Goal: Information Seeking & Learning: Learn about a topic

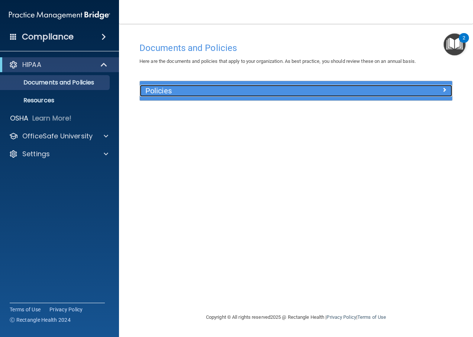
click at [445, 89] on span at bounding box center [444, 89] width 4 height 9
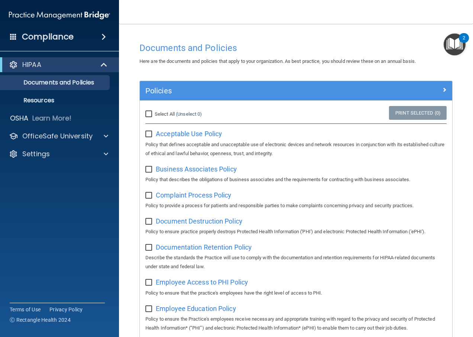
click at [147, 112] on input "Select All (Unselect 0) Unselect All" at bounding box center [149, 114] width 9 height 6
checkbox input "true"
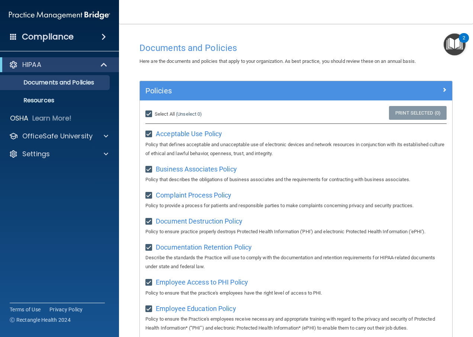
checkbox input "true"
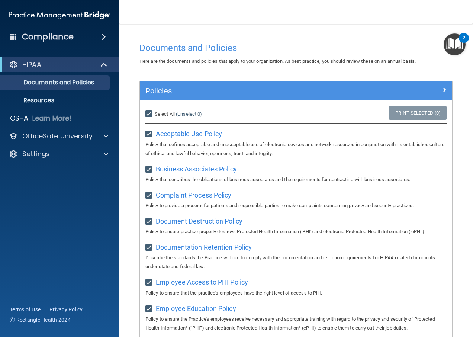
checkbox input "true"
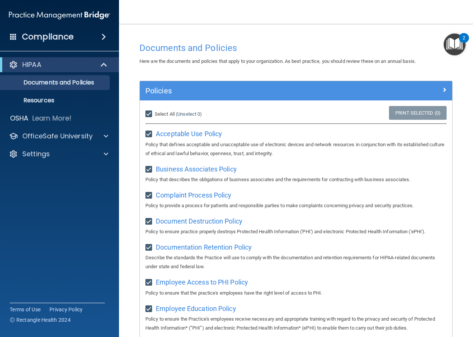
checkbox input "true"
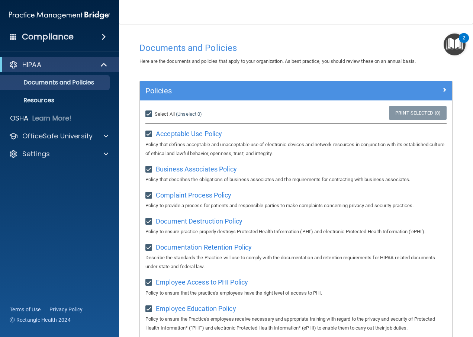
checkbox input "true"
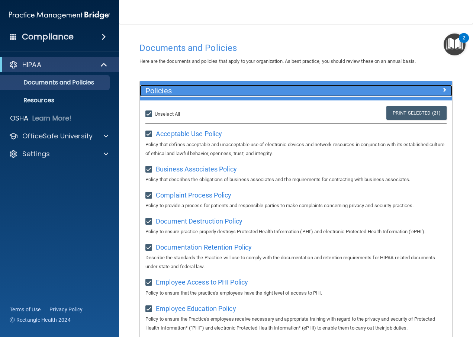
click at [442, 89] on span at bounding box center [444, 89] width 4 height 9
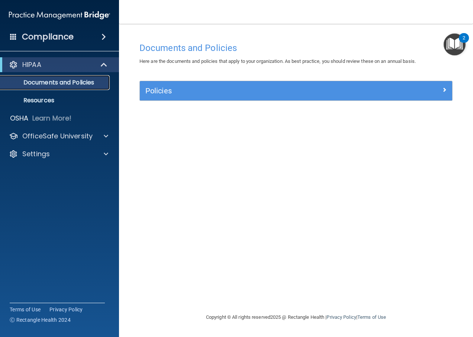
click at [77, 83] on p "Documents and Policies" at bounding box center [56, 82] width 102 height 7
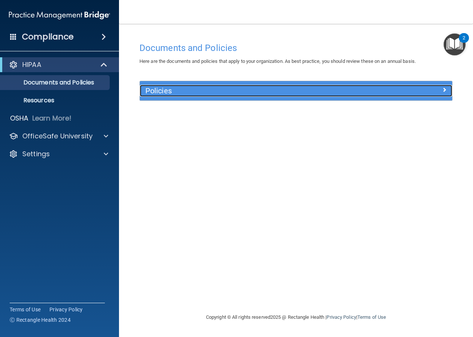
click at [445, 89] on span at bounding box center [444, 89] width 4 height 9
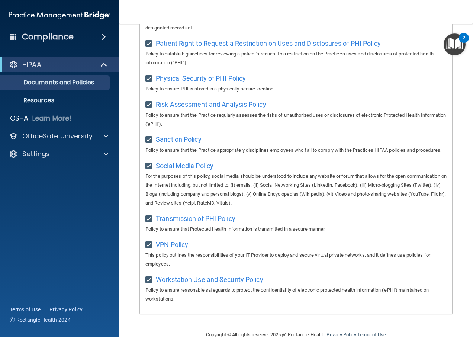
scroll to position [516, 0]
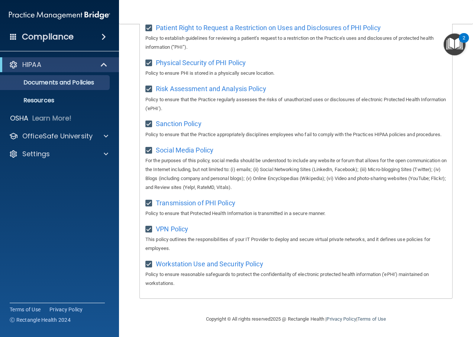
click at [458, 42] on img "Open Resource Center, 2 new notifications" at bounding box center [455, 44] width 22 height 22
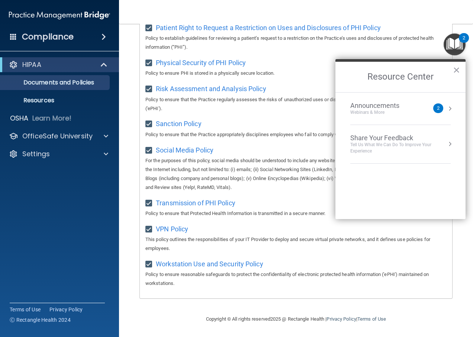
click at [436, 107] on div "2" at bounding box center [438, 108] width 10 height 10
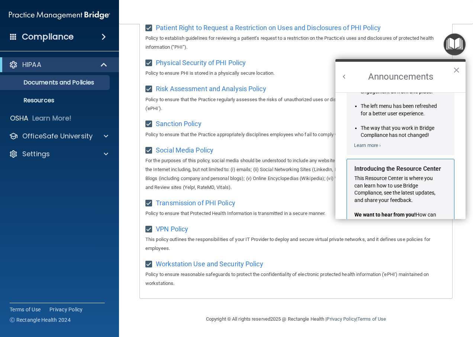
scroll to position [112, 0]
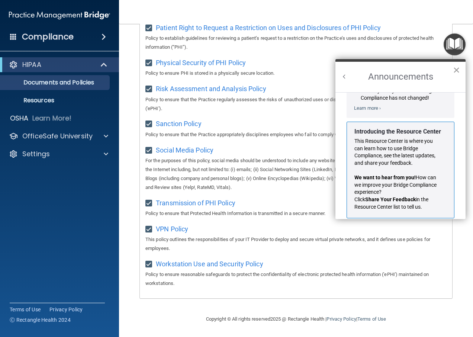
click at [455, 68] on button "×" at bounding box center [456, 70] width 7 height 12
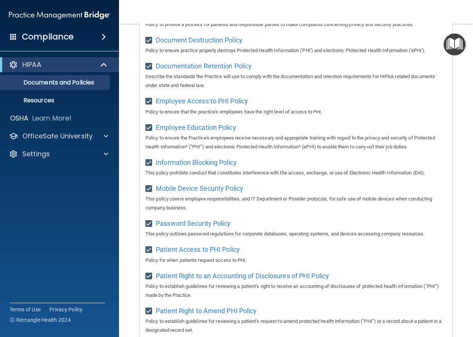
scroll to position [0, 0]
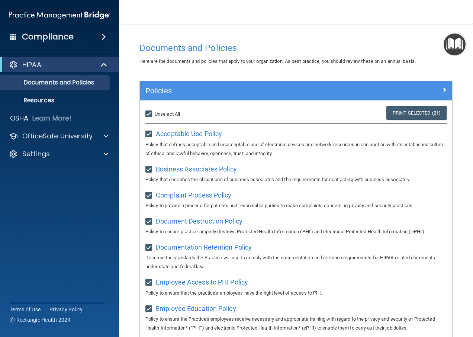
click at [150, 112] on input "Select All (Unselect 21) Unselect All" at bounding box center [149, 114] width 9 height 6
checkbox input "false"
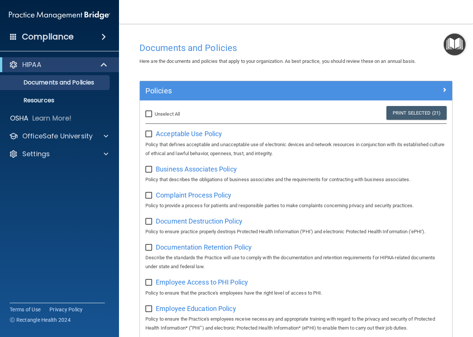
checkbox input "false"
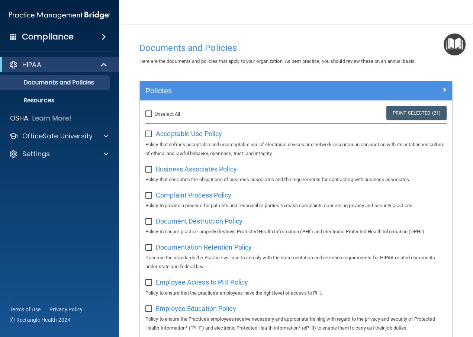
checkbox input "false"
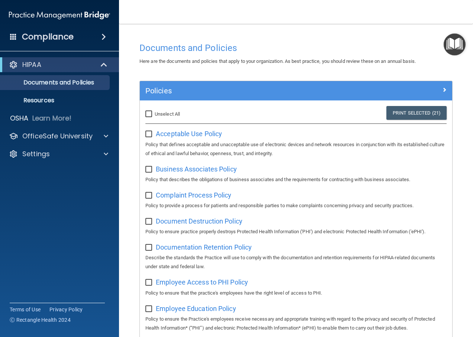
checkbox input "false"
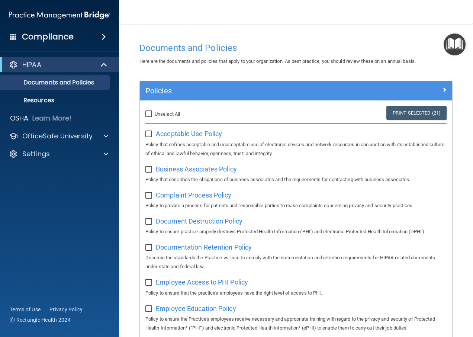
checkbox input "false"
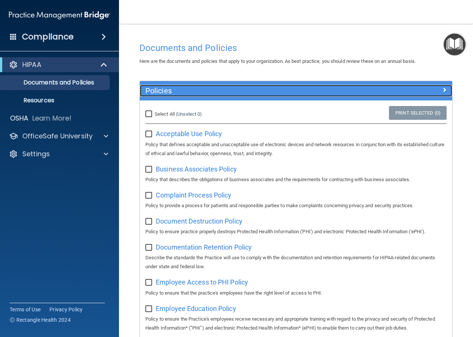
click at [442, 88] on span at bounding box center [444, 89] width 4 height 9
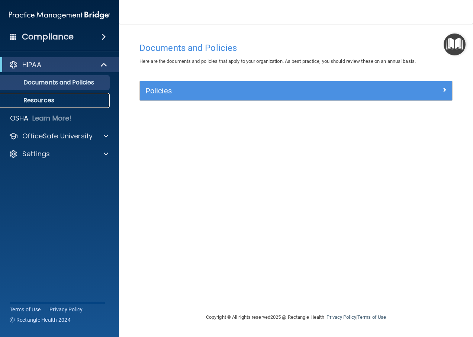
click at [55, 103] on p "Resources" at bounding box center [56, 100] width 102 height 7
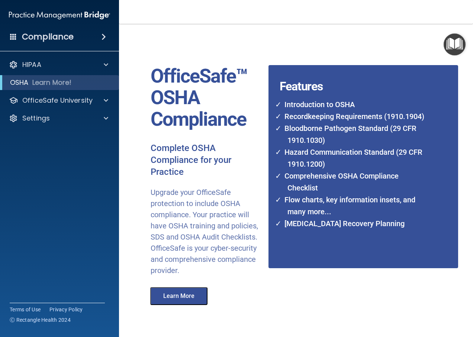
scroll to position [32, 0]
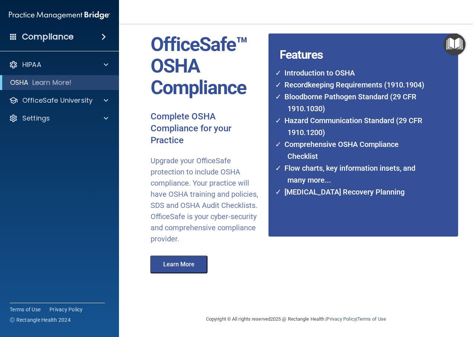
click at [172, 266] on button "Learn More" at bounding box center [178, 265] width 57 height 18
click at [105, 66] on span at bounding box center [106, 64] width 4 height 9
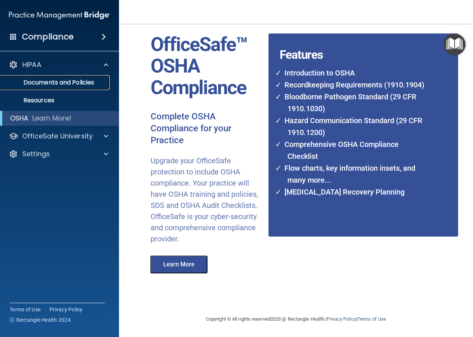
click at [76, 81] on p "Documents and Policies" at bounding box center [56, 82] width 102 height 7
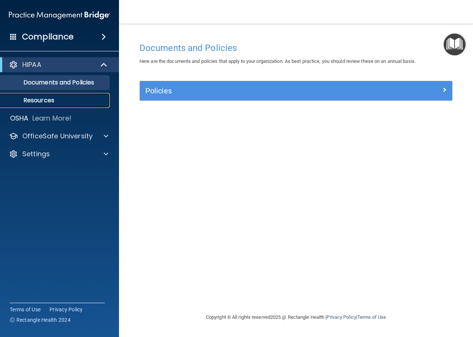
click at [51, 100] on p "Resources" at bounding box center [56, 100] width 102 height 7
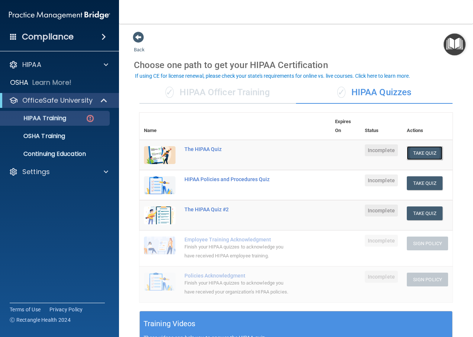
click at [422, 153] on button "Take Quiz" at bounding box center [425, 153] width 36 height 14
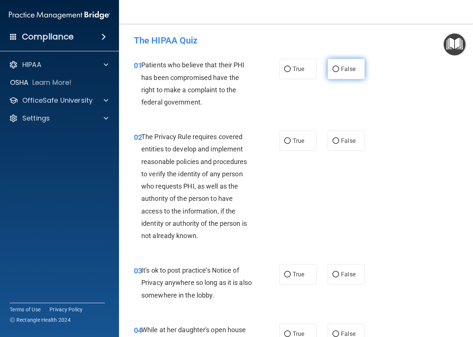
click at [333, 69] on input "False" at bounding box center [336, 70] width 7 height 6
radio input "true"
click at [285, 138] on input "True" at bounding box center [287, 141] width 7 height 6
radio input "true"
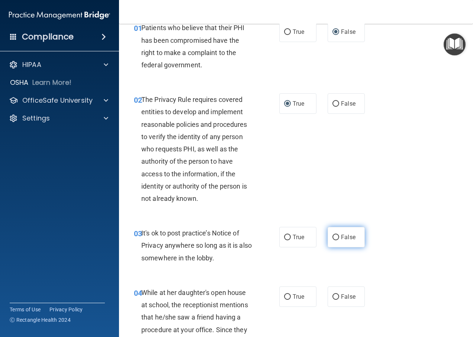
click at [335, 238] on input "False" at bounding box center [336, 238] width 7 height 6
radio input "true"
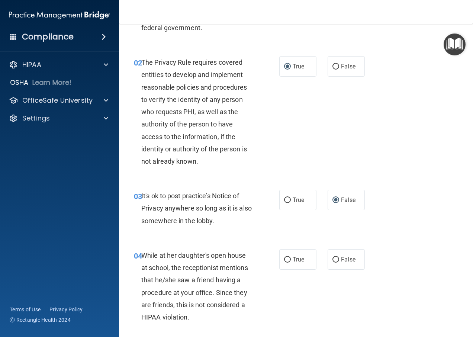
scroll to position [112, 0]
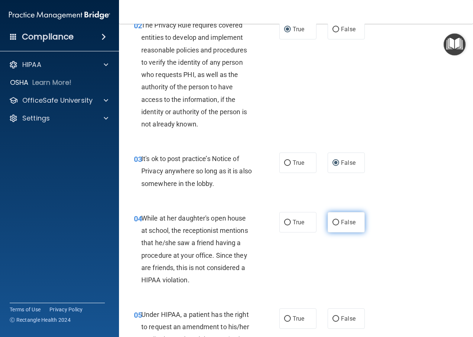
click at [334, 221] on input "False" at bounding box center [336, 223] width 7 height 6
radio input "true"
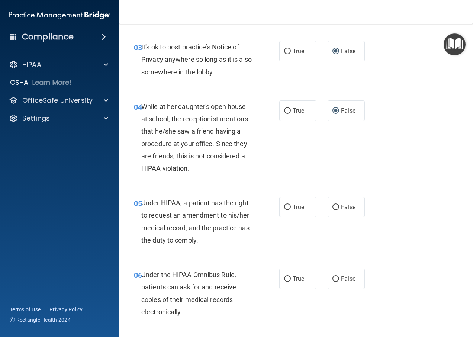
scroll to position [298, 0]
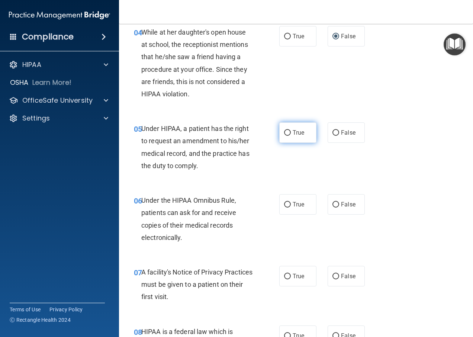
click at [285, 133] on input "True" at bounding box center [287, 133] width 7 height 6
radio input "true"
click at [333, 204] on input "False" at bounding box center [336, 205] width 7 height 6
radio input "true"
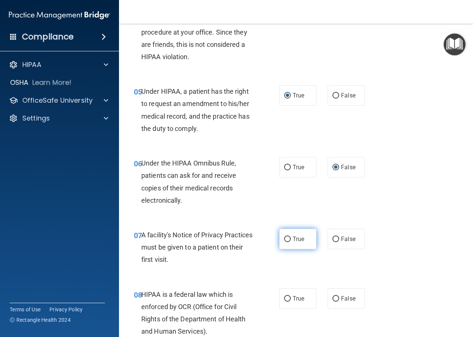
click at [284, 238] on input "True" at bounding box center [287, 240] width 7 height 6
radio input "true"
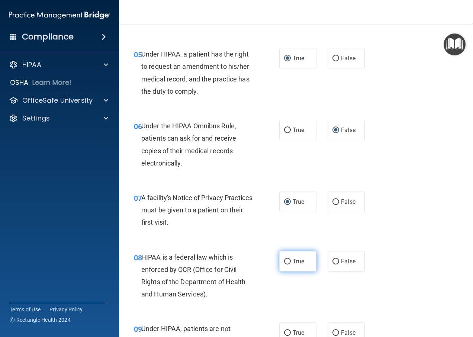
click at [285, 261] on input "True" at bounding box center [287, 262] width 7 height 6
radio input "true"
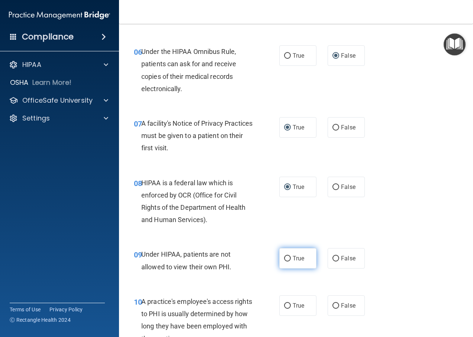
click at [285, 260] on input "True" at bounding box center [287, 259] width 7 height 6
radio input "true"
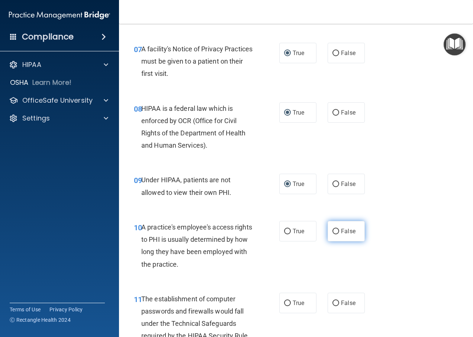
click at [333, 230] on input "False" at bounding box center [336, 232] width 7 height 6
radio input "true"
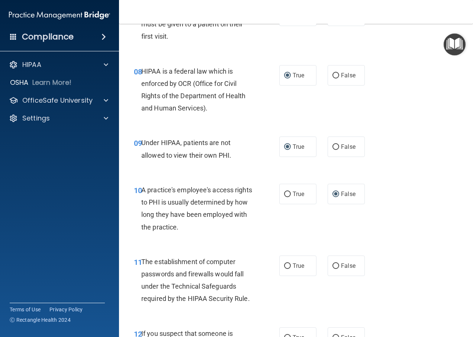
scroll to position [595, 0]
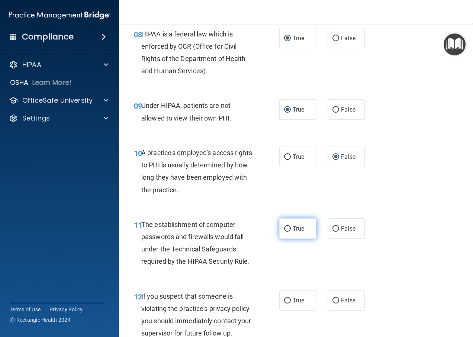
click at [286, 227] on input "True" at bounding box center [287, 229] width 7 height 6
radio input "true"
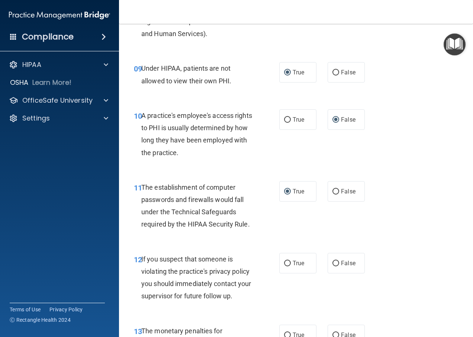
scroll to position [670, 0]
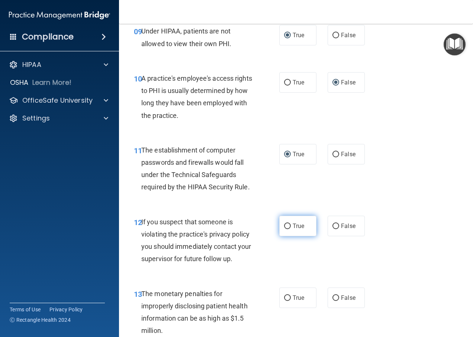
click at [286, 227] on input "True" at bounding box center [287, 227] width 7 height 6
radio input "true"
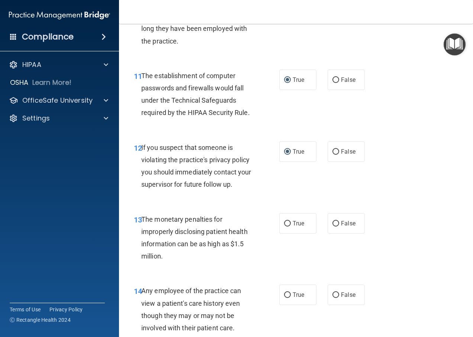
scroll to position [781, 0]
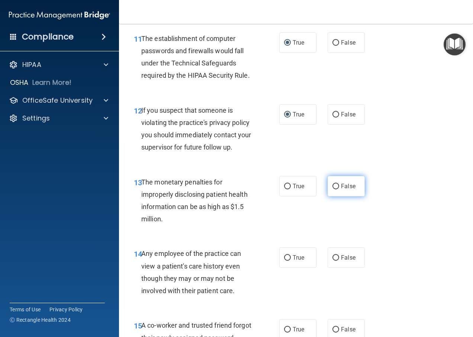
click at [333, 186] on input "False" at bounding box center [336, 187] width 7 height 6
radio input "true"
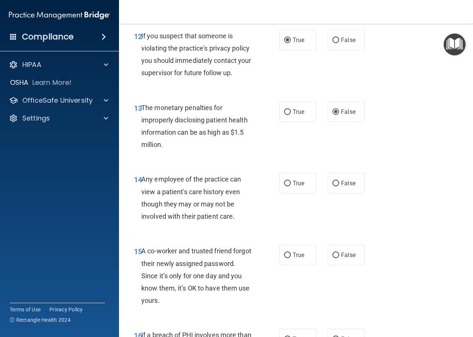
scroll to position [893, 0]
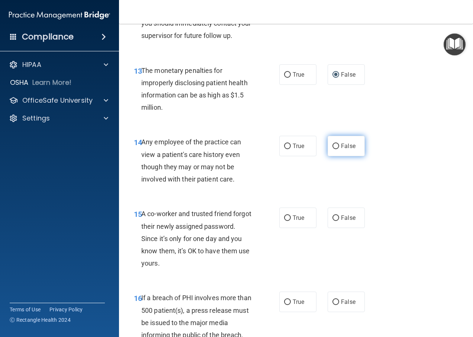
click at [333, 147] on input "False" at bounding box center [336, 147] width 7 height 6
radio input "true"
click at [334, 218] on input "False" at bounding box center [336, 218] width 7 height 6
radio input "true"
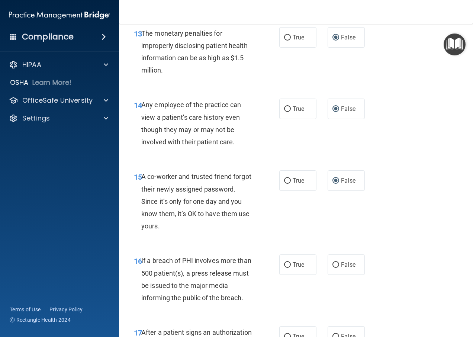
scroll to position [967, 0]
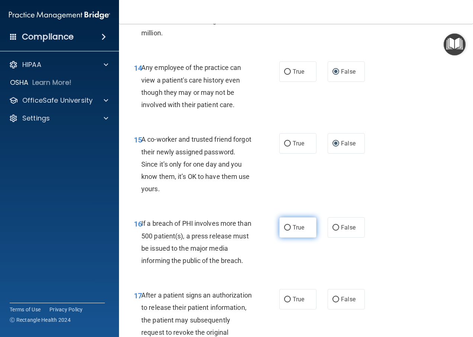
click at [285, 227] on input "True" at bounding box center [287, 228] width 7 height 6
radio input "true"
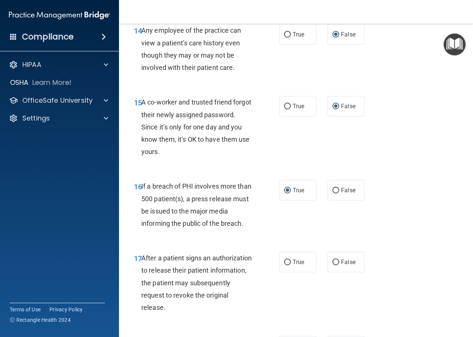
scroll to position [1042, 0]
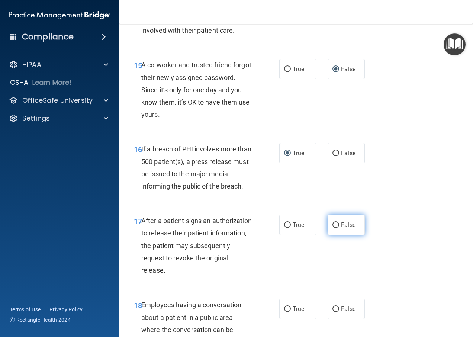
click at [336, 224] on input "False" at bounding box center [336, 225] width 7 height 6
radio input "true"
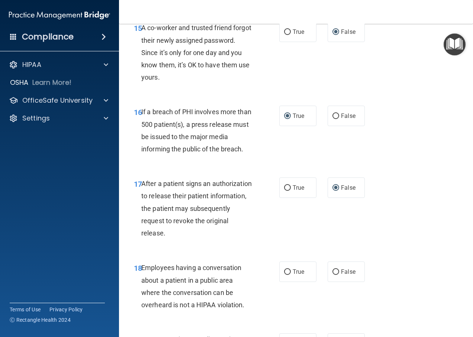
scroll to position [1116, 0]
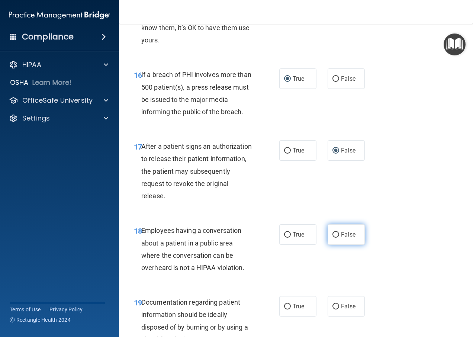
click at [341, 237] on span "False" at bounding box center [348, 234] width 15 height 7
click at [339, 237] on input "False" at bounding box center [336, 235] width 7 height 6
radio input "true"
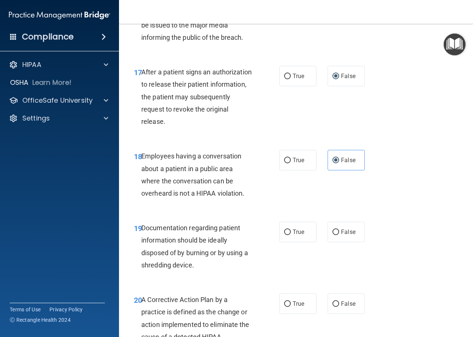
scroll to position [1228, 0]
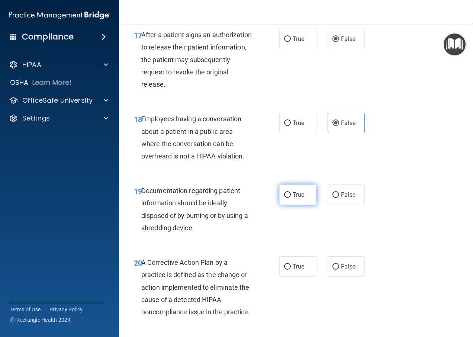
click at [284, 196] on input "True" at bounding box center [287, 195] width 7 height 6
radio input "true"
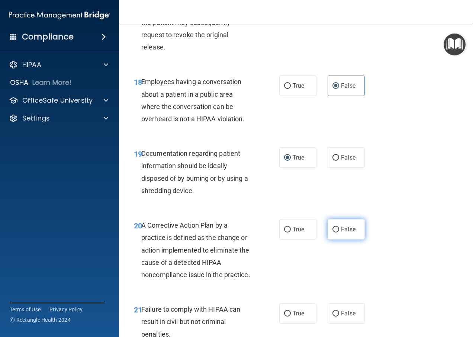
click at [333, 228] on input "False" at bounding box center [336, 230] width 7 height 6
radio input "true"
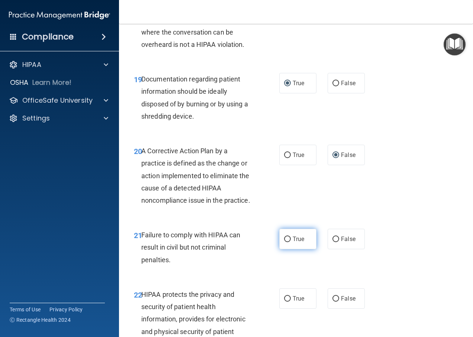
click at [287, 240] on input "True" at bounding box center [287, 240] width 7 height 6
radio input "true"
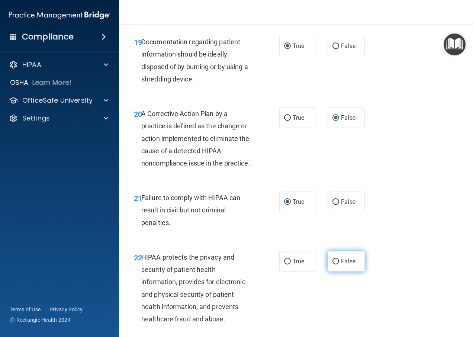
click at [335, 262] on input "False" at bounding box center [336, 262] width 7 height 6
radio input "true"
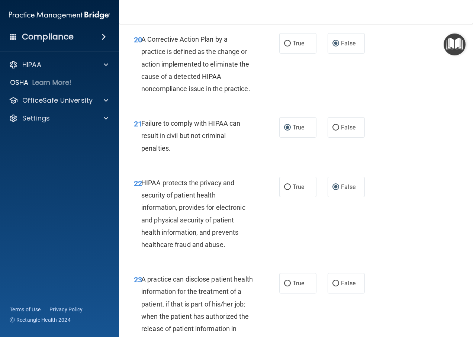
scroll to position [1488, 0]
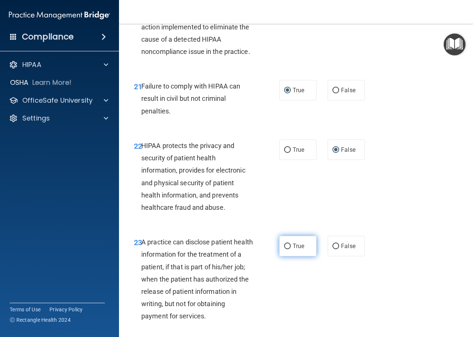
click at [284, 247] on input "True" at bounding box center [287, 247] width 7 height 6
radio input "true"
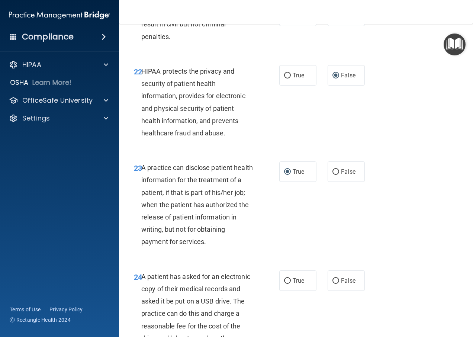
scroll to position [1637, 0]
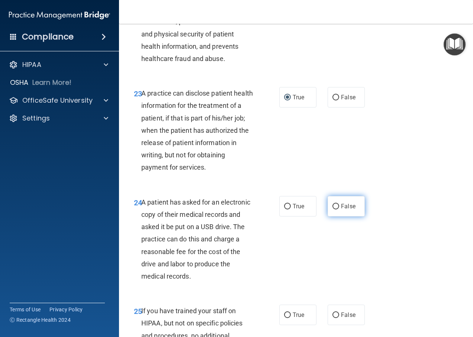
click at [333, 206] on input "False" at bounding box center [336, 207] width 7 height 6
radio input "true"
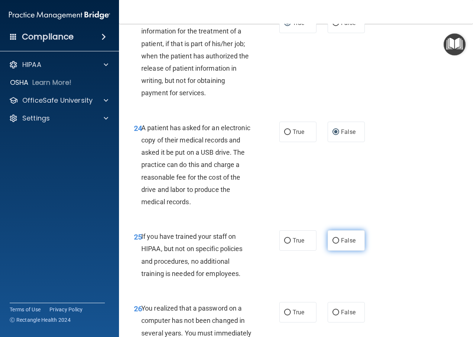
click at [333, 240] on input "False" at bounding box center [336, 241] width 7 height 6
radio input "true"
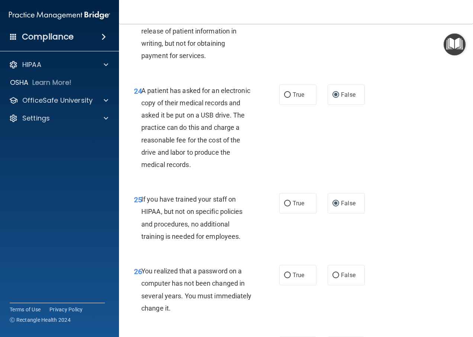
scroll to position [1786, 0]
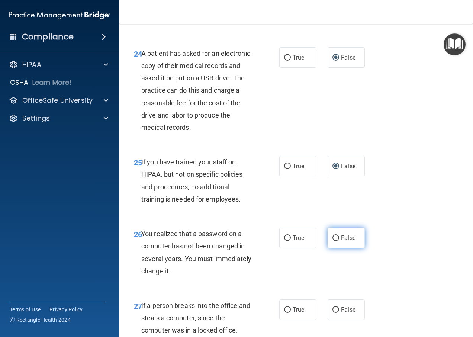
click at [334, 238] on input "False" at bounding box center [336, 239] width 7 height 6
radio input "true"
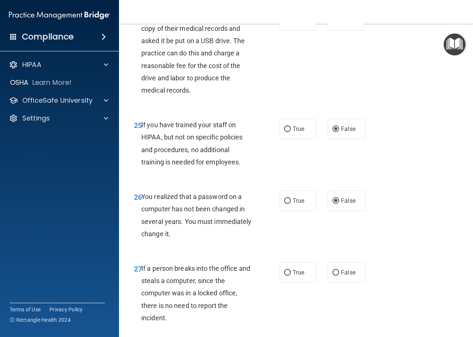
scroll to position [1860, 0]
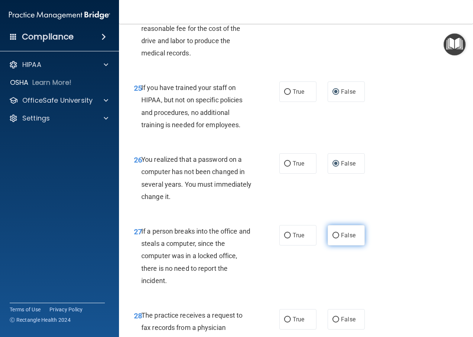
click at [335, 235] on input "False" at bounding box center [336, 236] width 7 height 6
radio input "true"
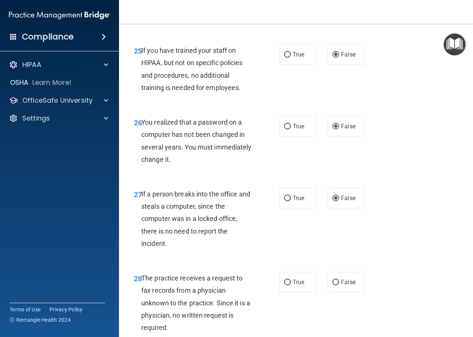
scroll to position [1935, 0]
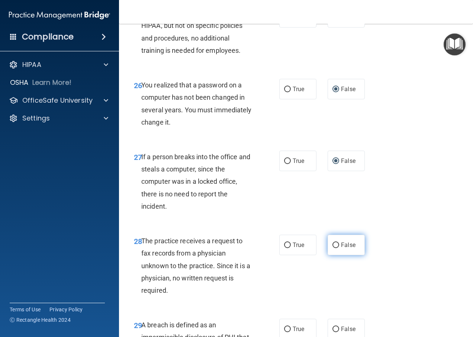
click at [333, 243] on input "False" at bounding box center [336, 246] width 7 height 6
radio input "true"
click at [284, 89] on input "True" at bounding box center [287, 90] width 7 height 6
radio input "true"
radio input "false"
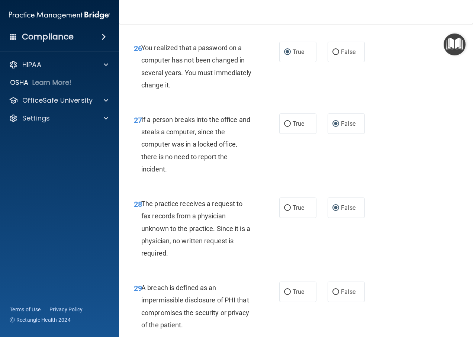
scroll to position [2009, 0]
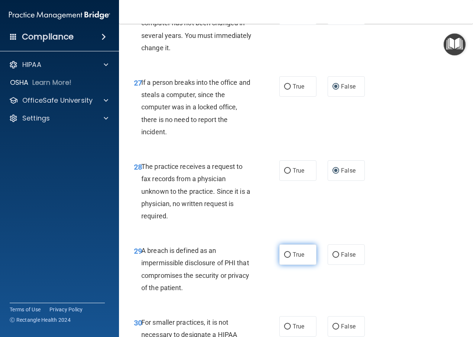
click at [284, 256] on input "True" at bounding box center [287, 255] width 7 height 6
radio input "true"
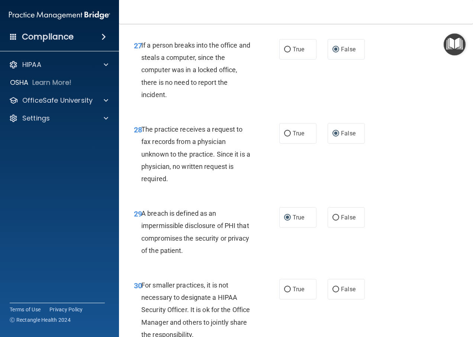
scroll to position [2083, 0]
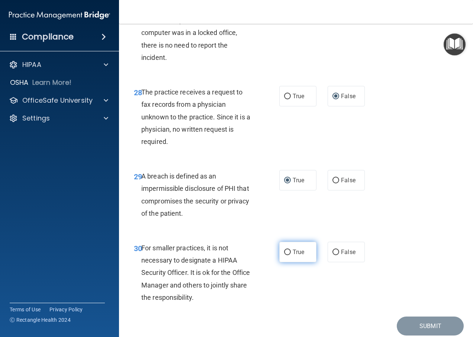
click at [286, 251] on input "True" at bounding box center [287, 253] width 7 height 6
radio input "true"
click at [424, 326] on button "Submit" at bounding box center [430, 326] width 67 height 19
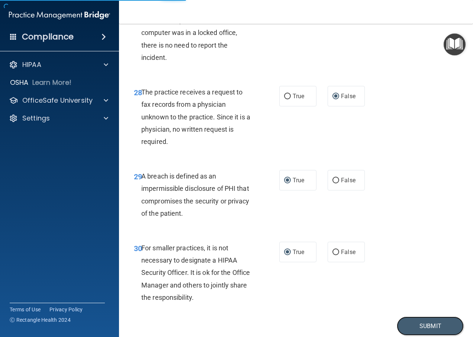
scroll to position [2112, 0]
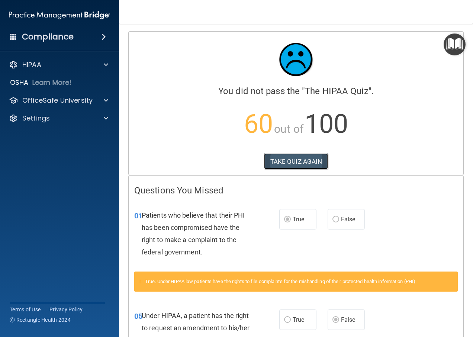
click at [299, 158] on button "TAKE QUIZ AGAIN" at bounding box center [296, 161] width 64 height 16
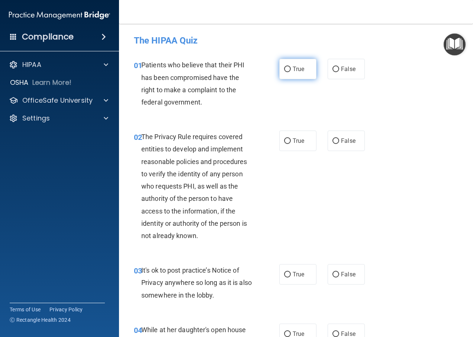
click at [286, 68] on input "True" at bounding box center [287, 70] width 7 height 6
radio input "true"
click at [286, 140] on input "True" at bounding box center [287, 141] width 7 height 6
radio input "true"
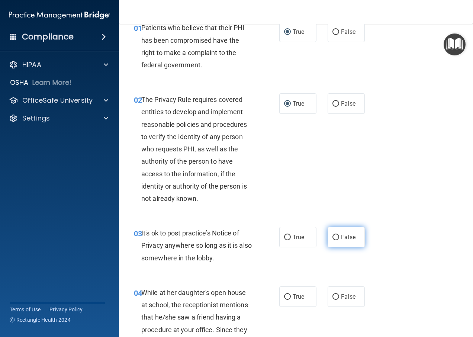
click at [333, 235] on input "False" at bounding box center [336, 238] width 7 height 6
radio input "true"
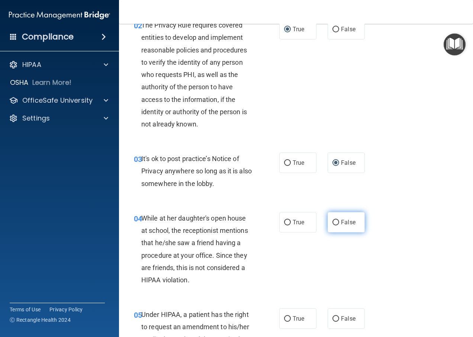
click at [333, 222] on input "False" at bounding box center [336, 223] width 7 height 6
radio input "true"
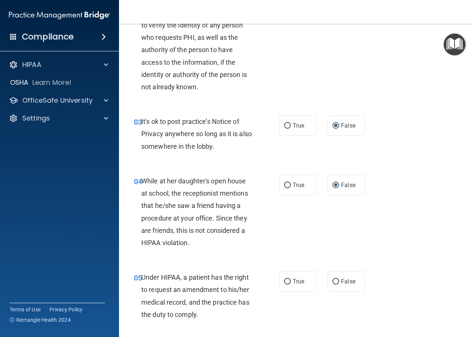
scroll to position [186, 0]
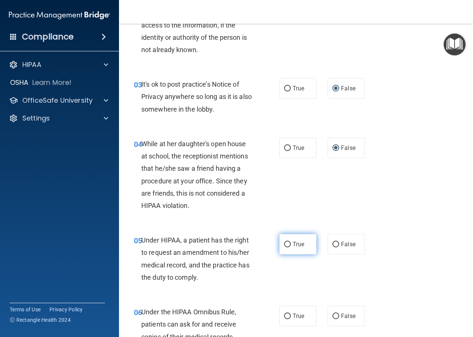
click at [284, 245] on input "True" at bounding box center [287, 245] width 7 height 6
radio input "true"
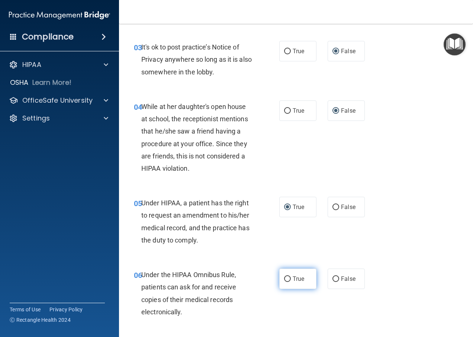
scroll to position [260, 0]
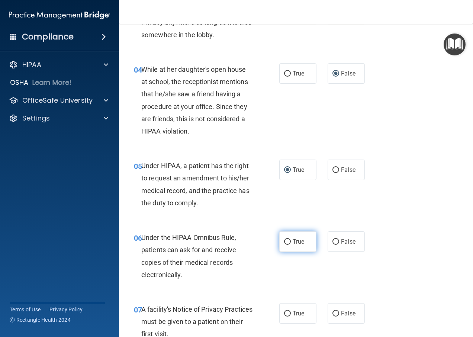
click at [285, 243] on input "True" at bounding box center [287, 242] width 7 height 6
radio input "true"
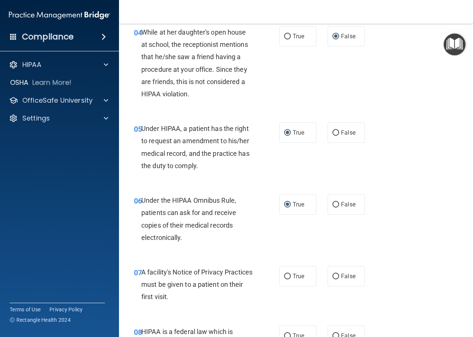
scroll to position [335, 0]
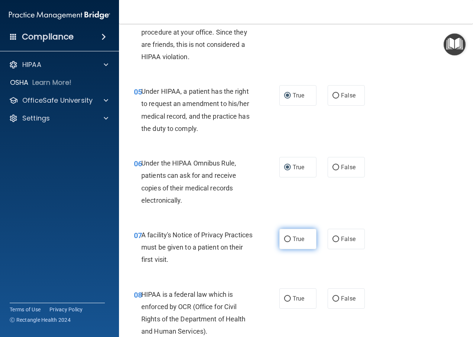
click at [287, 240] on input "True" at bounding box center [287, 240] width 7 height 6
radio input "true"
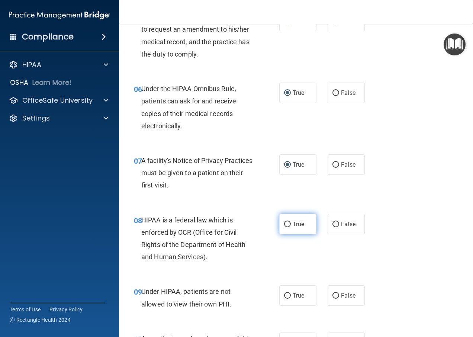
click at [285, 226] on input "True" at bounding box center [287, 225] width 7 height 6
radio input "true"
click at [334, 294] on input "False" at bounding box center [336, 296] width 7 height 6
radio input "true"
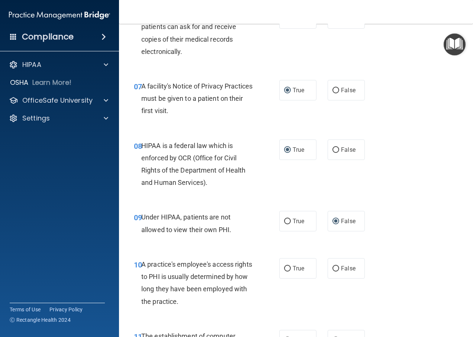
scroll to position [521, 0]
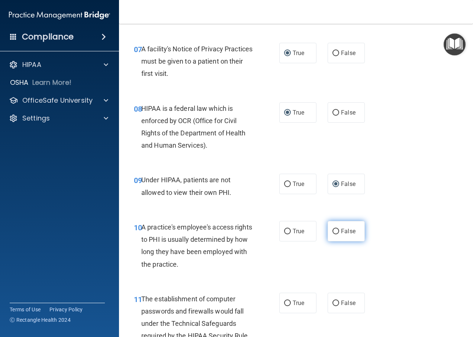
click at [334, 230] on input "False" at bounding box center [336, 232] width 7 height 6
radio input "true"
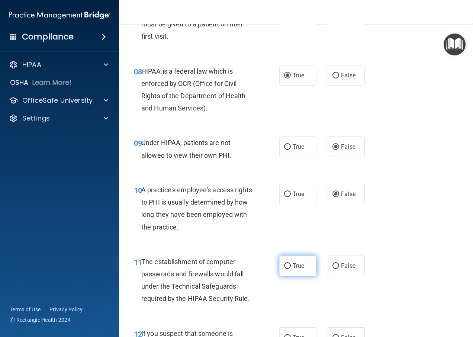
click at [284, 266] on input "True" at bounding box center [287, 266] width 7 height 6
radio input "true"
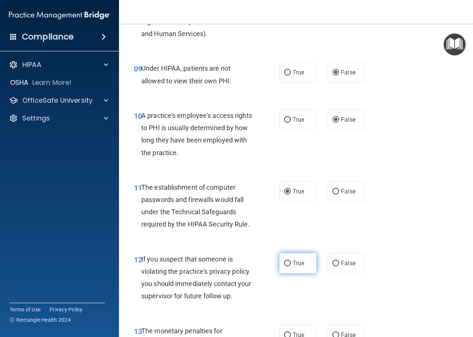
click at [284, 264] on input "True" at bounding box center [287, 264] width 7 height 6
radio input "true"
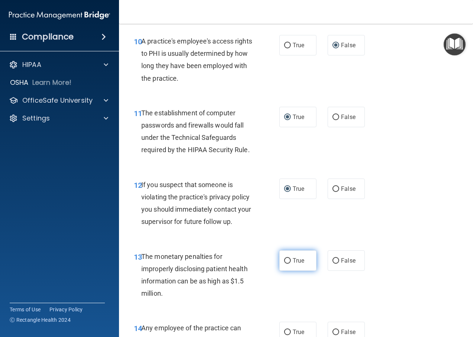
click at [284, 262] on input "True" at bounding box center [287, 261] width 7 height 6
radio input "true"
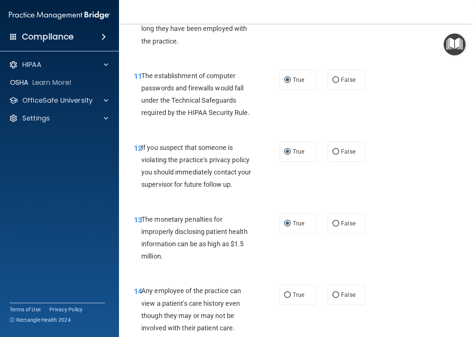
scroll to position [781, 0]
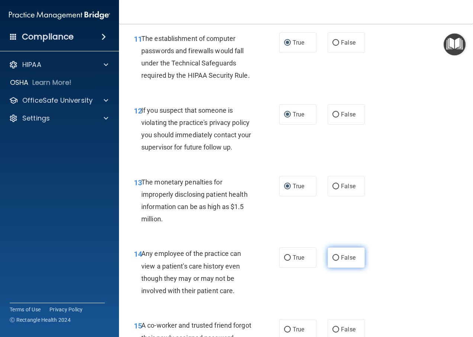
click at [333, 256] on input "False" at bounding box center [336, 258] width 7 height 6
radio input "true"
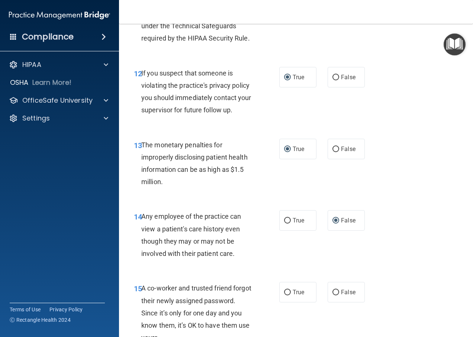
scroll to position [856, 0]
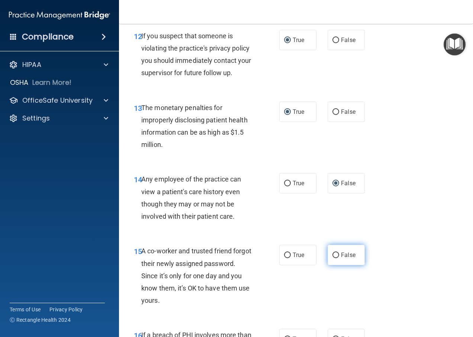
click at [333, 255] on input "False" at bounding box center [336, 256] width 7 height 6
radio input "true"
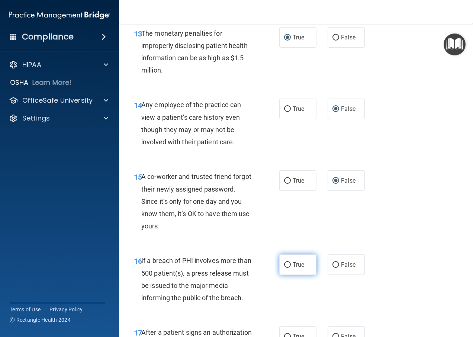
click at [287, 265] on input "True" at bounding box center [287, 265] width 7 height 6
radio input "true"
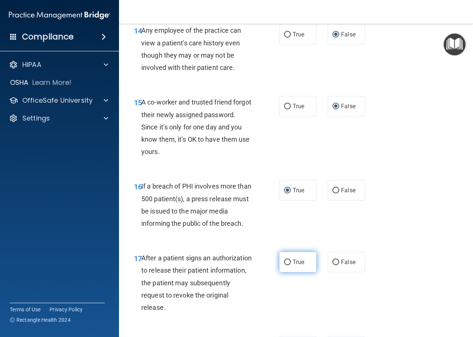
click at [286, 257] on label "True" at bounding box center [297, 262] width 37 height 20
click at [286, 260] on input "True" at bounding box center [287, 263] width 7 height 6
radio input "true"
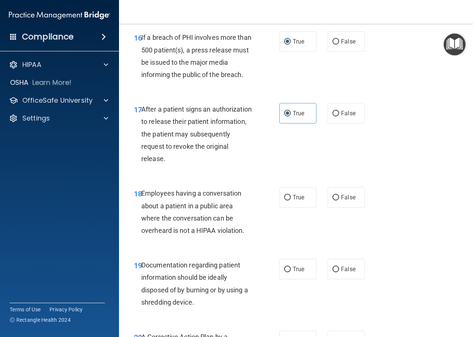
scroll to position [1228, 0]
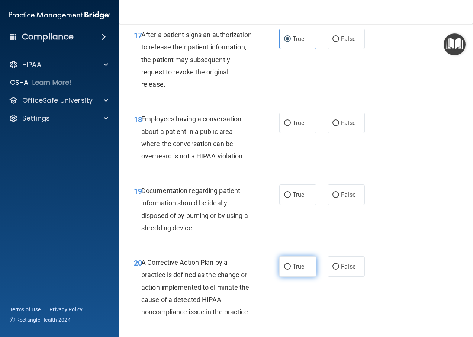
click at [284, 266] on input "True" at bounding box center [287, 267] width 7 height 6
radio input "true"
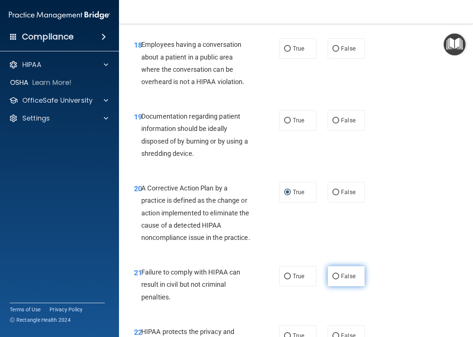
click at [333, 276] on input "False" at bounding box center [336, 277] width 7 height 6
radio input "true"
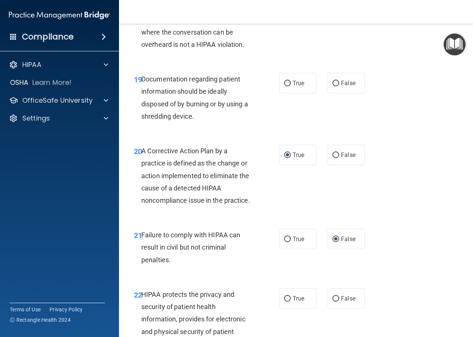
scroll to position [1377, 0]
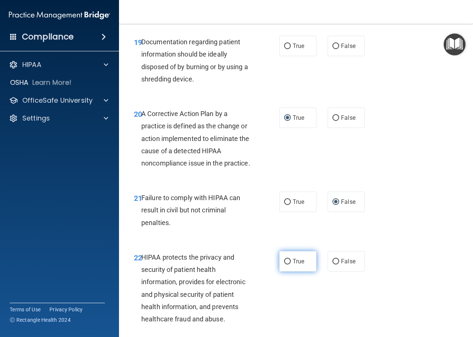
click at [284, 260] on input "True" at bounding box center [287, 262] width 7 height 6
radio input "true"
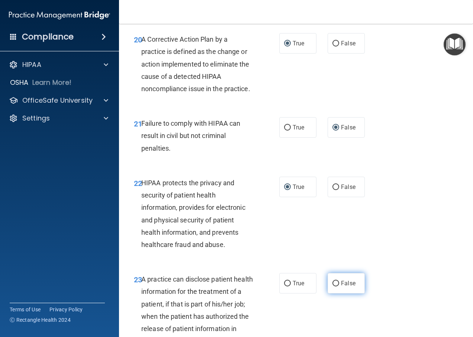
click at [333, 282] on input "False" at bounding box center [336, 284] width 7 height 6
radio input "true"
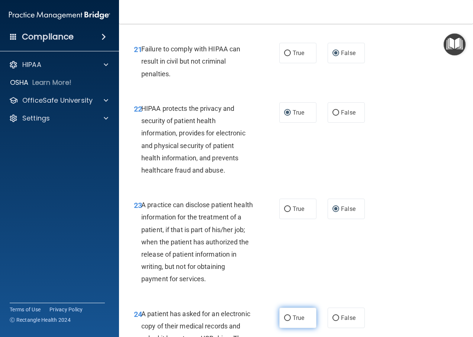
click at [287, 317] on input "True" at bounding box center [287, 318] width 7 height 6
radio input "true"
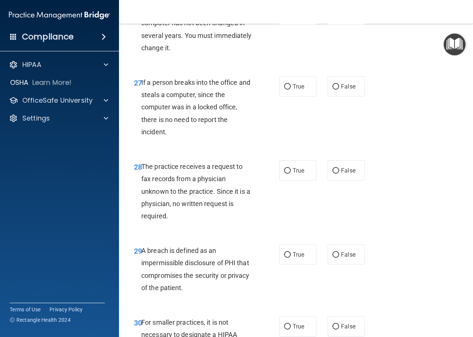
scroll to position [2083, 0]
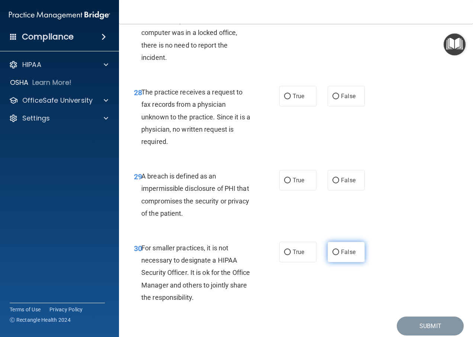
click at [333, 252] on input "False" at bounding box center [336, 253] width 7 height 6
radio input "true"
click at [284, 180] on input "True" at bounding box center [287, 181] width 7 height 6
radio input "true"
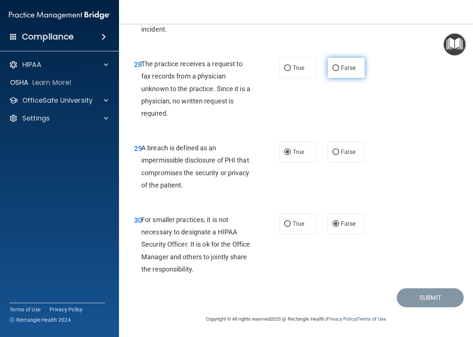
click at [334, 66] on input "False" at bounding box center [336, 68] width 7 height 6
radio input "true"
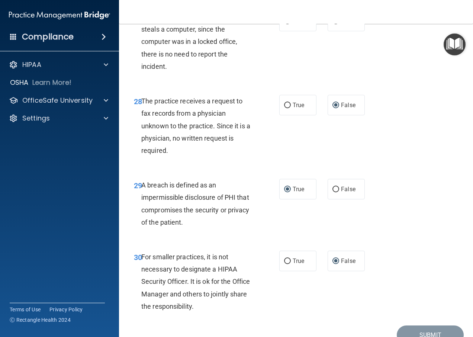
scroll to position [2037, 0]
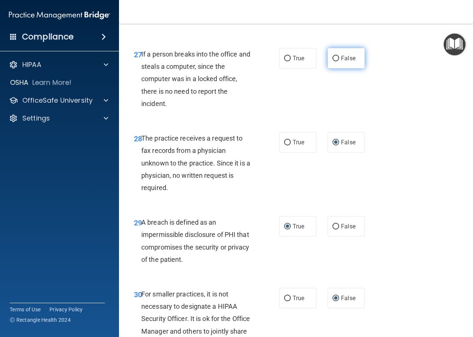
click at [333, 58] on input "False" at bounding box center [336, 59] width 7 height 6
radio input "true"
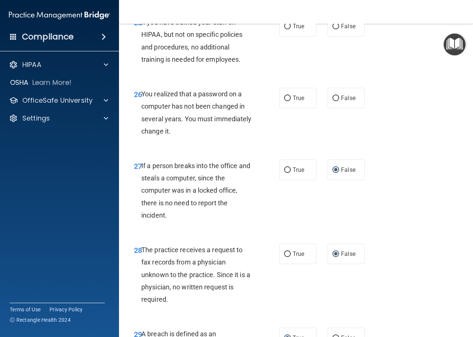
scroll to position [1888, 0]
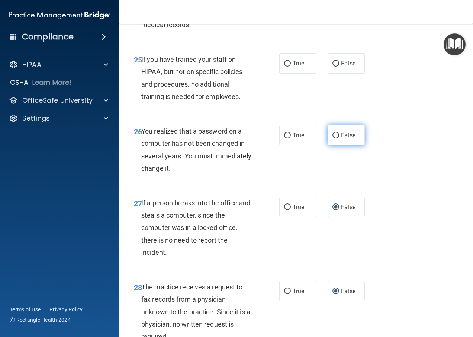
click at [333, 136] on input "False" at bounding box center [336, 136] width 7 height 6
radio input "true"
click at [333, 61] on input "False" at bounding box center [336, 64] width 7 height 6
radio input "true"
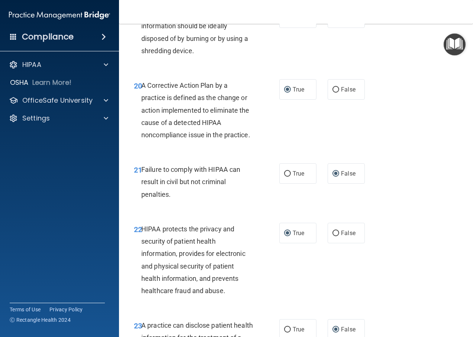
scroll to position [1368, 0]
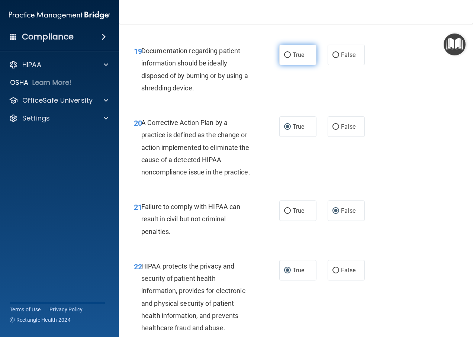
click at [284, 54] on input "True" at bounding box center [287, 55] width 7 height 6
radio input "true"
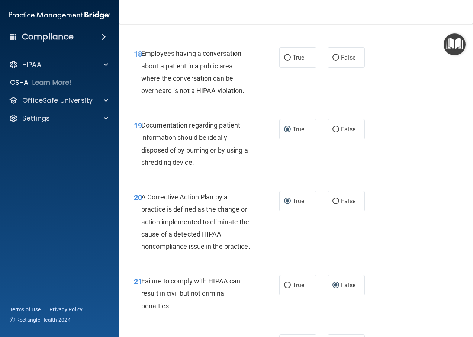
scroll to position [1256, 0]
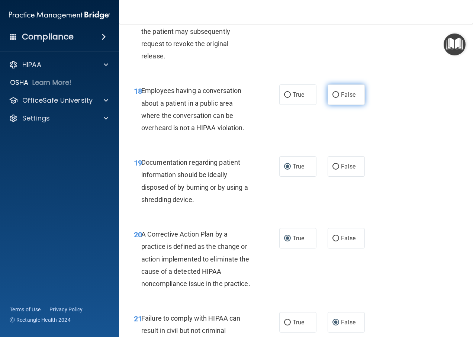
click at [333, 95] on input "False" at bounding box center [336, 95] width 7 height 6
radio input "true"
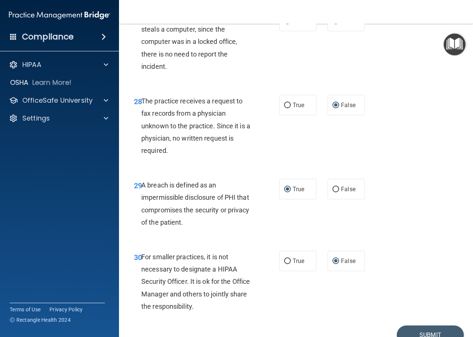
scroll to position [2112, 0]
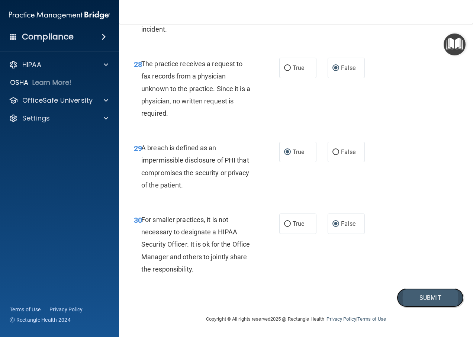
click at [427, 297] on button "Submit" at bounding box center [430, 297] width 67 height 19
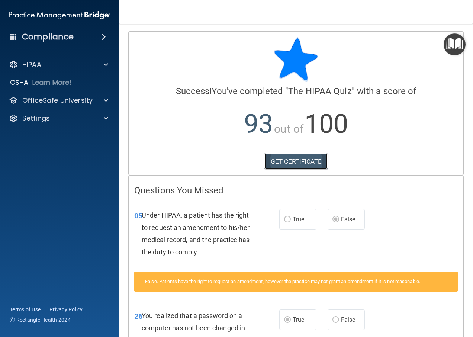
click at [313, 162] on link "GET CERTIFICATE" at bounding box center [297, 161] width 64 height 16
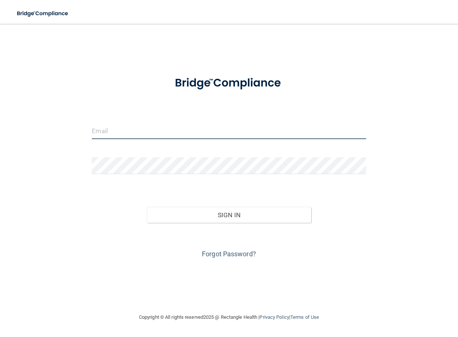
click at [120, 131] on input "email" at bounding box center [229, 130] width 274 height 17
type input "[EMAIL_ADDRESS][DOMAIN_NAME]"
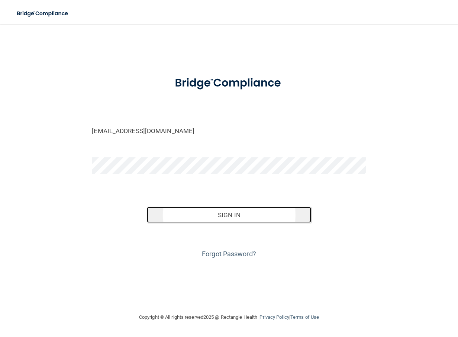
click at [221, 214] on button "Sign In" at bounding box center [229, 215] width 164 height 16
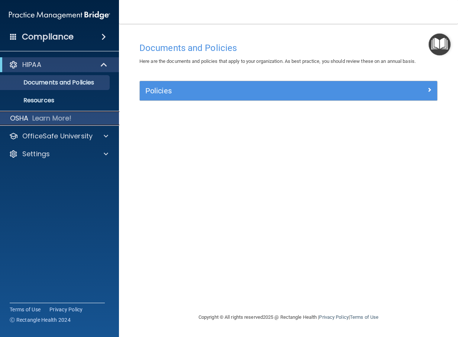
click at [61, 117] on p "Learn More!" at bounding box center [51, 118] width 39 height 9
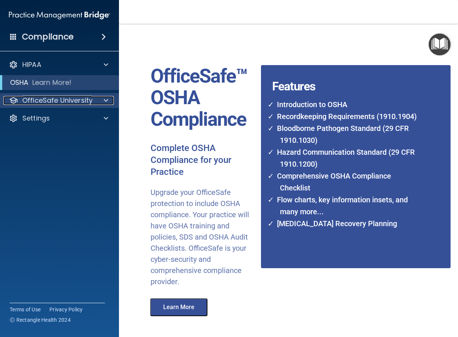
click at [106, 100] on span at bounding box center [106, 100] width 4 height 9
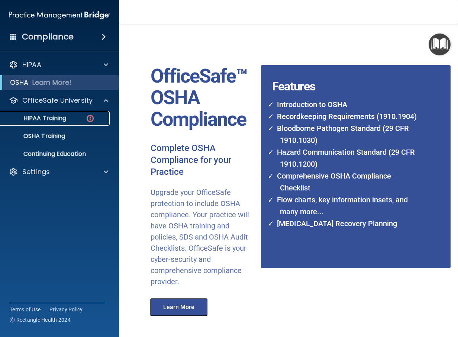
click at [58, 116] on p "HIPAA Training" at bounding box center [35, 118] width 61 height 7
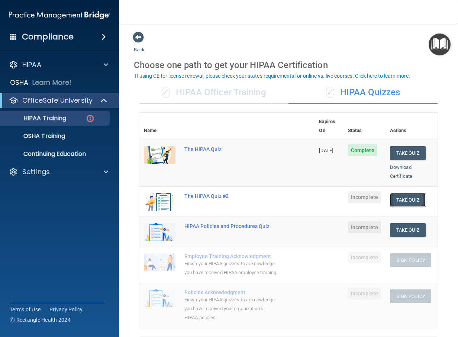
click at [405, 193] on button "Take Quiz" at bounding box center [408, 200] width 36 height 14
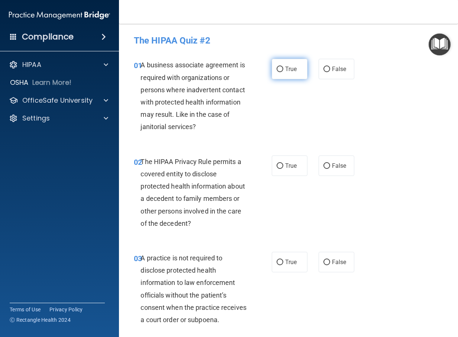
click at [278, 70] on input "True" at bounding box center [280, 70] width 7 height 6
radio input "true"
click at [324, 166] on input "False" at bounding box center [327, 166] width 7 height 6
radio input "true"
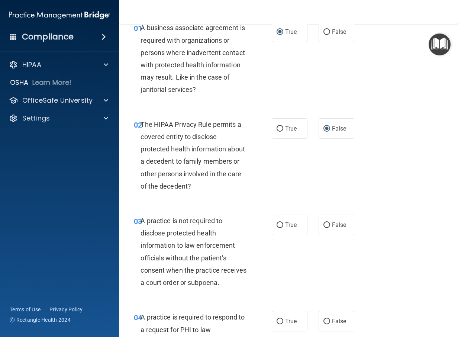
scroll to position [74, 0]
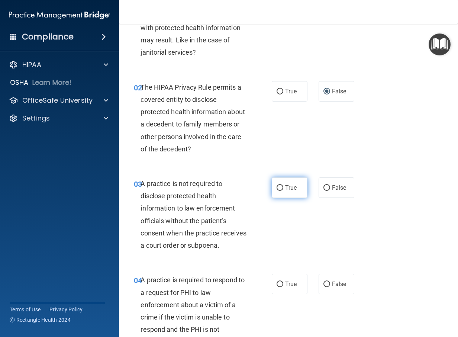
click at [277, 191] on input "True" at bounding box center [280, 188] width 7 height 6
radio input "true"
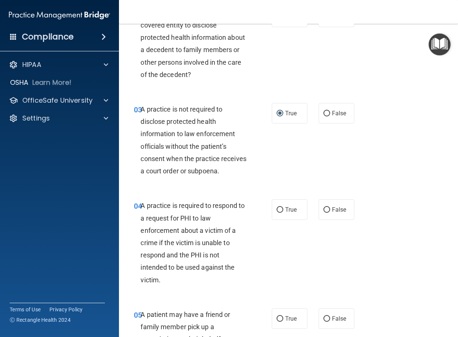
scroll to position [186, 0]
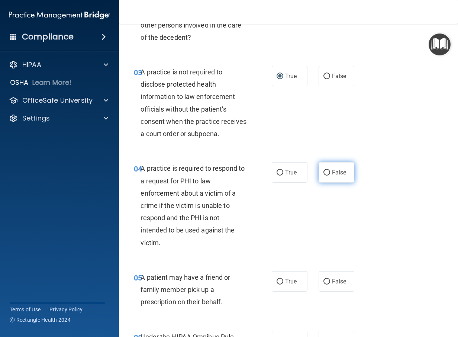
click at [324, 176] on input "False" at bounding box center [327, 173] width 7 height 6
radio input "true"
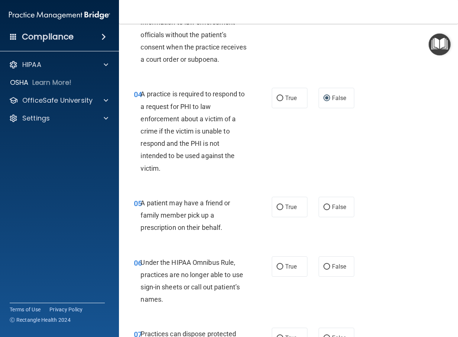
scroll to position [298, 0]
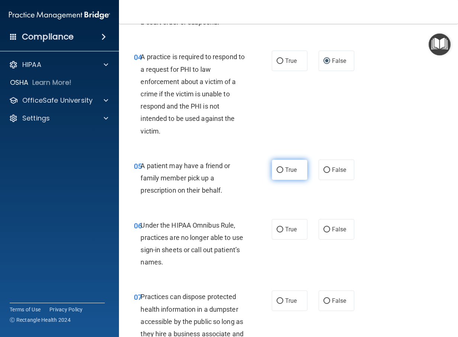
click at [279, 173] on input "True" at bounding box center [280, 170] width 7 height 6
radio input "true"
click at [280, 233] on input "True" at bounding box center [280, 230] width 7 height 6
radio input "true"
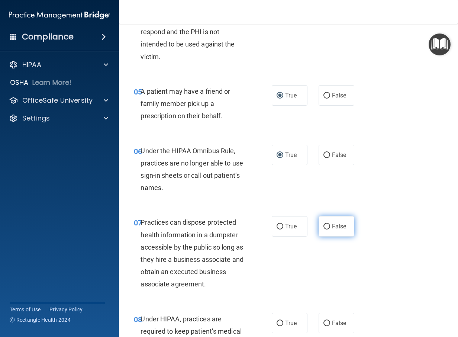
click at [324, 230] on input "False" at bounding box center [327, 227] width 7 height 6
radio input "true"
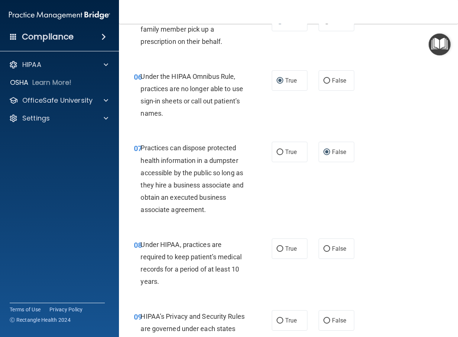
scroll to position [484, 0]
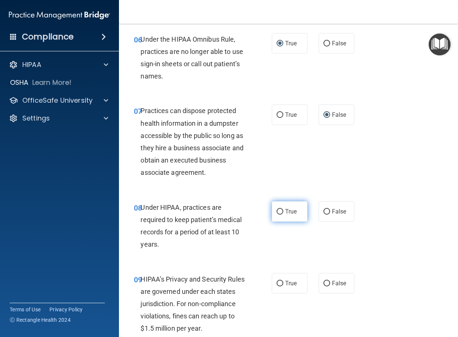
click at [277, 215] on input "True" at bounding box center [280, 212] width 7 height 6
radio input "true"
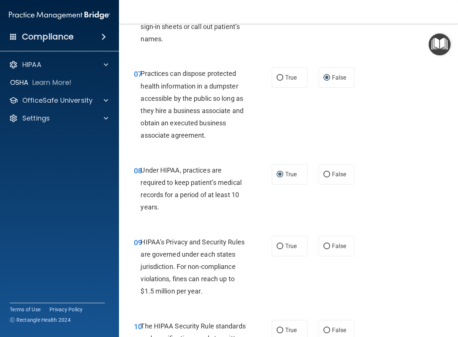
scroll to position [558, 0]
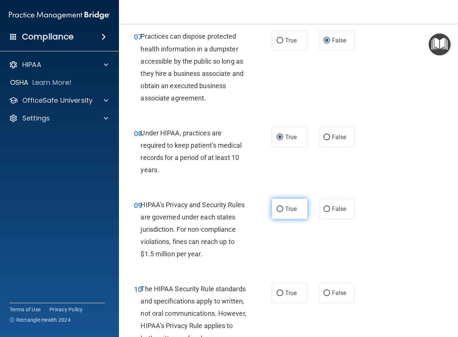
click at [277, 212] on input "True" at bounding box center [280, 209] width 7 height 6
radio input "true"
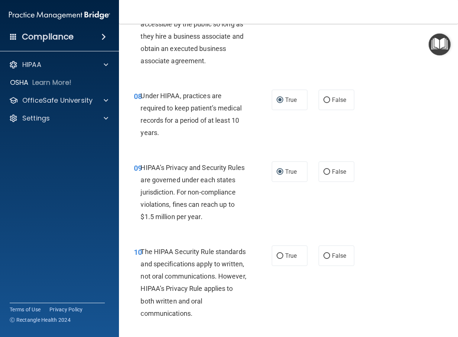
scroll to position [632, 0]
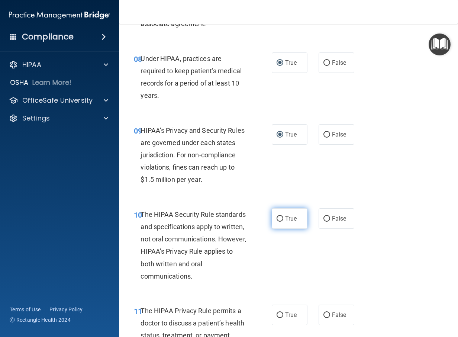
click at [277, 222] on input "True" at bounding box center [280, 219] width 7 height 6
radio input "true"
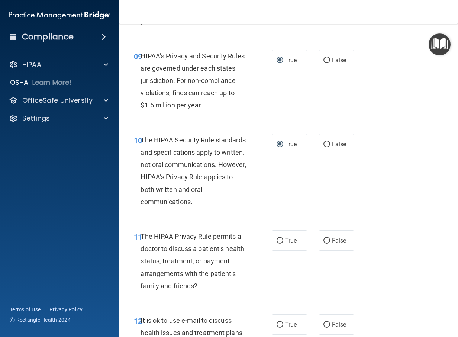
scroll to position [744, 0]
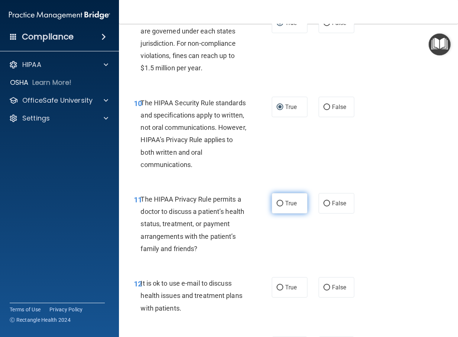
click at [277, 206] on input "True" at bounding box center [280, 204] width 7 height 6
radio input "true"
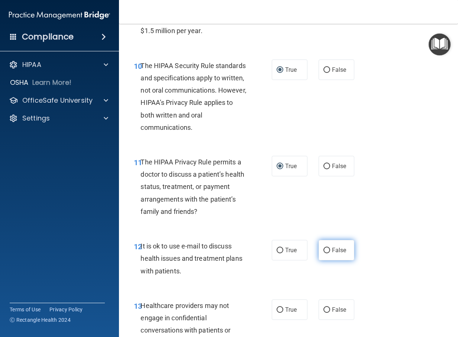
click at [326, 253] on input "False" at bounding box center [327, 251] width 7 height 6
radio input "true"
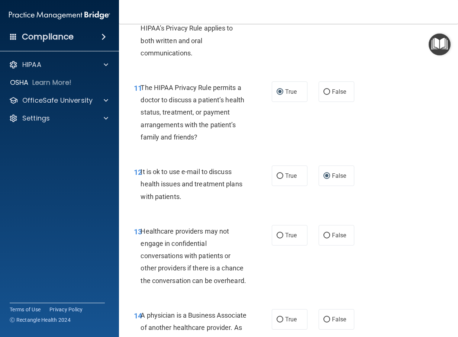
scroll to position [893, 0]
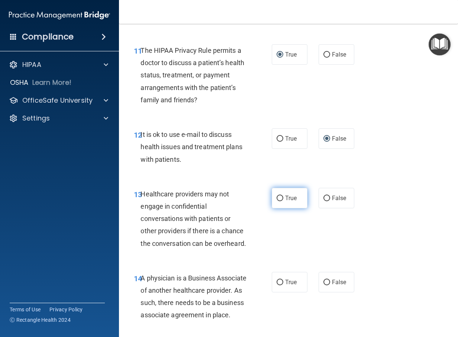
click at [277, 201] on input "True" at bounding box center [280, 199] width 7 height 6
radio input "true"
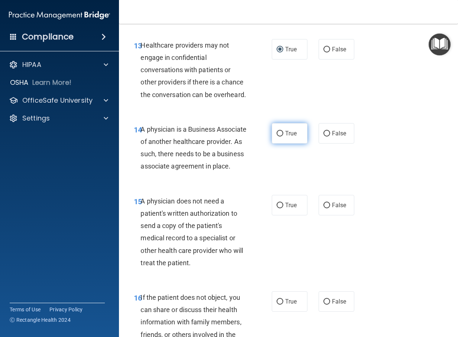
click at [273, 144] on label "True" at bounding box center [290, 133] width 36 height 20
click at [277, 137] on input "True" at bounding box center [280, 134] width 7 height 6
radio input "true"
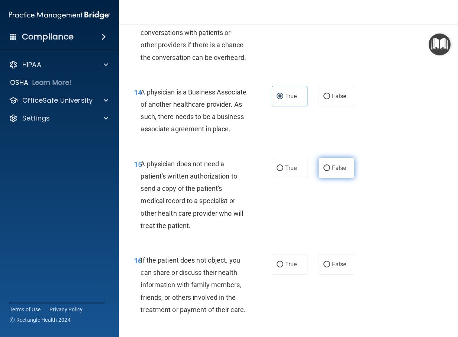
click at [324, 171] on input "False" at bounding box center [327, 169] width 7 height 6
radio input "true"
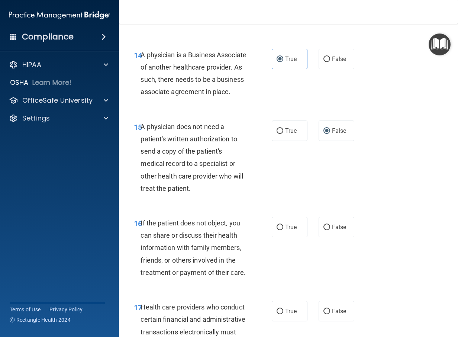
scroll to position [1153, 0]
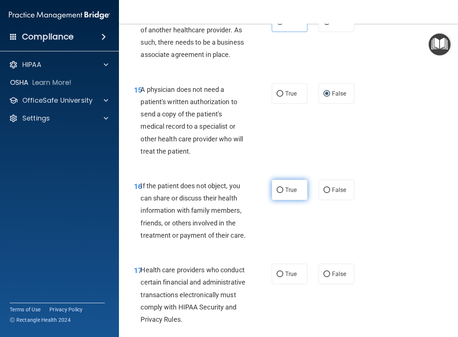
click at [277, 193] on input "True" at bounding box center [280, 191] width 7 height 6
radio input "true"
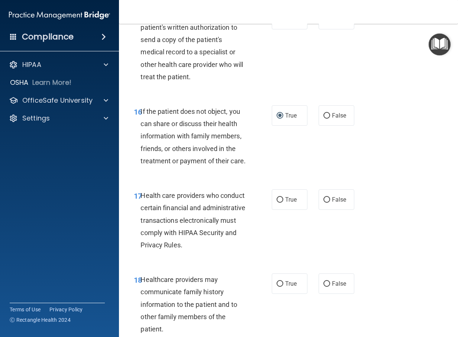
scroll to position [1265, 0]
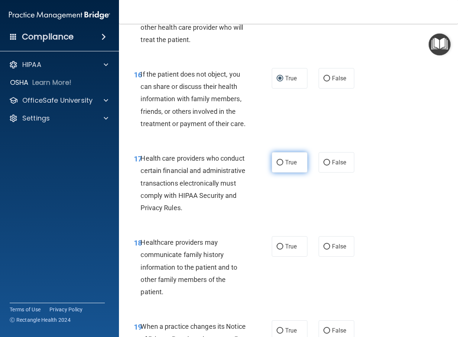
click at [277, 166] on input "True" at bounding box center [280, 163] width 7 height 6
radio input "true"
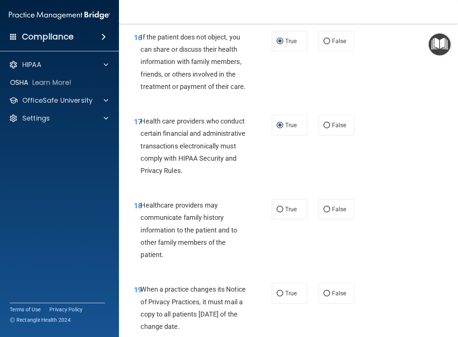
scroll to position [1339, 0]
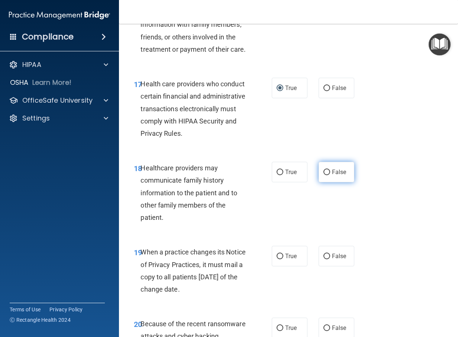
click at [324, 175] on input "False" at bounding box center [327, 173] width 7 height 6
radio input "true"
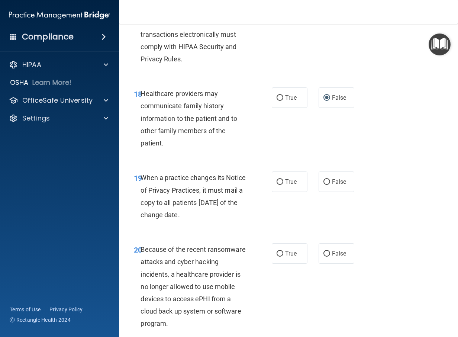
scroll to position [1451, 0]
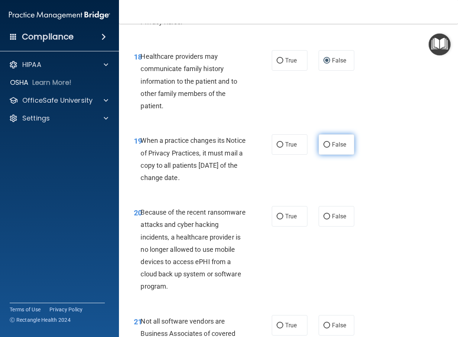
click at [324, 148] on input "False" at bounding box center [327, 145] width 7 height 6
radio input "true"
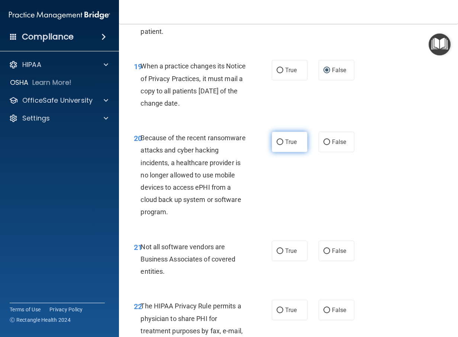
click at [279, 145] on input "True" at bounding box center [280, 143] width 7 height 6
radio input "true"
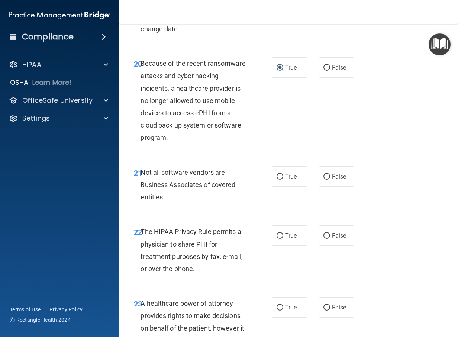
scroll to position [1637, 0]
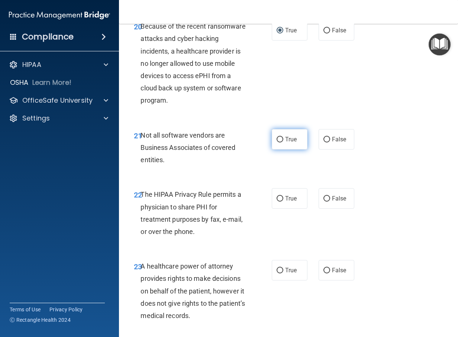
click at [278, 142] on input "True" at bounding box center [280, 140] width 7 height 6
radio input "true"
click at [323, 209] on label "False" at bounding box center [337, 198] width 36 height 20
click at [324, 202] on input "False" at bounding box center [327, 199] width 7 height 6
radio input "true"
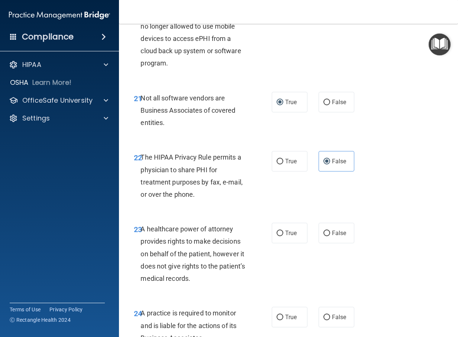
scroll to position [1711, 0]
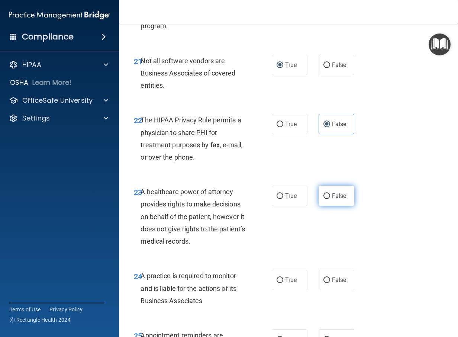
click at [325, 199] on input "False" at bounding box center [327, 196] width 7 height 6
radio input "true"
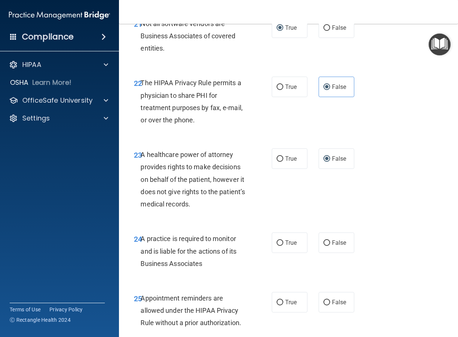
scroll to position [1860, 0]
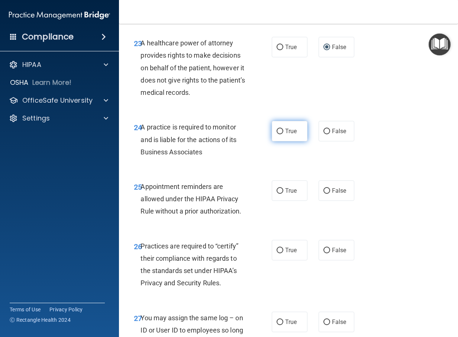
click at [279, 134] on input "True" at bounding box center [280, 132] width 7 height 6
radio input "true"
click at [279, 194] on input "True" at bounding box center [280, 191] width 7 height 6
radio input "true"
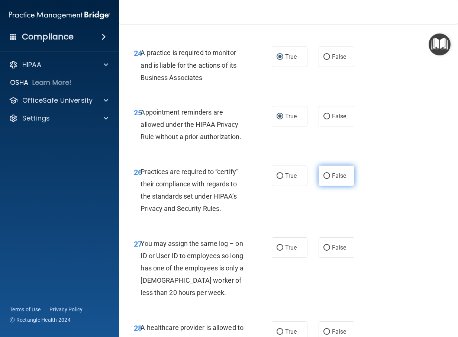
click at [325, 179] on input "False" at bounding box center [327, 176] width 7 height 6
radio input "true"
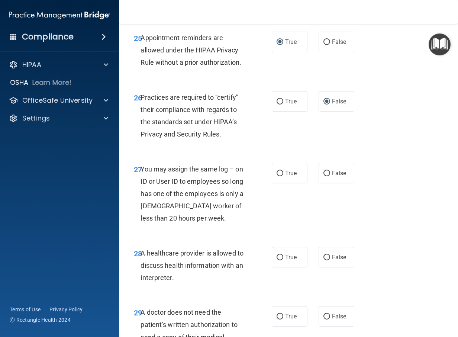
scroll to position [2046, 0]
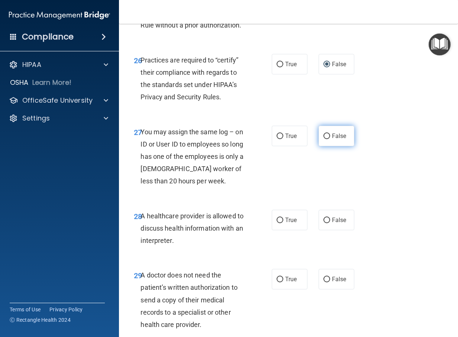
click at [324, 139] on input "False" at bounding box center [327, 137] width 7 height 6
radio input "true"
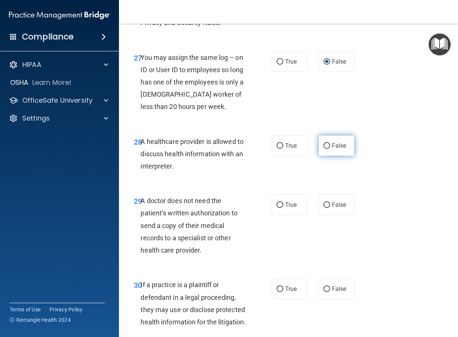
click at [324, 149] on input "False" at bounding box center [327, 146] width 7 height 6
radio input "true"
drag, startPoint x: 274, startPoint y: 280, endPoint x: 256, endPoint y: 289, distance: 20.3
click at [273, 215] on label "True" at bounding box center [290, 205] width 36 height 20
click at [277, 208] on input "True" at bounding box center [280, 205] width 7 height 6
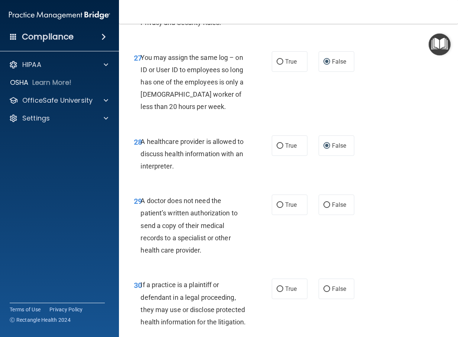
radio input "true"
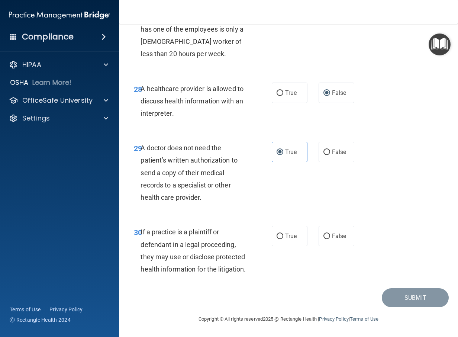
scroll to position [2232, 0]
click at [278, 239] on input "True" at bounding box center [280, 237] width 7 height 6
radio input "true"
click at [421, 307] on button "Submit" at bounding box center [415, 297] width 67 height 19
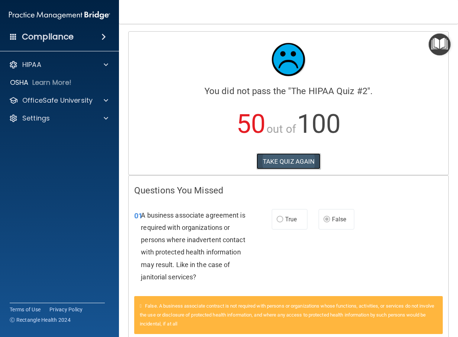
click at [288, 161] on button "TAKE QUIZ AGAIN" at bounding box center [289, 161] width 64 height 16
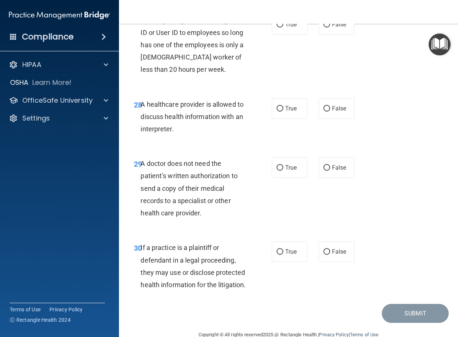
scroll to position [2195, 0]
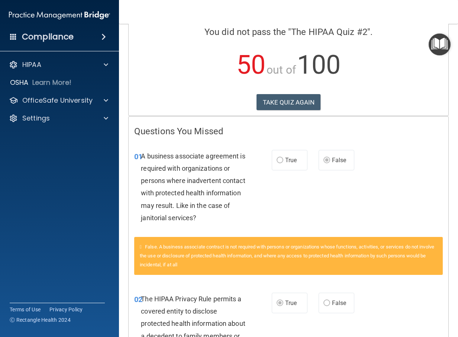
scroll to position [22, 0]
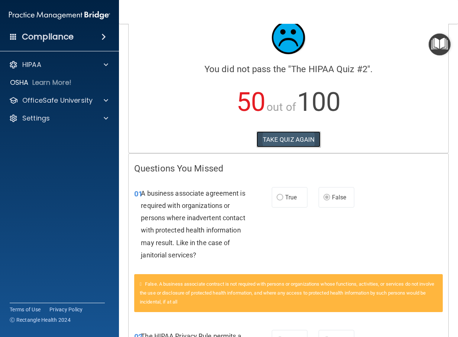
click at [289, 136] on button "TAKE QUIZ AGAIN" at bounding box center [289, 139] width 64 height 16
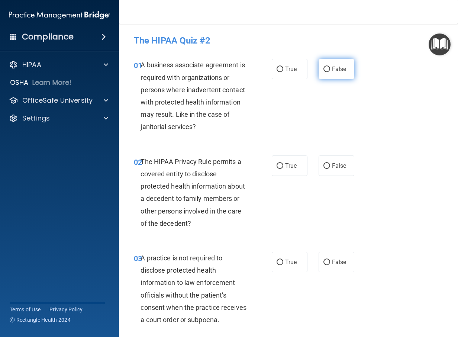
click at [324, 68] on input "False" at bounding box center [327, 70] width 7 height 6
radio input "true"
click at [324, 164] on input "False" at bounding box center [327, 166] width 7 height 6
radio input "true"
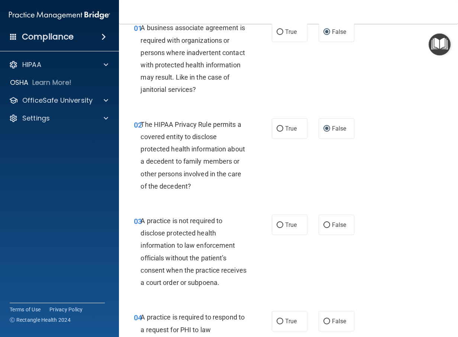
scroll to position [74, 0]
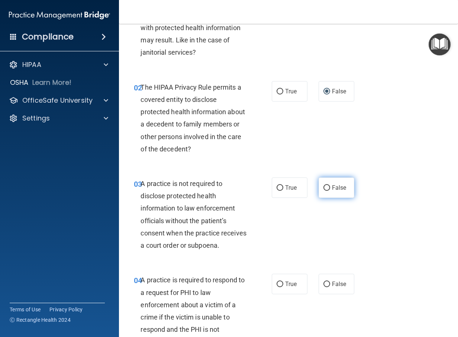
click at [324, 191] on input "False" at bounding box center [327, 188] width 7 height 6
radio input "true"
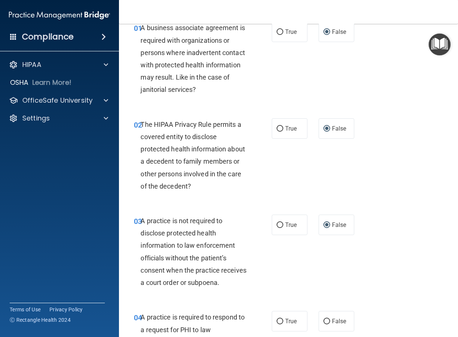
scroll to position [0, 0]
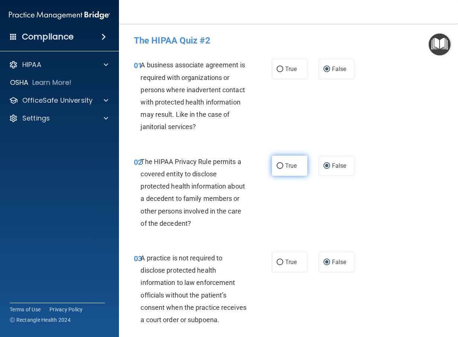
click at [279, 165] on input "True" at bounding box center [280, 166] width 7 height 6
radio input "true"
radio input "false"
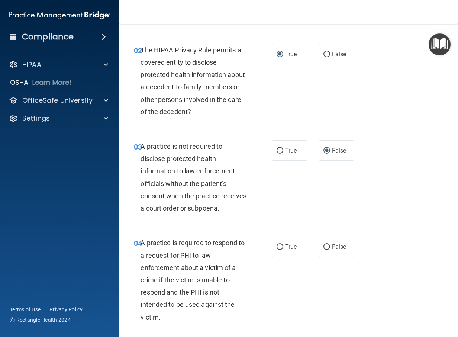
scroll to position [149, 0]
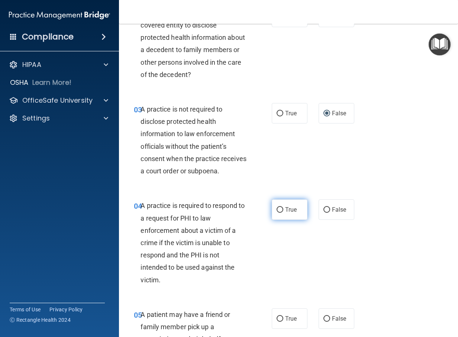
click at [280, 213] on input "True" at bounding box center [280, 210] width 7 height 6
radio input "true"
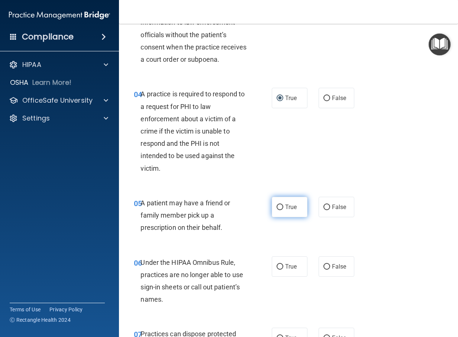
click at [278, 210] on input "True" at bounding box center [280, 208] width 7 height 6
radio input "true"
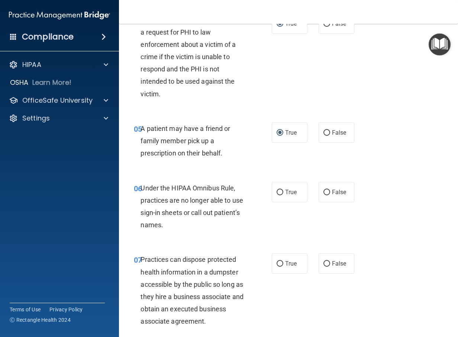
scroll to position [372, 0]
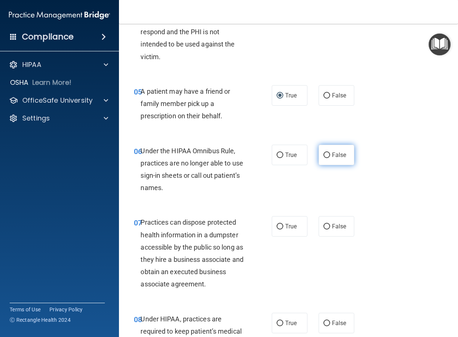
click at [324, 158] on input "False" at bounding box center [327, 156] width 7 height 6
radio input "true"
click at [326, 230] on input "False" at bounding box center [327, 227] width 7 height 6
radio input "true"
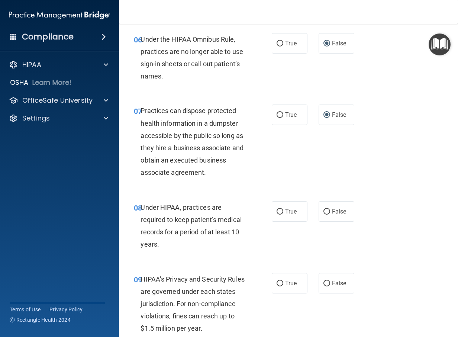
scroll to position [521, 0]
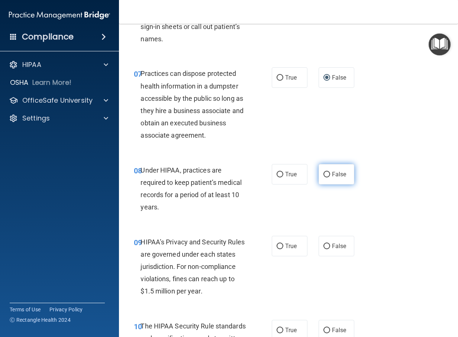
click at [324, 177] on input "False" at bounding box center [327, 175] width 7 height 6
radio input "true"
click at [324, 249] on input "False" at bounding box center [327, 247] width 7 height 6
radio input "true"
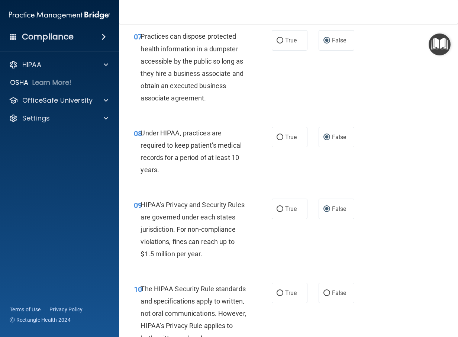
scroll to position [632, 0]
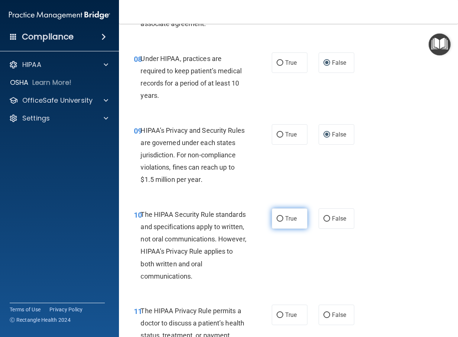
click at [277, 222] on input "True" at bounding box center [280, 219] width 7 height 6
radio input "true"
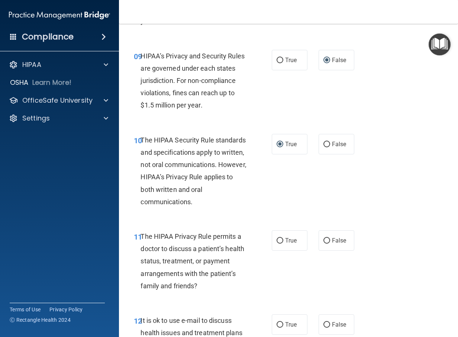
scroll to position [744, 0]
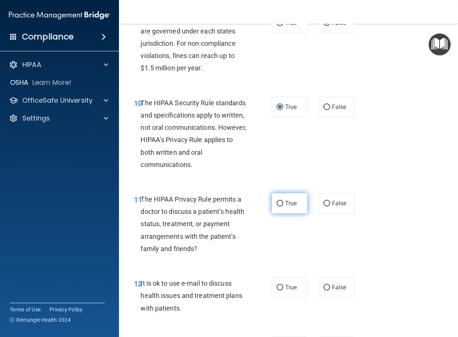
click at [278, 206] on input "True" at bounding box center [280, 204] width 7 height 6
radio input "true"
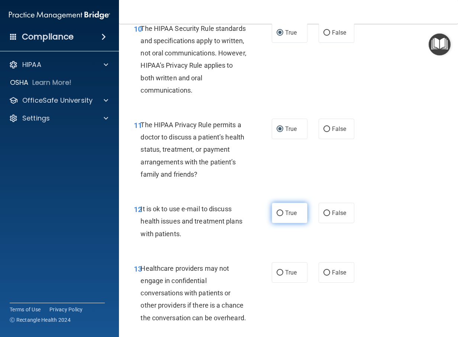
click at [278, 216] on input "True" at bounding box center [280, 214] width 7 height 6
radio input "true"
click at [324, 276] on input "False" at bounding box center [327, 273] width 7 height 6
radio input "true"
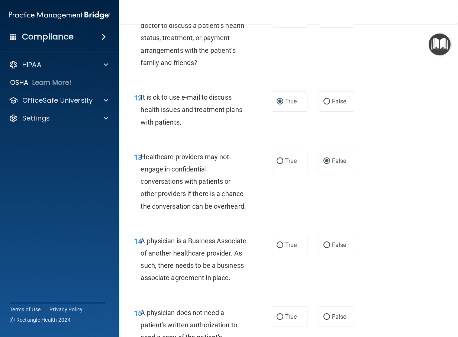
scroll to position [967, 0]
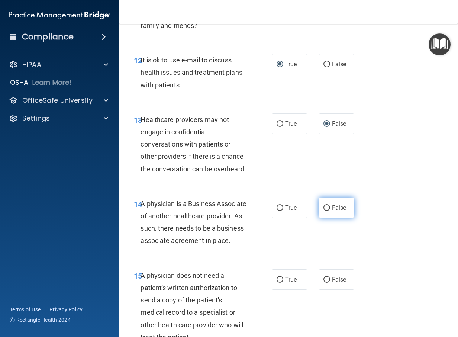
click at [324, 211] on input "False" at bounding box center [327, 208] width 7 height 6
radio input "true"
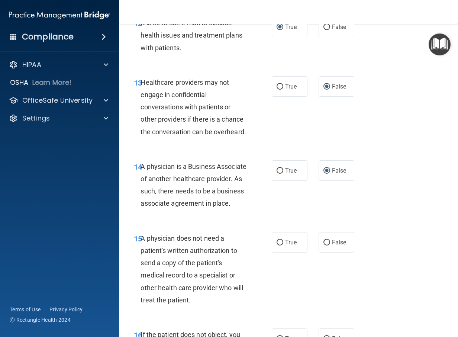
scroll to position [1042, 0]
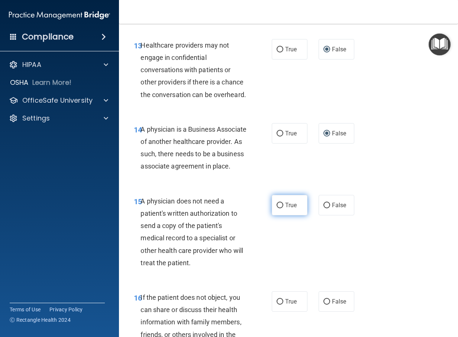
click at [277, 208] on input "True" at bounding box center [280, 206] width 7 height 6
radio input "true"
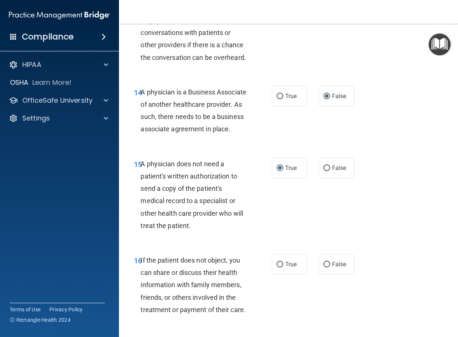
scroll to position [1116, 0]
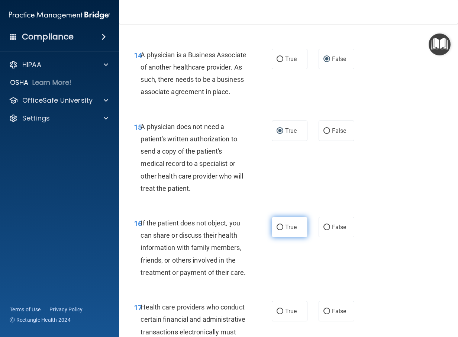
click at [279, 230] on input "True" at bounding box center [280, 228] width 7 height 6
radio input "true"
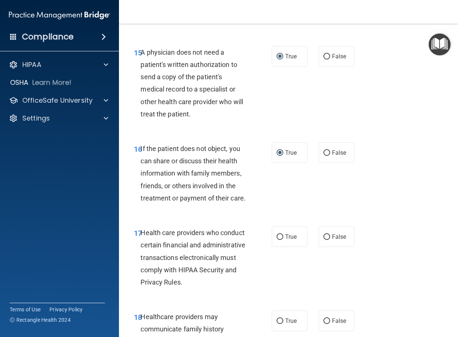
scroll to position [1228, 0]
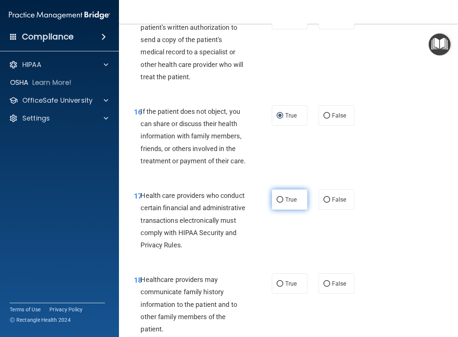
click at [277, 203] on input "True" at bounding box center [280, 200] width 7 height 6
radio input "true"
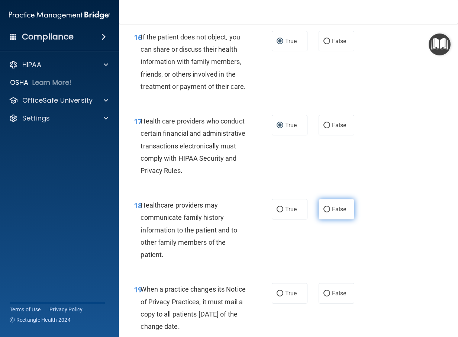
click at [325, 212] on input "False" at bounding box center [327, 210] width 7 height 6
radio input "true"
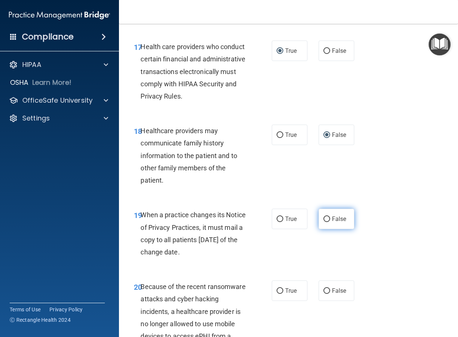
click at [324, 222] on input "False" at bounding box center [327, 220] width 7 height 6
radio input "true"
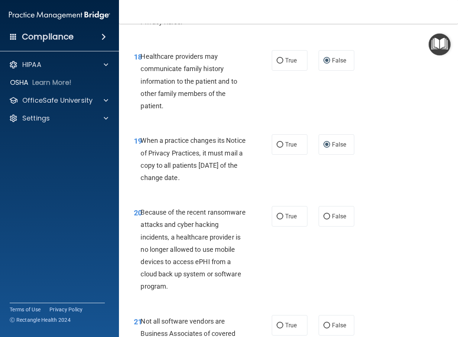
scroll to position [1488, 0]
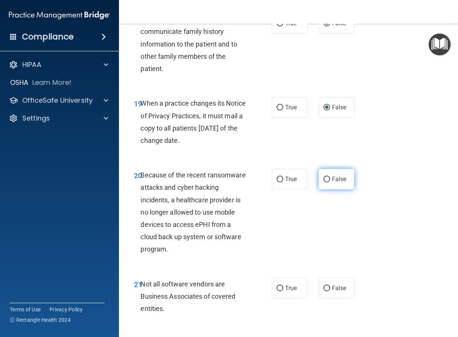
click at [324, 182] on input "False" at bounding box center [327, 180] width 7 height 6
radio input "true"
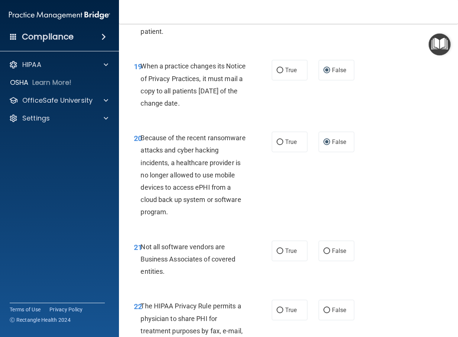
scroll to position [1563, 0]
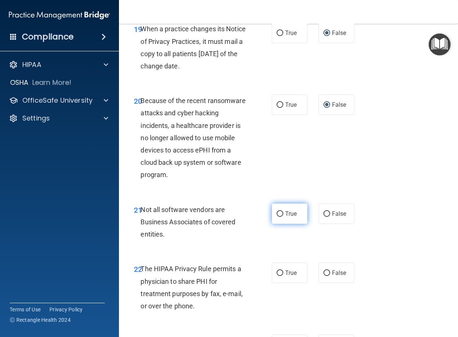
click at [278, 217] on input "True" at bounding box center [280, 214] width 7 height 6
radio input "true"
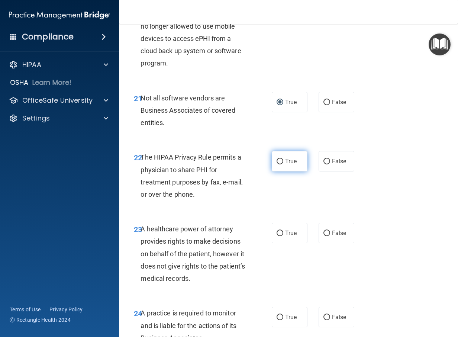
click at [278, 164] on input "True" at bounding box center [280, 162] width 7 height 6
radio input "true"
click at [324, 236] on input "False" at bounding box center [327, 234] width 7 height 6
radio input "true"
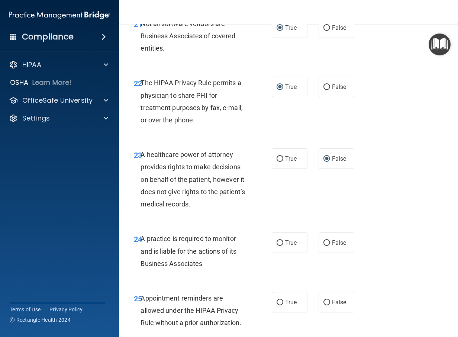
scroll to position [1786, 0]
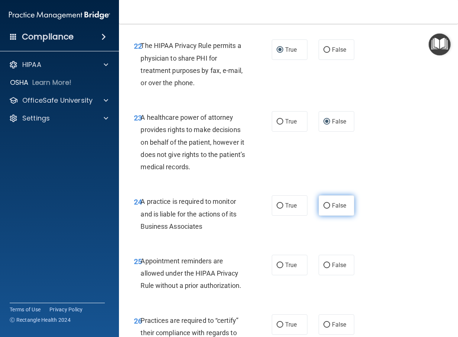
click at [324, 209] on input "False" at bounding box center [327, 206] width 7 height 6
radio input "true"
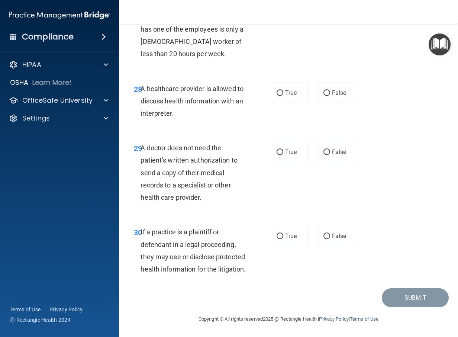
scroll to position [2260, 0]
click at [277, 234] on input "True" at bounding box center [280, 237] width 7 height 6
radio input "true"
click at [278, 155] on input "True" at bounding box center [280, 153] width 7 height 6
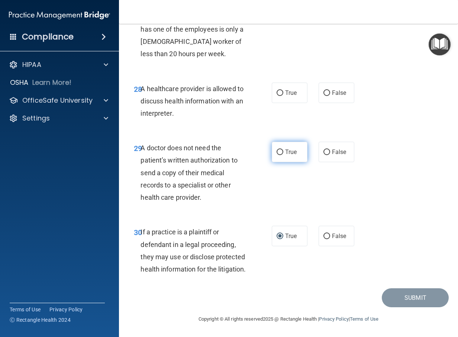
radio input "true"
click at [279, 96] on input "True" at bounding box center [280, 93] width 7 height 6
radio input "true"
click at [324, 12] on input "False" at bounding box center [327, 9] width 7 height 6
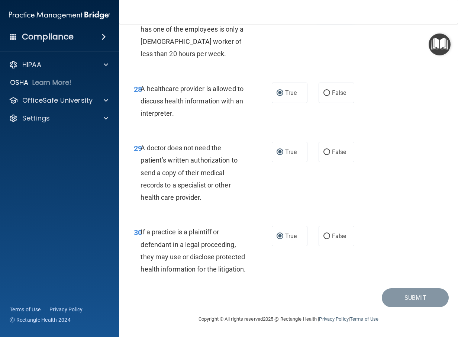
radio input "true"
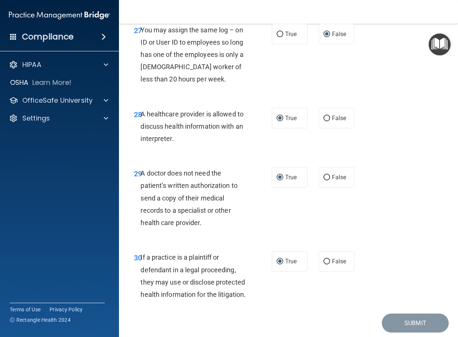
scroll to position [2111, 0]
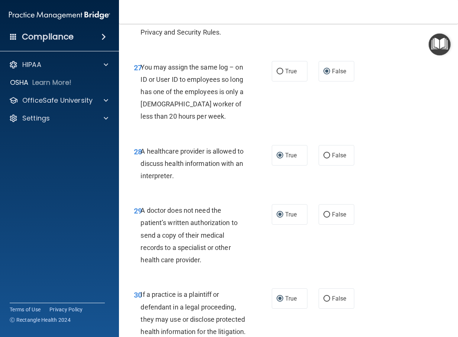
drag, startPoint x: 326, startPoint y: 70, endPoint x: 320, endPoint y: 69, distance: 6.5
click at [326, 3] on input "False" at bounding box center [327, 0] width 7 height 6
radio input "true"
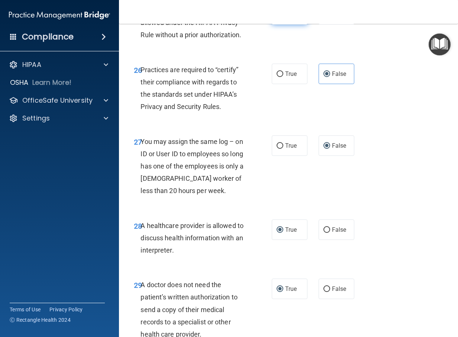
click at [277, 17] on input "True" at bounding box center [280, 15] width 7 height 6
radio input "true"
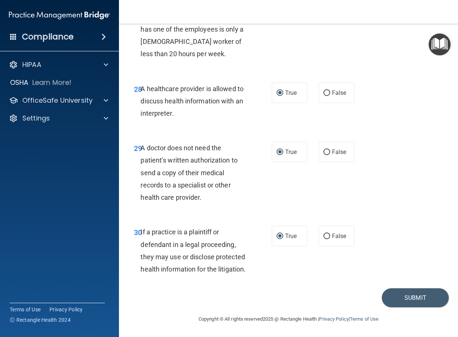
scroll to position [2260, 0]
click at [420, 301] on button "Submit" at bounding box center [415, 297] width 67 height 19
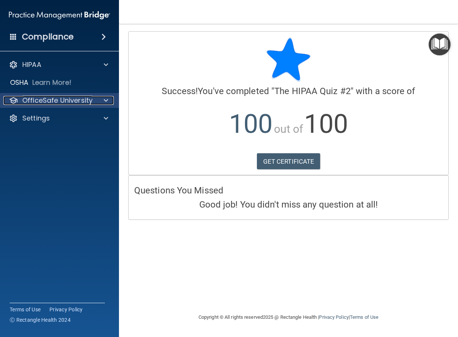
click at [108, 100] on div at bounding box center [105, 100] width 19 height 9
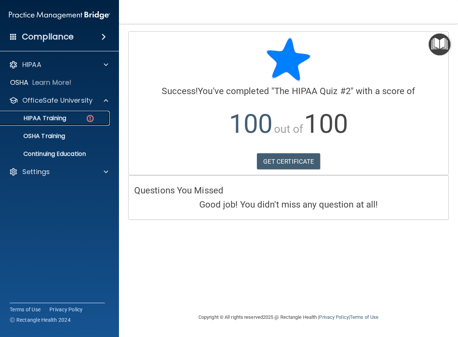
click at [53, 119] on p "HIPAA Training" at bounding box center [35, 118] width 61 height 7
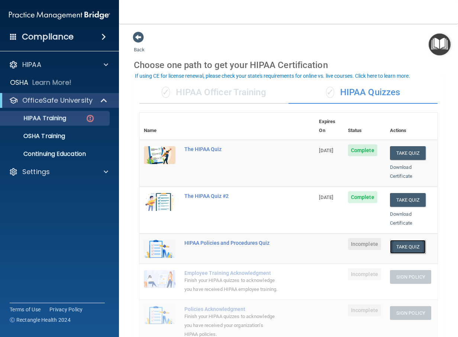
click at [401, 240] on button "Take Quiz" at bounding box center [408, 247] width 36 height 14
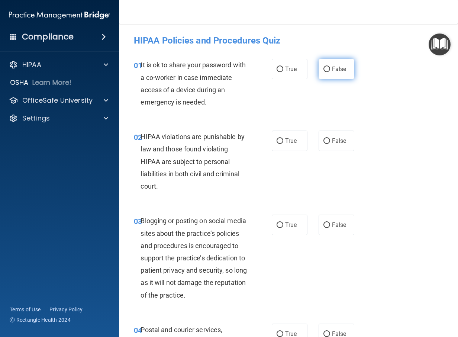
click at [324, 68] on input "False" at bounding box center [327, 70] width 7 height 6
radio input "true"
click at [277, 141] on input "True" at bounding box center [280, 141] width 7 height 6
radio input "true"
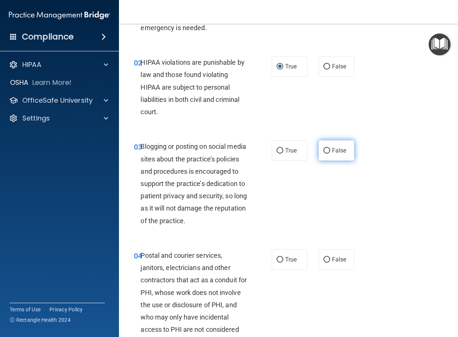
click at [324, 149] on input "False" at bounding box center [327, 151] width 7 height 6
radio input "true"
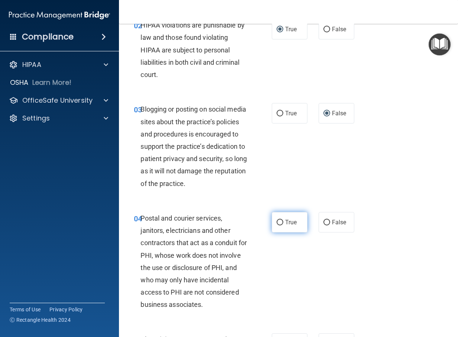
scroll to position [149, 0]
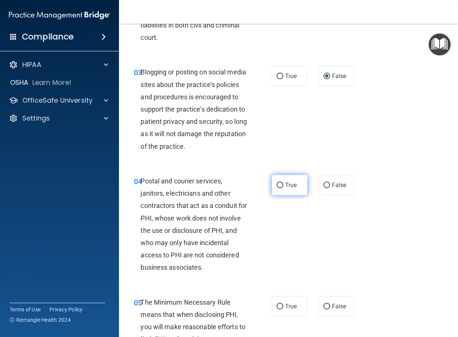
click at [278, 188] on input "True" at bounding box center [280, 186] width 7 height 6
radio input "true"
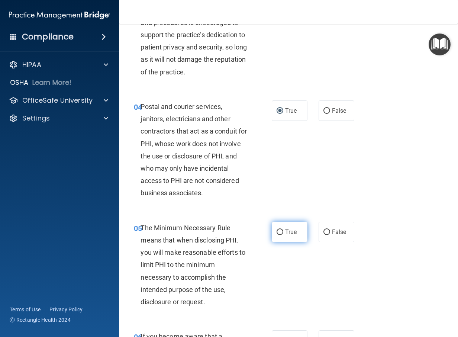
click at [278, 235] on input "True" at bounding box center [280, 233] width 7 height 6
radio input "true"
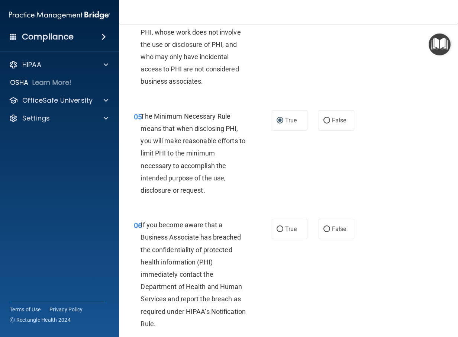
scroll to position [372, 0]
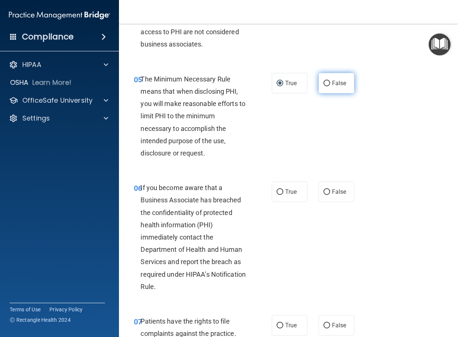
click at [324, 86] on input "False" at bounding box center [327, 84] width 7 height 6
radio input "true"
radio input "false"
click at [277, 195] on input "True" at bounding box center [280, 192] width 7 height 6
radio input "true"
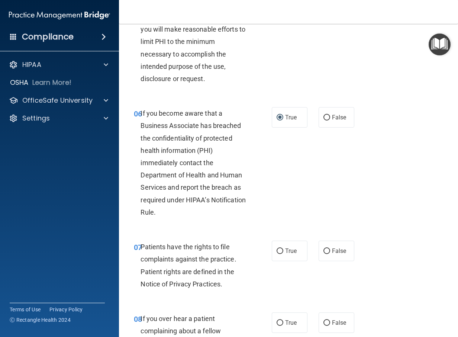
scroll to position [521, 0]
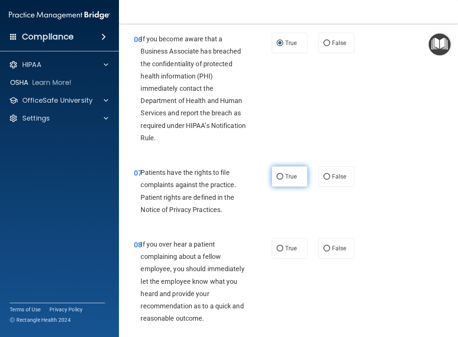
click at [277, 180] on input "True" at bounding box center [280, 177] width 7 height 6
radio input "true"
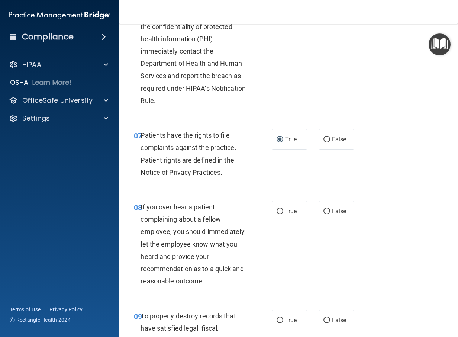
scroll to position [595, 0]
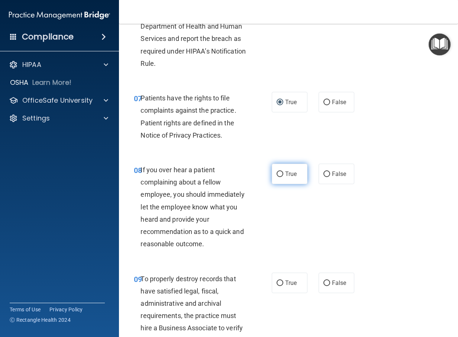
click at [279, 177] on input "True" at bounding box center [280, 175] width 7 height 6
radio input "true"
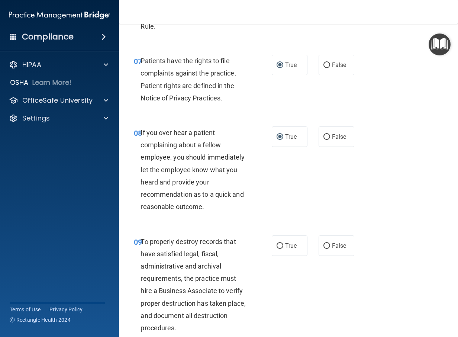
scroll to position [707, 0]
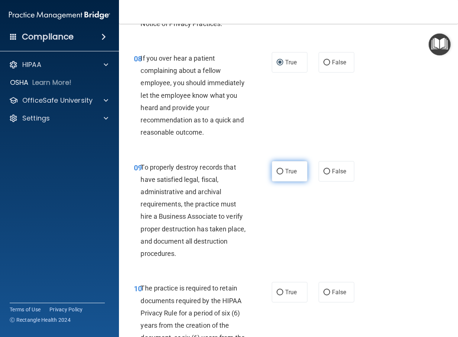
click at [278, 174] on input "True" at bounding box center [280, 172] width 7 height 6
radio input "true"
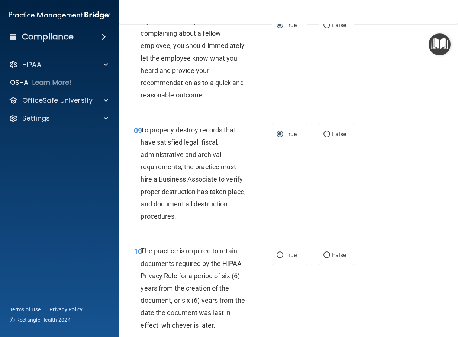
scroll to position [781, 0]
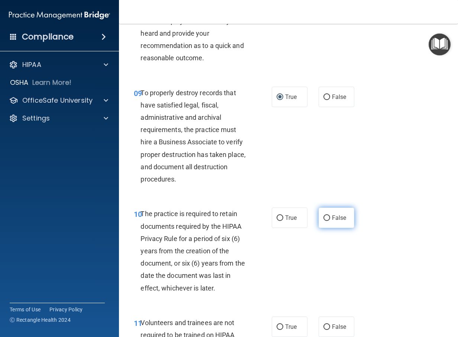
click at [324, 221] on input "False" at bounding box center [327, 218] width 7 height 6
radio input "true"
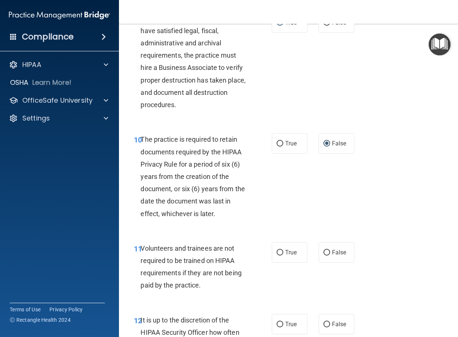
scroll to position [893, 0]
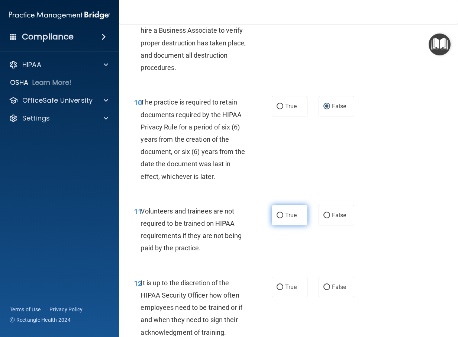
click at [277, 218] on input "True" at bounding box center [280, 216] width 7 height 6
radio input "true"
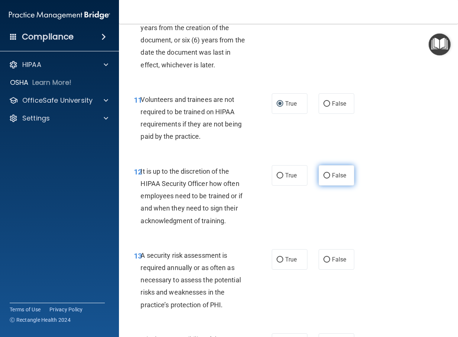
click at [325, 179] on input "False" at bounding box center [327, 176] width 7 height 6
radio input "true"
click at [285, 179] on span "True" at bounding box center [291, 175] width 12 height 7
click at [283, 179] on input "True" at bounding box center [280, 176] width 7 height 6
radio input "true"
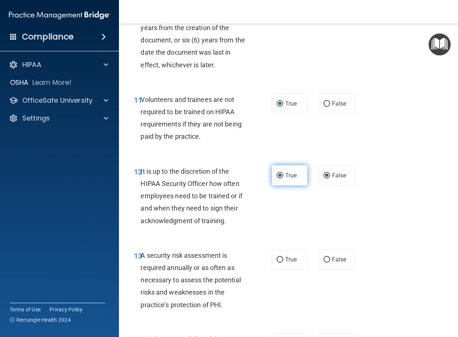
radio input "false"
click at [325, 263] on input "False" at bounding box center [327, 260] width 7 height 6
radio input "true"
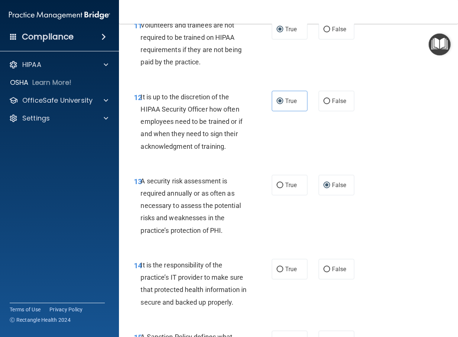
scroll to position [1116, 0]
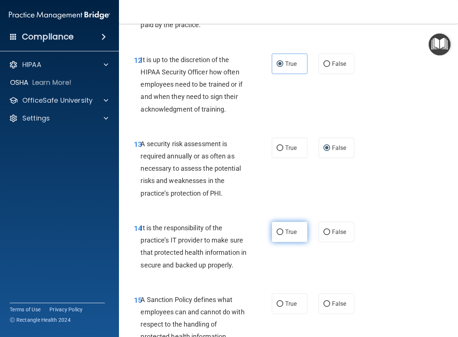
click at [277, 235] on input "True" at bounding box center [280, 233] width 7 height 6
radio input "true"
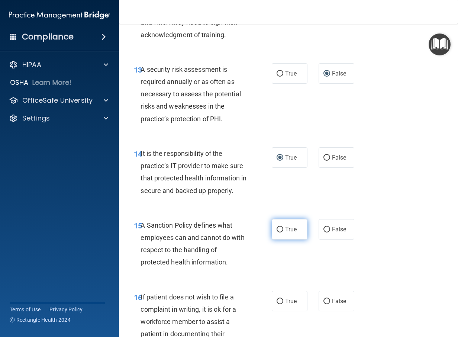
click at [279, 233] on input "True" at bounding box center [280, 230] width 7 height 6
radio input "true"
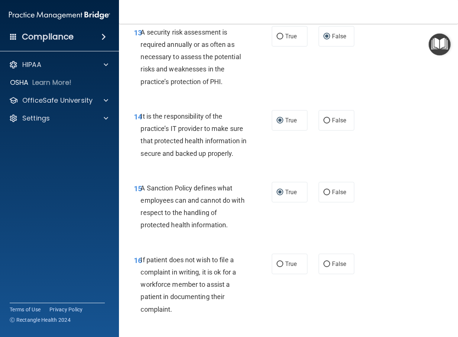
scroll to position [1265, 0]
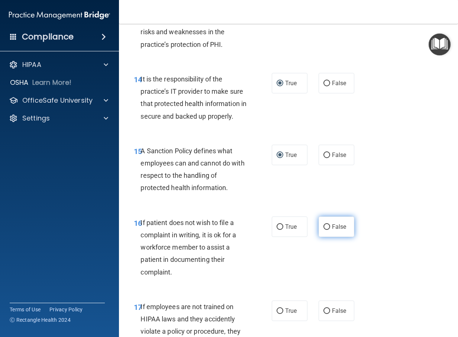
click at [324, 230] on input "False" at bounding box center [327, 227] width 7 height 6
radio input "true"
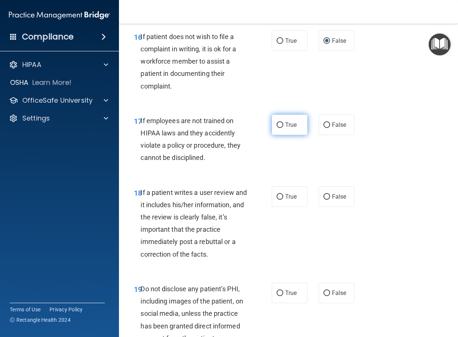
click at [277, 128] on input "True" at bounding box center [280, 125] width 7 height 6
radio input "true"
click at [324, 200] on input "False" at bounding box center [327, 197] width 7 height 6
radio input "true"
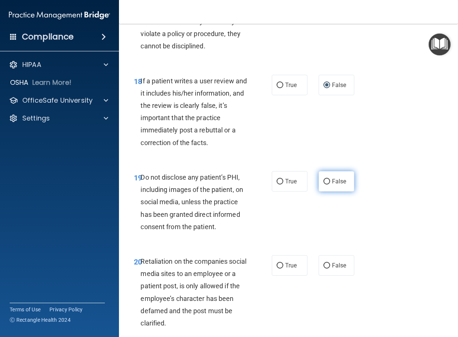
drag, startPoint x: 323, startPoint y: 191, endPoint x: 326, endPoint y: 194, distance: 4.5
click at [324, 185] on input "False" at bounding box center [327, 182] width 7 height 6
radio input "true"
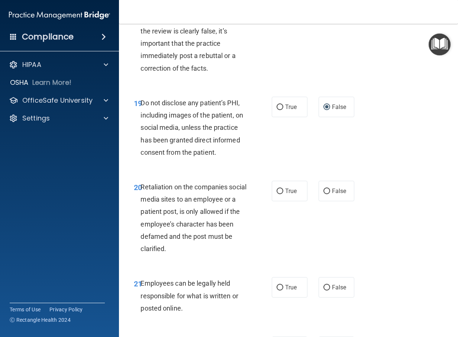
scroll to position [1711, 0]
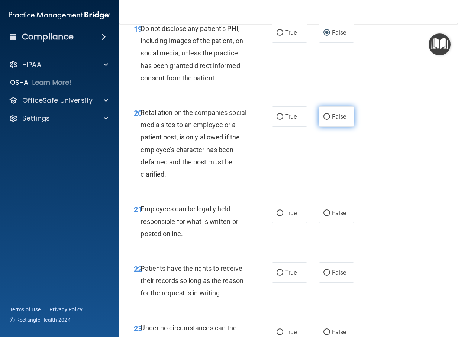
click at [324, 120] on input "False" at bounding box center [327, 117] width 7 height 6
radio input "true"
click at [277, 216] on input "True" at bounding box center [280, 214] width 7 height 6
radio input "true"
click at [277, 276] on input "True" at bounding box center [280, 273] width 7 height 6
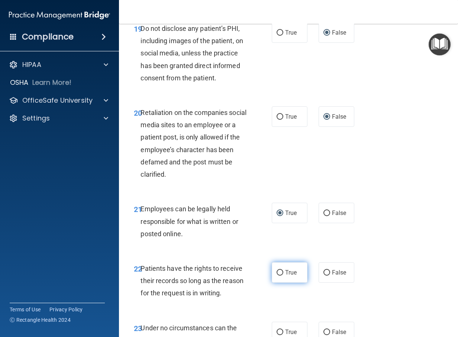
radio input "true"
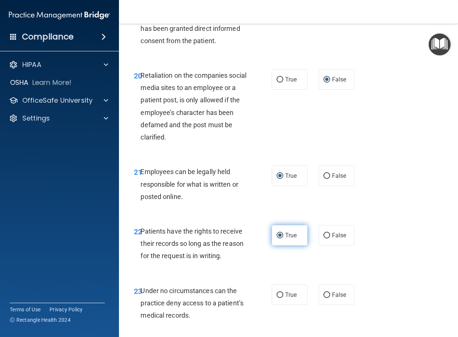
scroll to position [1786, 0]
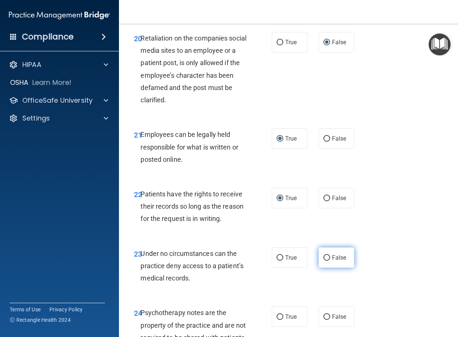
click at [324, 261] on input "False" at bounding box center [327, 258] width 7 height 6
radio input "true"
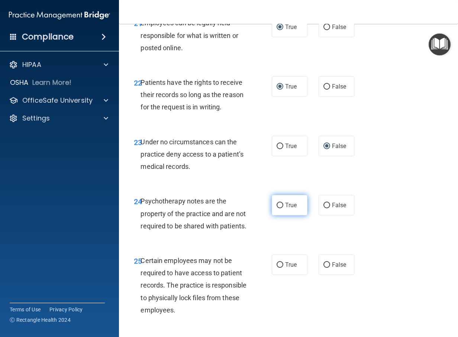
drag, startPoint x: 278, startPoint y: 215, endPoint x: 270, endPoint y: 217, distance: 7.2
click at [277, 208] on input "True" at bounding box center [280, 206] width 7 height 6
radio input "true"
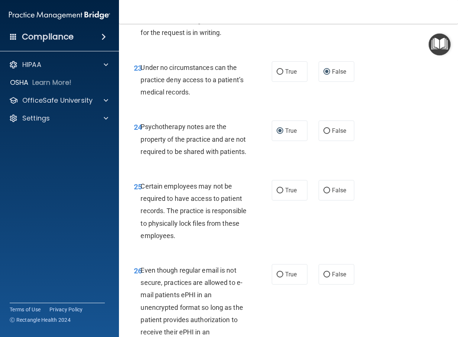
scroll to position [2009, 0]
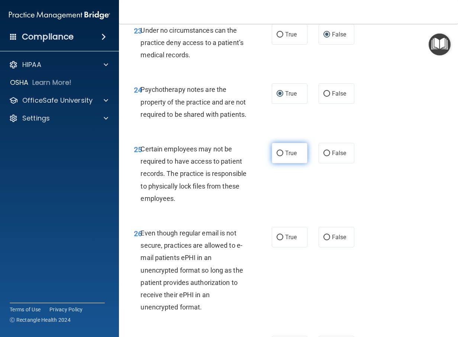
click at [277, 156] on input "True" at bounding box center [280, 154] width 7 height 6
radio input "true"
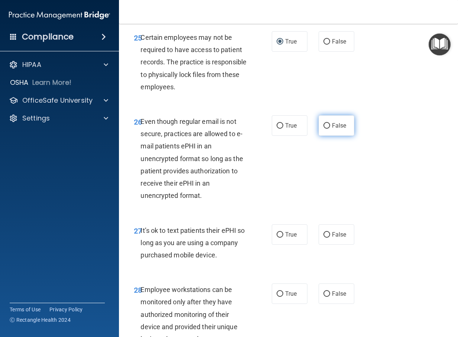
click at [327, 129] on input "False" at bounding box center [327, 126] width 7 height 6
radio input "true"
click at [326, 238] on input "False" at bounding box center [327, 235] width 7 height 6
radio input "true"
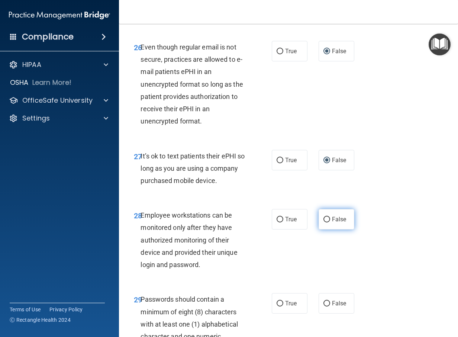
click at [324, 222] on input "False" at bounding box center [327, 220] width 7 height 6
radio input "true"
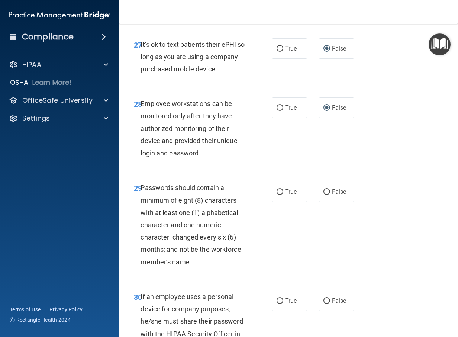
scroll to position [2344, 0]
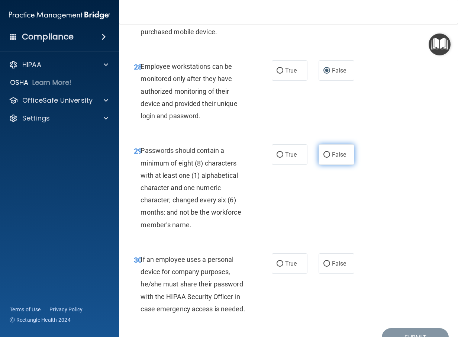
click at [324, 158] on input "False" at bounding box center [327, 155] width 7 height 6
radio input "true"
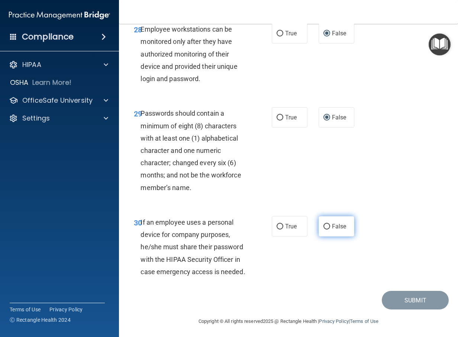
click at [324, 230] on input "False" at bounding box center [327, 227] width 7 height 6
radio input "true"
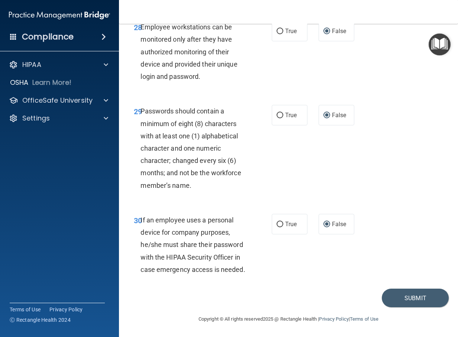
scroll to position [2307, 0]
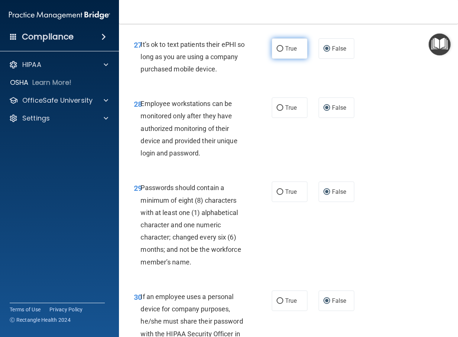
click at [278, 52] on input "True" at bounding box center [280, 49] width 7 height 6
radio input "true"
radio input "false"
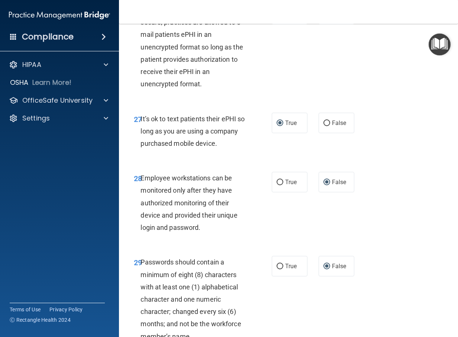
scroll to position [2420, 0]
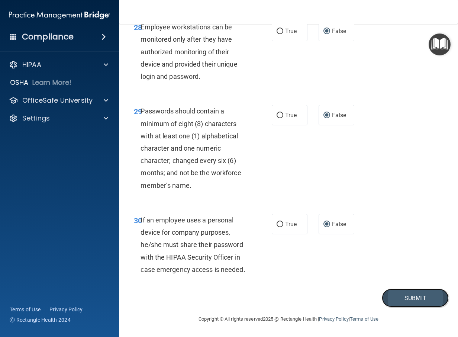
click at [411, 297] on button "Submit" at bounding box center [415, 298] width 67 height 19
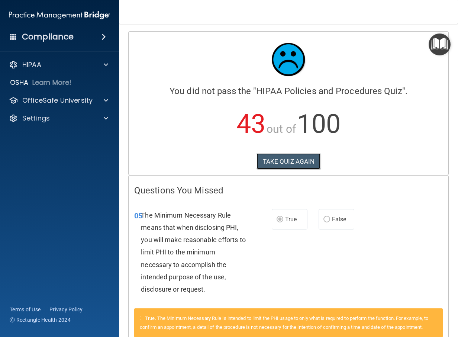
drag, startPoint x: 298, startPoint y: 160, endPoint x: 282, endPoint y: 170, distance: 19.2
click at [297, 162] on button "TAKE QUIZ AGAIN" at bounding box center [289, 161] width 64 height 16
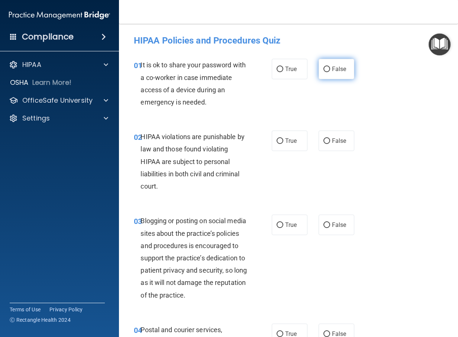
click at [325, 68] on input "False" at bounding box center [327, 70] width 7 height 6
radio input "true"
click at [277, 142] on input "True" at bounding box center [280, 141] width 7 height 6
radio input "true"
click at [324, 224] on input "False" at bounding box center [327, 225] width 7 height 6
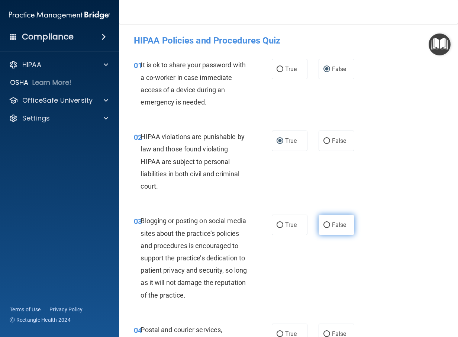
radio input "true"
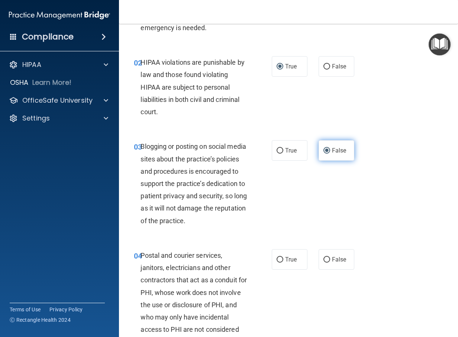
scroll to position [149, 0]
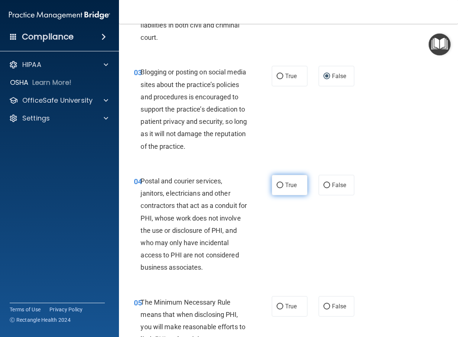
click at [277, 188] on input "True" at bounding box center [280, 186] width 7 height 6
radio input "true"
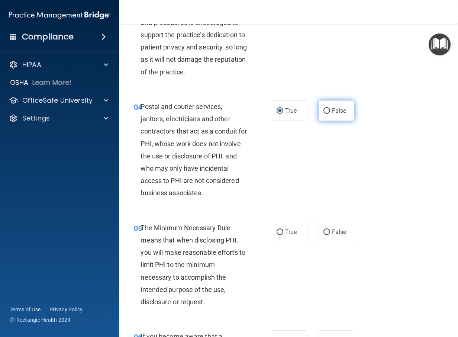
scroll to position [260, 0]
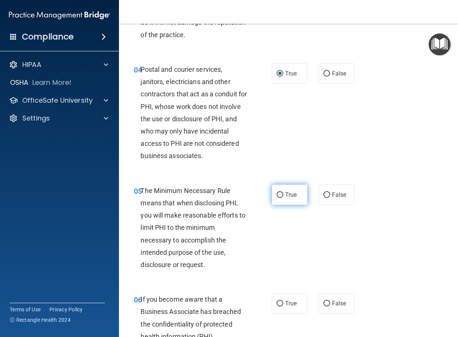
click at [278, 198] on input "True" at bounding box center [280, 195] width 7 height 6
radio input "true"
click at [324, 307] on input "False" at bounding box center [327, 304] width 7 height 6
radio input "true"
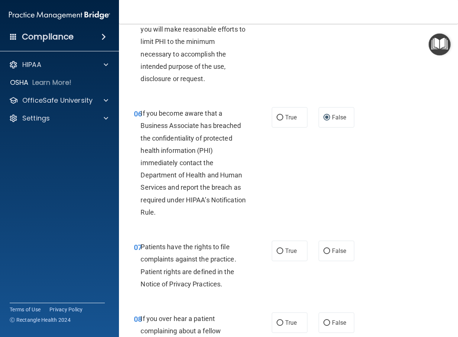
scroll to position [521, 0]
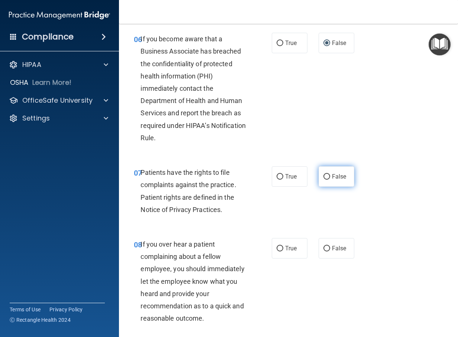
click at [325, 180] on input "False" at bounding box center [327, 177] width 7 height 6
radio input "true"
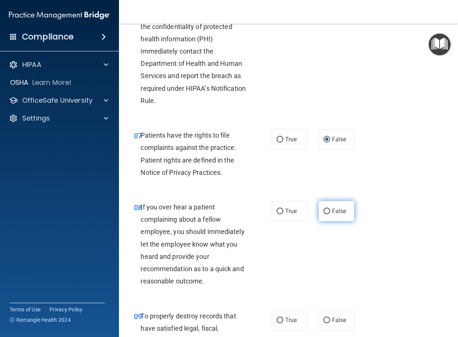
click at [326, 214] on input "False" at bounding box center [327, 212] width 7 height 6
radio input "true"
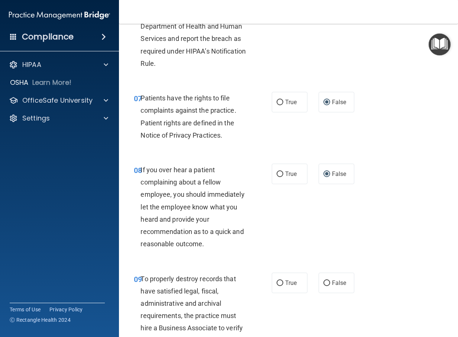
scroll to position [632, 0]
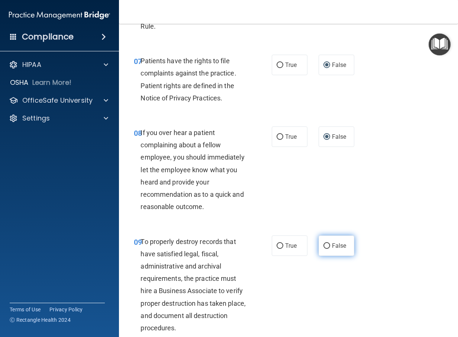
click at [324, 249] on input "False" at bounding box center [327, 246] width 7 height 6
radio input "true"
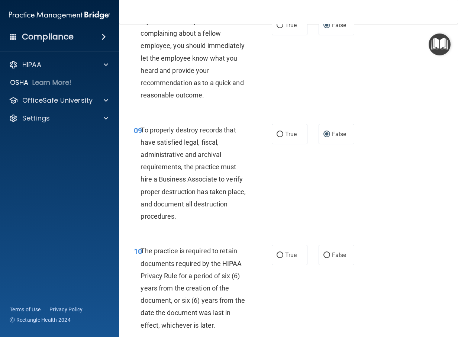
scroll to position [781, 0]
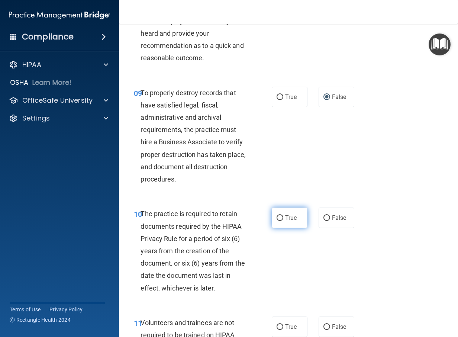
click at [277, 221] on input "True" at bounding box center [280, 218] width 7 height 6
radio input "true"
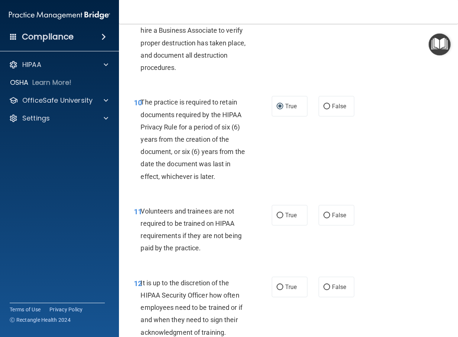
scroll to position [930, 0]
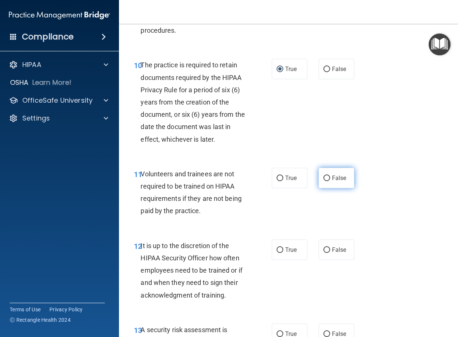
click at [324, 181] on input "False" at bounding box center [327, 179] width 7 height 6
radio input "true"
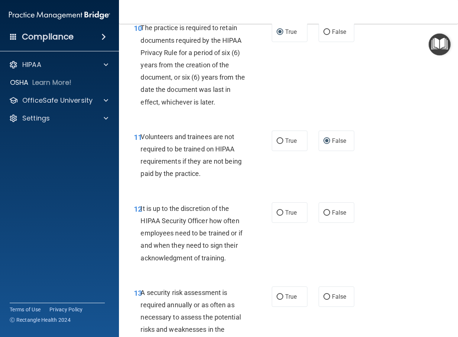
scroll to position [1005, 0]
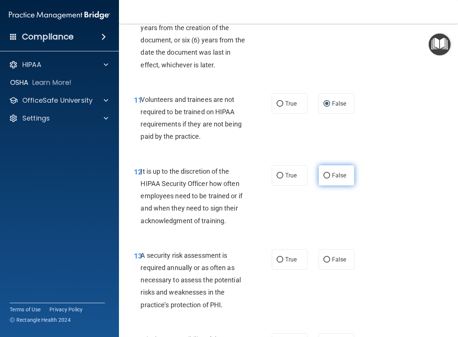
click at [324, 179] on input "False" at bounding box center [327, 176] width 7 height 6
radio input "true"
click at [278, 263] on input "True" at bounding box center [280, 260] width 7 height 6
radio input "true"
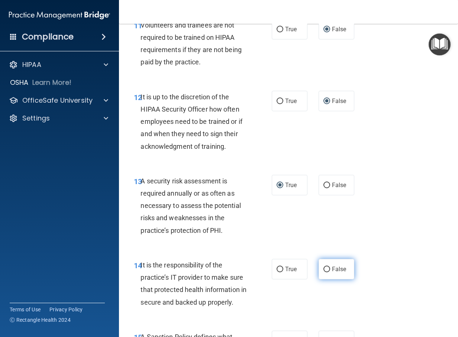
click at [324, 272] on input "False" at bounding box center [327, 270] width 7 height 6
radio input "true"
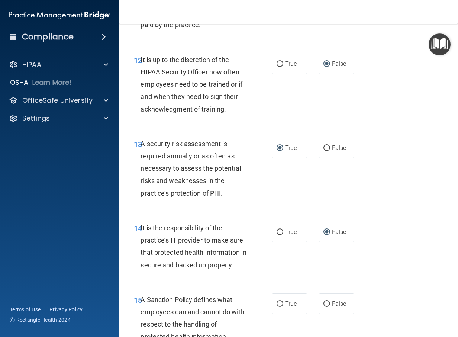
scroll to position [1153, 0]
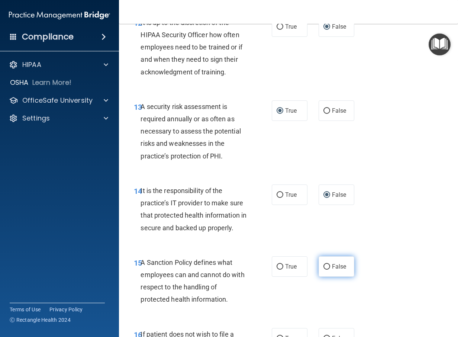
click at [324, 270] on input "False" at bounding box center [327, 267] width 7 height 6
radio input "true"
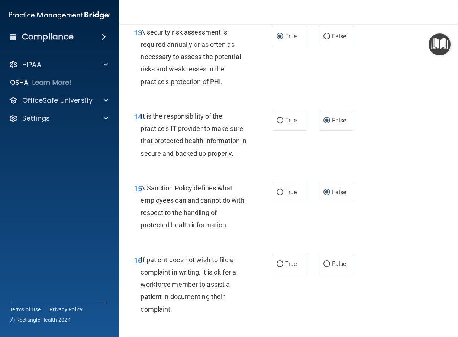
scroll to position [1265, 0]
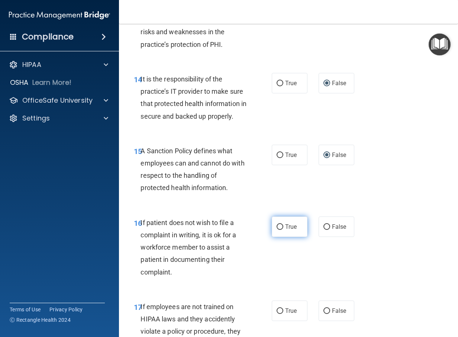
click at [279, 230] on input "True" at bounding box center [280, 227] width 7 height 6
radio input "true"
click at [324, 314] on input "False" at bounding box center [327, 311] width 7 height 6
radio input "true"
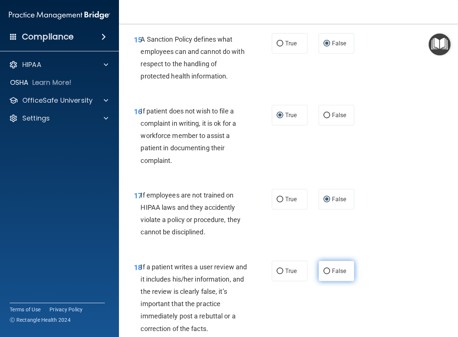
click at [324, 274] on input "False" at bounding box center [327, 272] width 7 height 6
radio input "true"
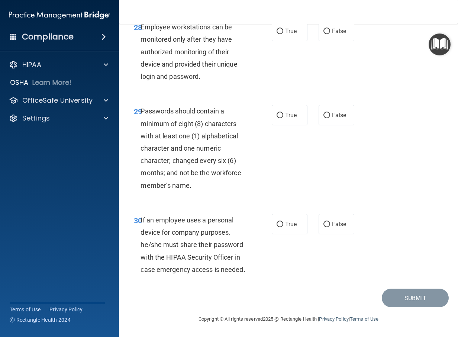
scroll to position [2420, 0]
click at [325, 222] on input "False" at bounding box center [327, 225] width 7 height 6
radio input "true"
click at [277, 113] on input "True" at bounding box center [280, 116] width 7 height 6
radio input "true"
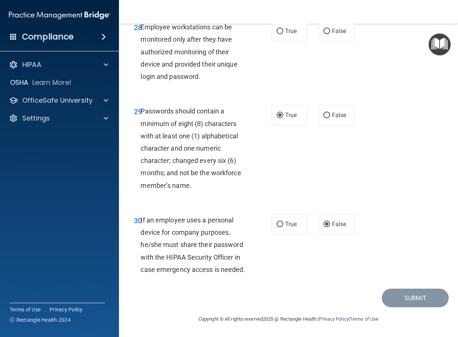
scroll to position [2346, 0]
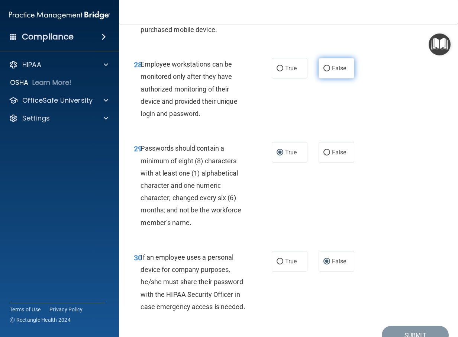
click at [326, 71] on input "False" at bounding box center [327, 69] width 7 height 6
radio input "true"
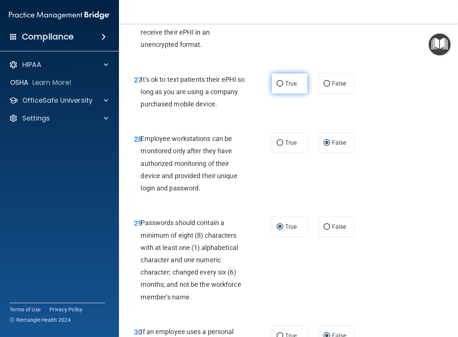
click at [277, 87] on input "True" at bounding box center [280, 84] width 7 height 6
radio input "true"
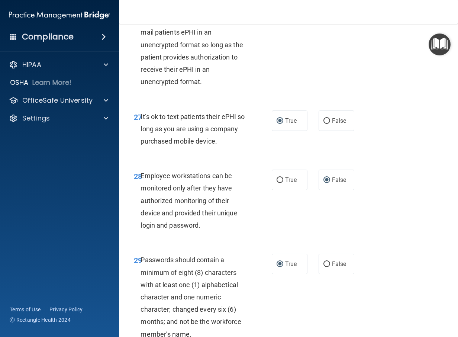
scroll to position [2197, 0]
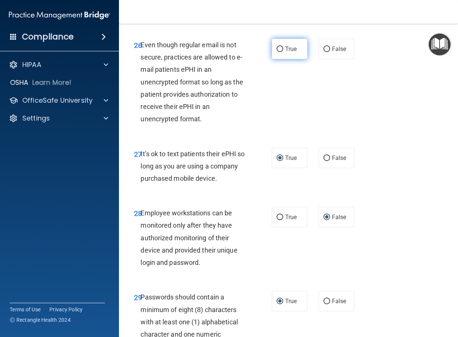
click at [277, 52] on input "True" at bounding box center [280, 50] width 7 height 6
radio input "true"
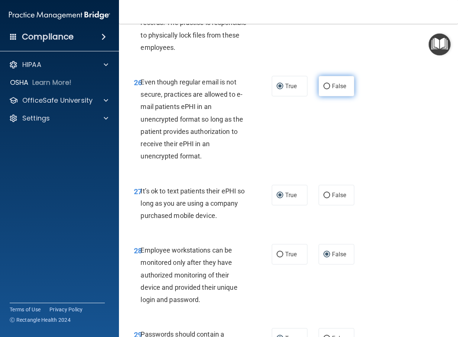
scroll to position [2123, 0]
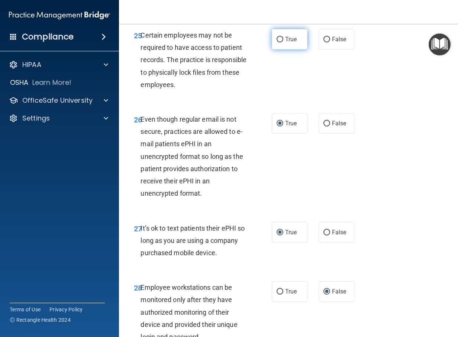
click at [279, 42] on input "True" at bounding box center [280, 40] width 7 height 6
radio input "true"
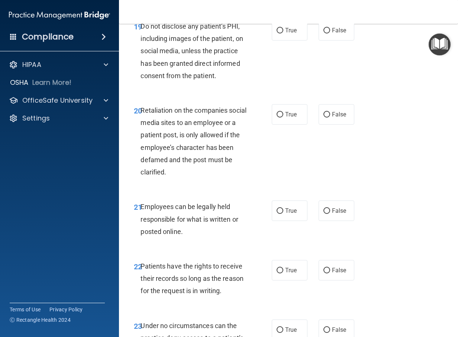
scroll to position [1602, 0]
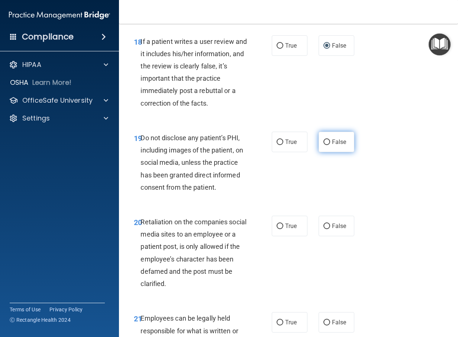
click at [325, 145] on input "False" at bounding box center [327, 143] width 7 height 6
radio input "true"
click at [280, 229] on input "True" at bounding box center [280, 227] width 7 height 6
radio input "true"
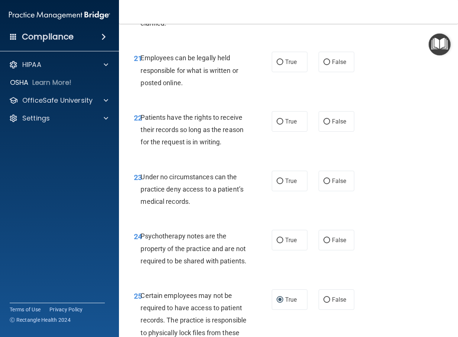
scroll to position [1900, 0]
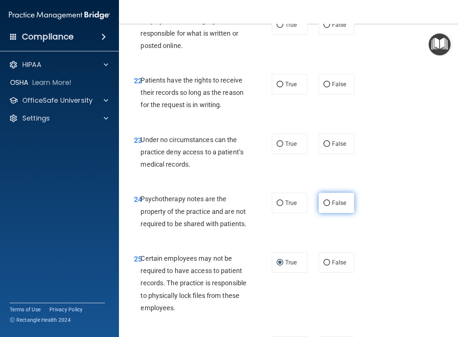
click at [326, 206] on input "False" at bounding box center [327, 204] width 7 height 6
radio input "true"
click at [281, 154] on label "True" at bounding box center [290, 144] width 36 height 20
click at [281, 147] on input "True" at bounding box center [280, 144] width 7 height 6
radio input "true"
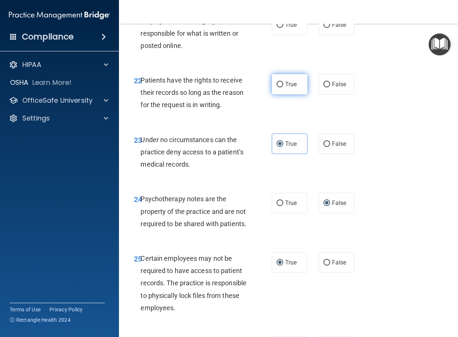
click at [278, 87] on input "True" at bounding box center [280, 85] width 7 height 6
radio input "true"
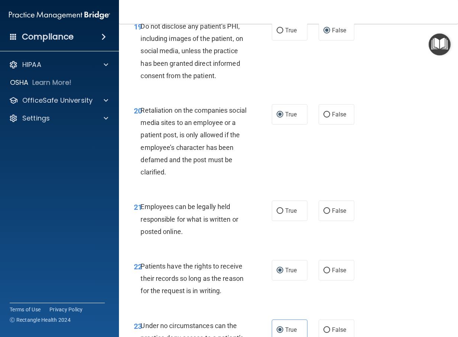
scroll to position [1751, 0]
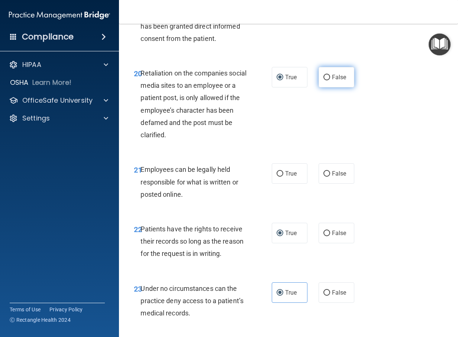
click at [324, 80] on input "False" at bounding box center [327, 78] width 7 height 6
radio input "true"
radio input "false"
click at [327, 177] on input "False" at bounding box center [327, 174] width 7 height 6
radio input "true"
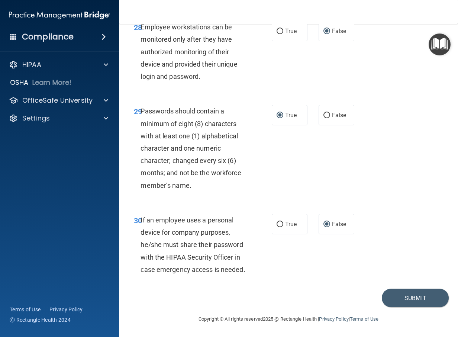
scroll to position [2420, 0]
drag, startPoint x: 406, startPoint y: 297, endPoint x: 400, endPoint y: 304, distance: 9.8
click at [406, 297] on button "Submit" at bounding box center [415, 298] width 67 height 19
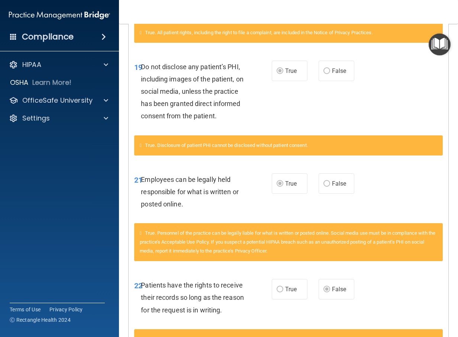
scroll to position [63, 0]
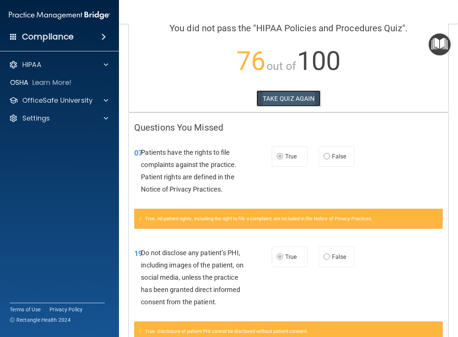
click at [287, 99] on button "TAKE QUIZ AGAIN" at bounding box center [289, 98] width 64 height 16
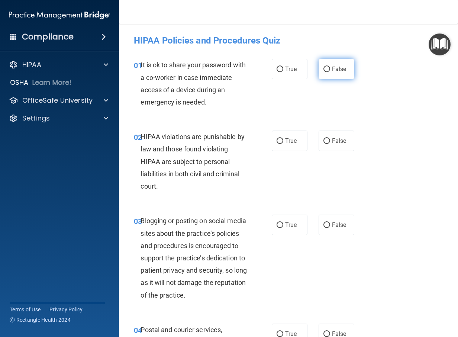
click at [325, 69] on input "False" at bounding box center [327, 70] width 7 height 6
radio input "true"
click at [278, 139] on input "True" at bounding box center [280, 141] width 7 height 6
radio input "true"
click at [324, 224] on input "False" at bounding box center [327, 225] width 7 height 6
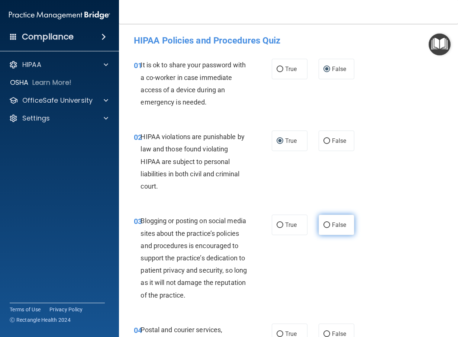
radio input "true"
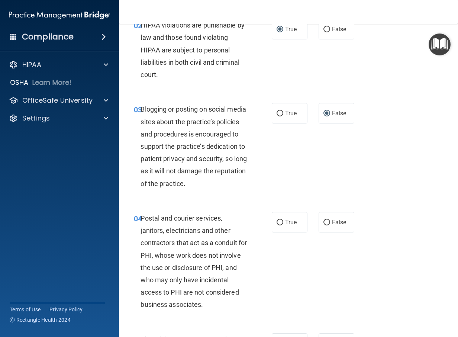
scroll to position [149, 0]
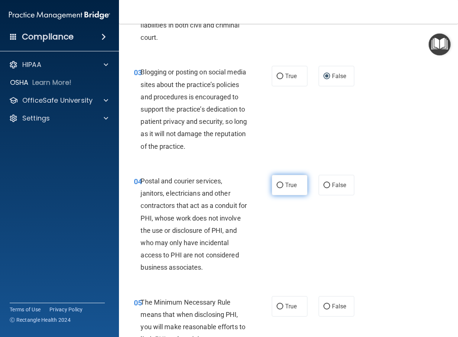
click at [278, 188] on input "True" at bounding box center [280, 186] width 7 height 6
radio input "true"
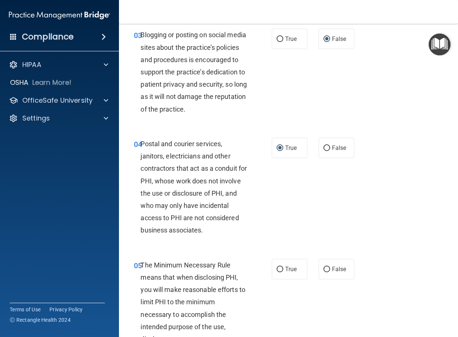
scroll to position [223, 0]
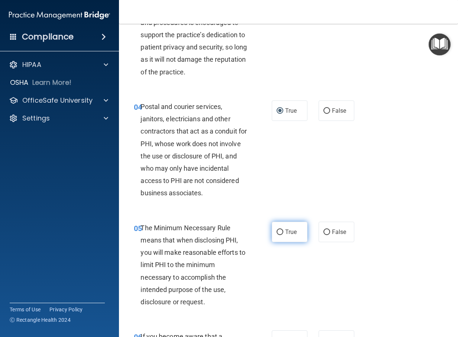
click at [281, 235] on input "True" at bounding box center [280, 233] width 7 height 6
radio input "true"
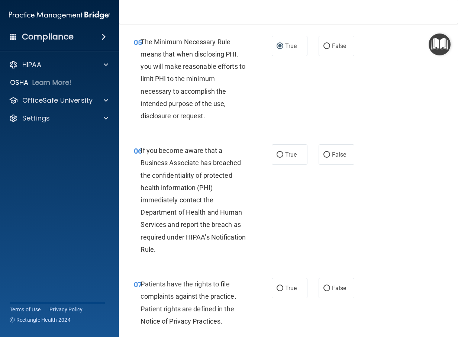
scroll to position [558, 0]
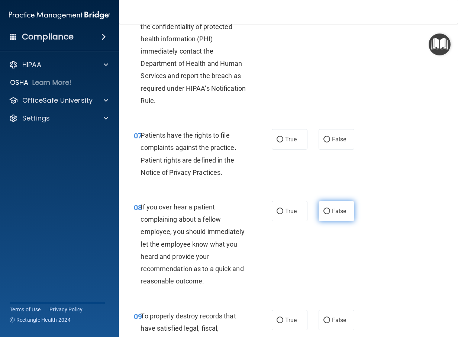
click at [325, 214] on input "False" at bounding box center [327, 212] width 7 height 6
radio input "true"
click at [277, 142] on input "True" at bounding box center [280, 140] width 7 height 6
radio input "true"
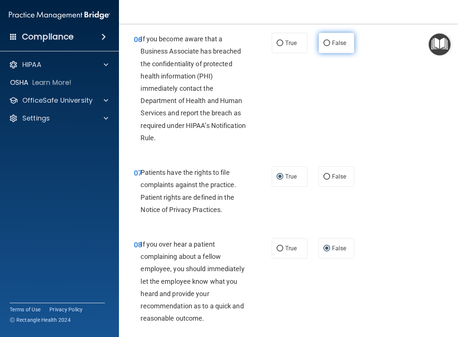
click at [324, 46] on input "False" at bounding box center [327, 44] width 7 height 6
radio input "true"
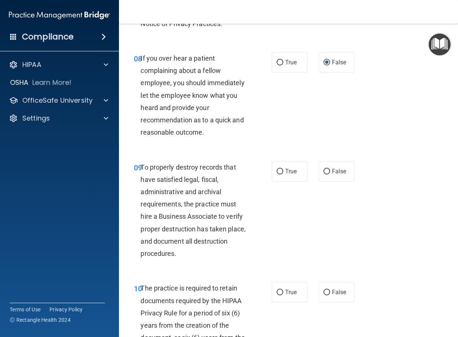
scroll to position [781, 0]
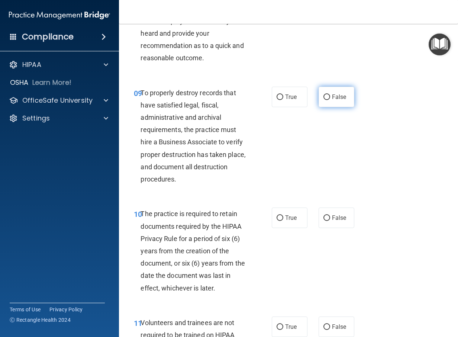
click at [324, 100] on input "False" at bounding box center [327, 97] width 7 height 6
radio input "true"
click at [277, 221] on input "True" at bounding box center [280, 218] width 7 height 6
radio input "true"
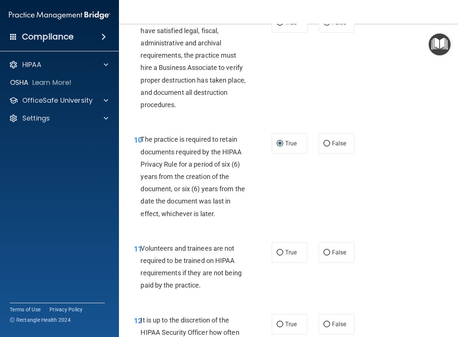
scroll to position [893, 0]
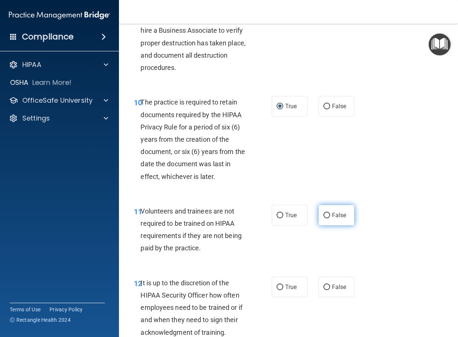
click at [324, 218] on input "False" at bounding box center [327, 216] width 7 height 6
radio input "true"
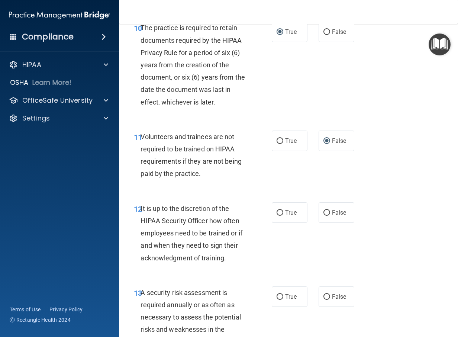
scroll to position [1005, 0]
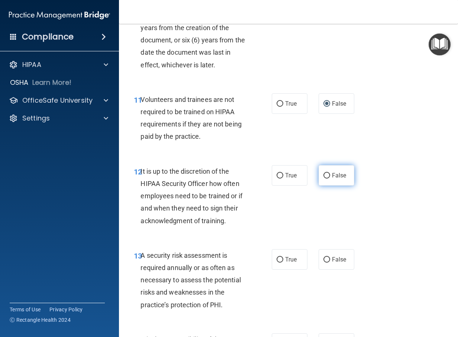
click at [324, 179] on input "False" at bounding box center [327, 176] width 7 height 6
radio input "true"
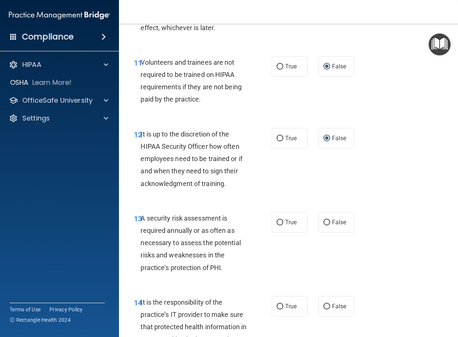
scroll to position [1079, 0]
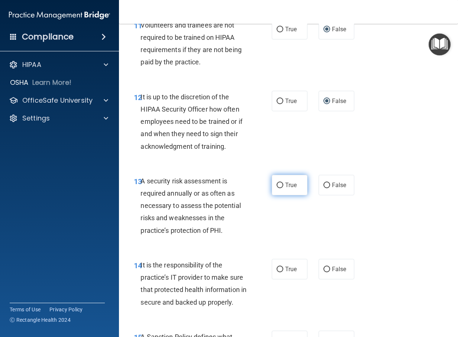
click at [278, 188] on input "True" at bounding box center [280, 186] width 7 height 6
radio input "true"
click at [324, 272] on input "False" at bounding box center [327, 270] width 7 height 6
radio input "true"
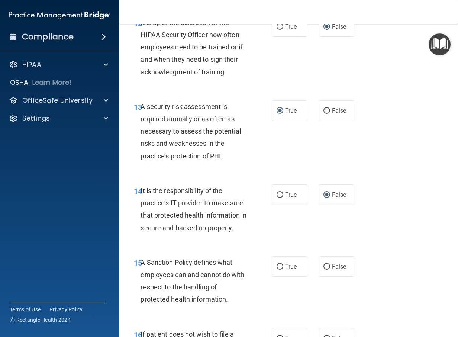
scroll to position [1191, 0]
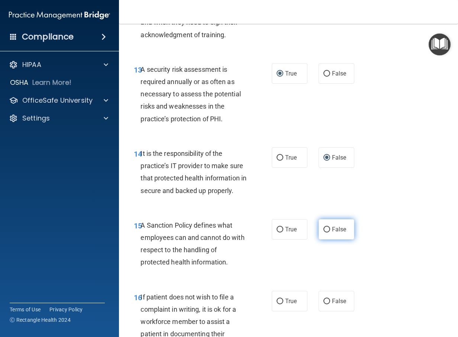
click at [324, 233] on input "False" at bounding box center [327, 230] width 7 height 6
radio input "true"
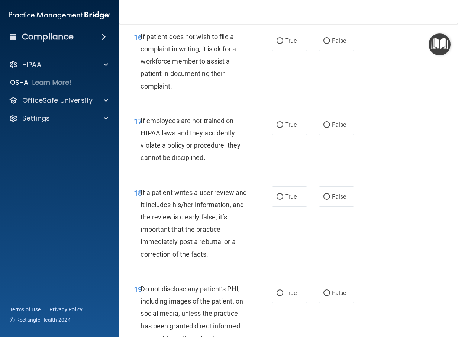
scroll to position [1525, 0]
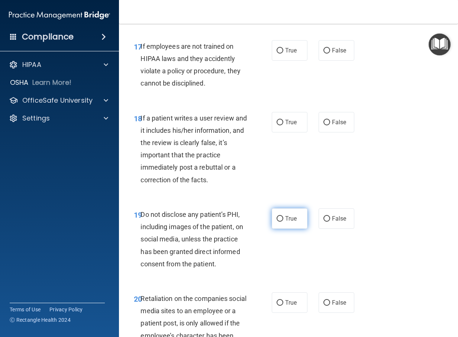
click at [277, 222] on input "True" at bounding box center [280, 219] width 7 height 6
radio input "true"
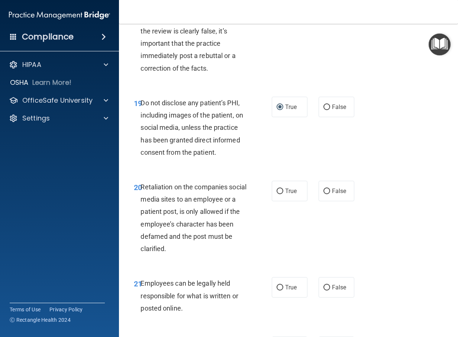
scroll to position [1674, 0]
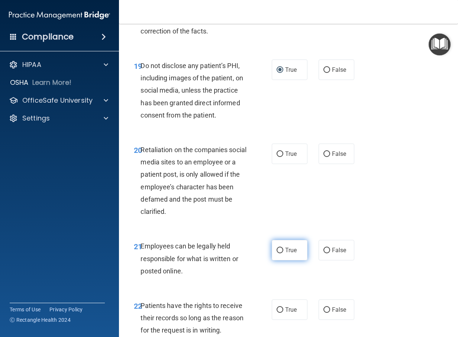
click at [277, 253] on input "True" at bounding box center [280, 251] width 7 height 6
radio input "true"
click at [324, 313] on input "False" at bounding box center [327, 310] width 7 height 6
radio input "true"
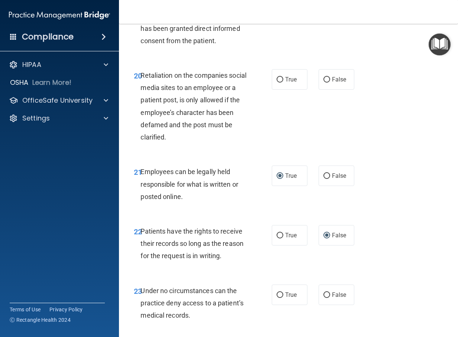
scroll to position [1786, 0]
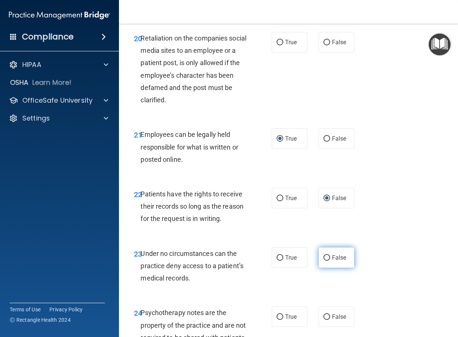
click at [324, 261] on input "False" at bounding box center [327, 258] width 7 height 6
radio input "true"
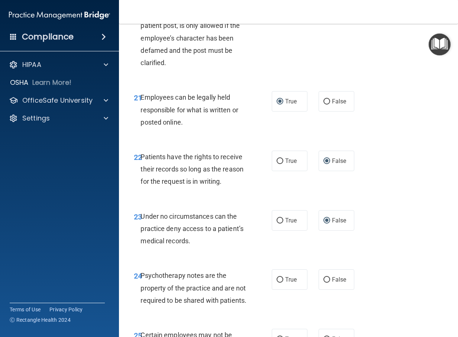
scroll to position [1860, 0]
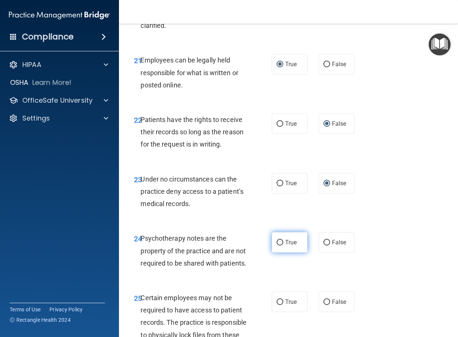
click at [279, 246] on input "True" at bounding box center [280, 243] width 7 height 6
radio input "true"
click at [277, 305] on input "True" at bounding box center [280, 302] width 7 height 6
radio input "true"
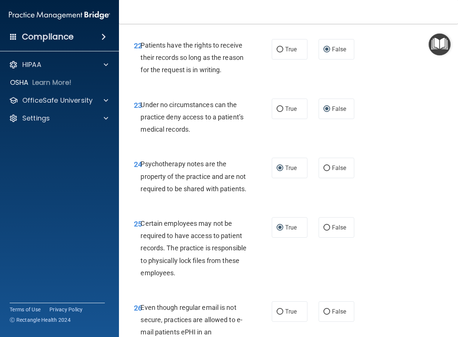
scroll to position [1972, 0]
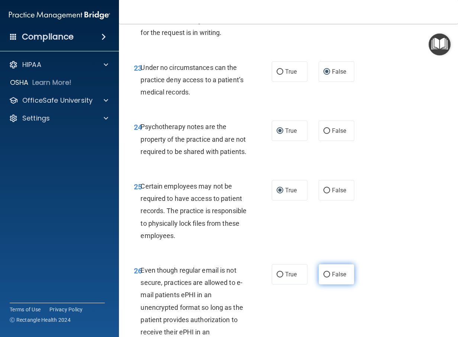
click at [323, 285] on label "False" at bounding box center [337, 274] width 36 height 20
click at [324, 278] on input "False" at bounding box center [327, 275] width 7 height 6
radio input "true"
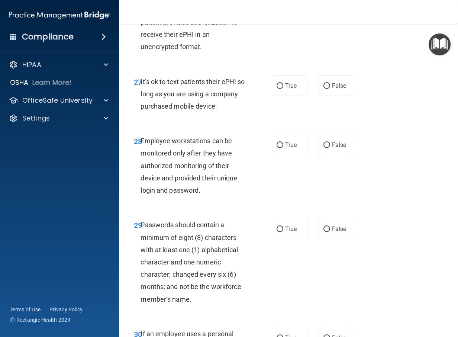
scroll to position [2420, 0]
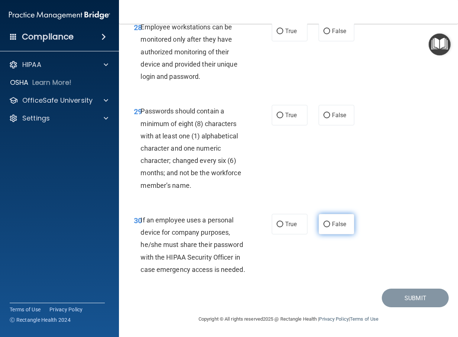
click at [324, 222] on input "False" at bounding box center [327, 225] width 7 height 6
radio input "true"
click at [278, 113] on input "True" at bounding box center [280, 116] width 7 height 6
radio input "true"
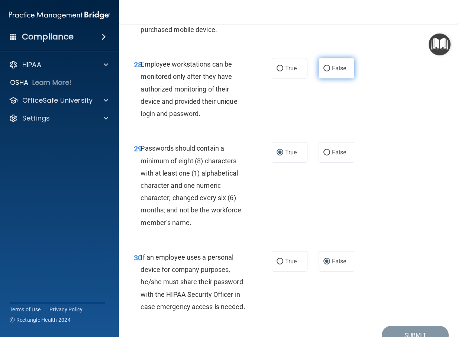
click at [324, 71] on input "False" at bounding box center [327, 69] width 7 height 6
radio input "true"
click at [278, 12] on input "True" at bounding box center [280, 10] width 7 height 6
radio input "true"
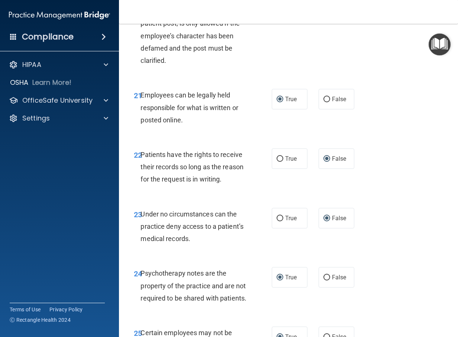
scroll to position [1751, 0]
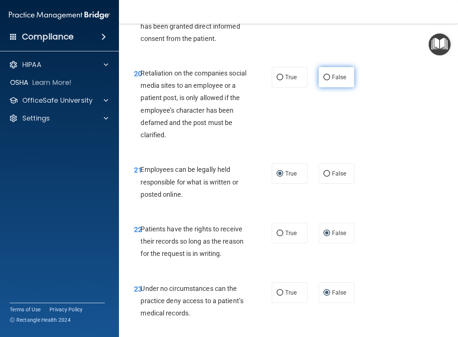
click at [324, 80] on input "False" at bounding box center [327, 78] width 7 height 6
radio input "true"
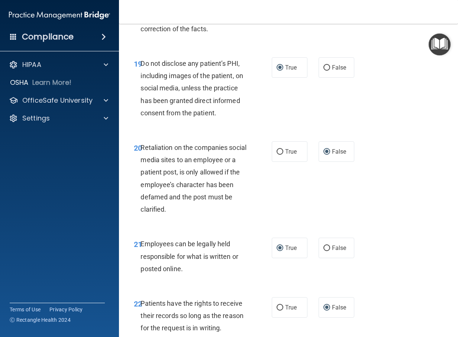
scroll to position [1565, 0]
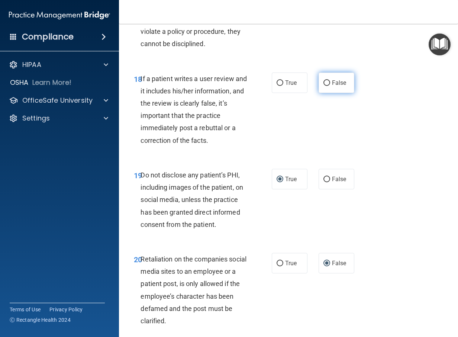
click at [324, 86] on input "False" at bounding box center [327, 83] width 7 height 6
radio input "true"
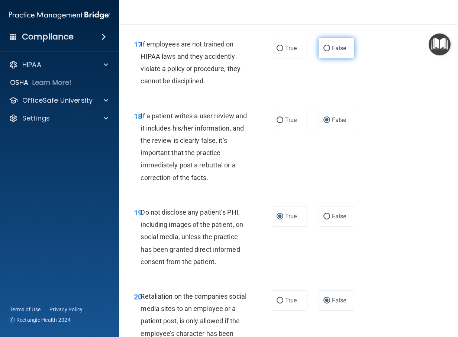
click at [324, 51] on input "False" at bounding box center [327, 49] width 7 height 6
radio input "true"
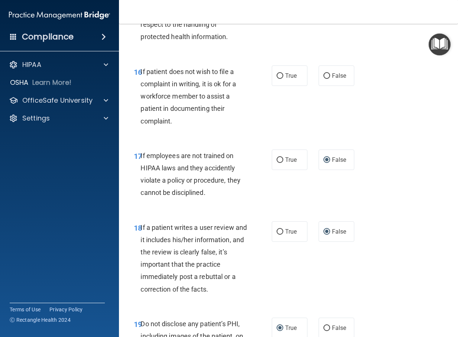
scroll to position [1379, 0]
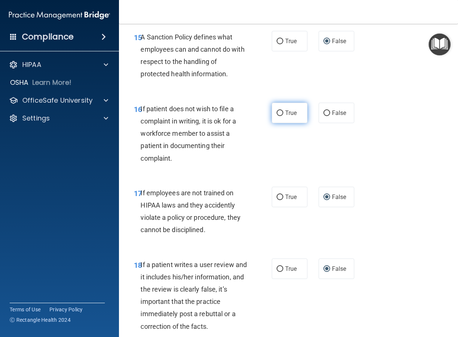
click at [279, 116] on input "True" at bounding box center [280, 113] width 7 height 6
radio input "true"
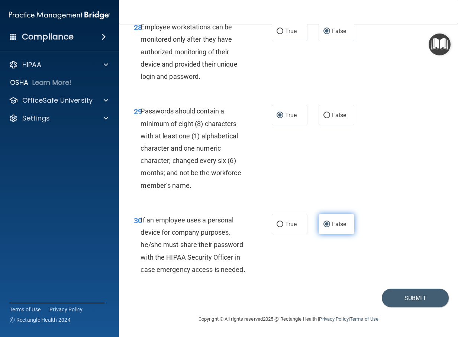
scroll to position [2420, 0]
click at [413, 297] on button "Submit" at bounding box center [415, 298] width 67 height 19
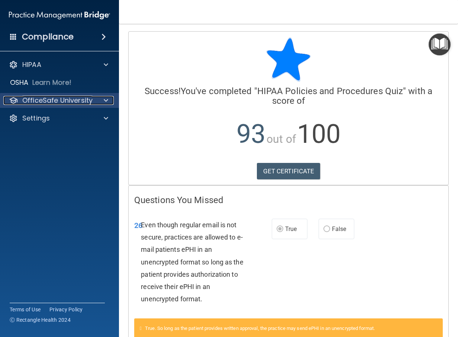
click at [105, 100] on span at bounding box center [106, 100] width 4 height 9
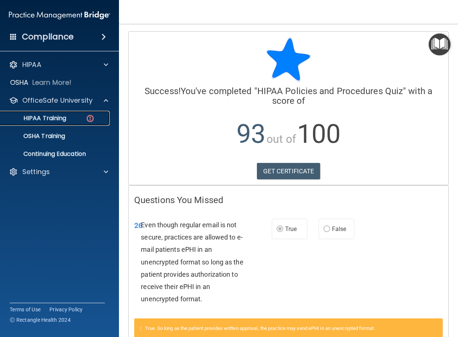
click at [63, 119] on p "HIPAA Training" at bounding box center [35, 118] width 61 height 7
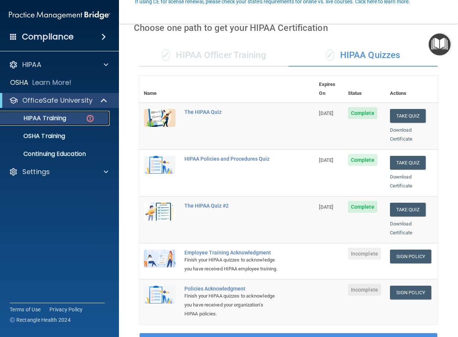
scroll to position [74, 0]
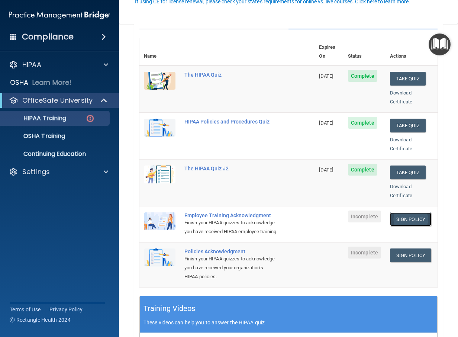
click at [408, 212] on link "Sign Policy" at bounding box center [410, 219] width 41 height 14
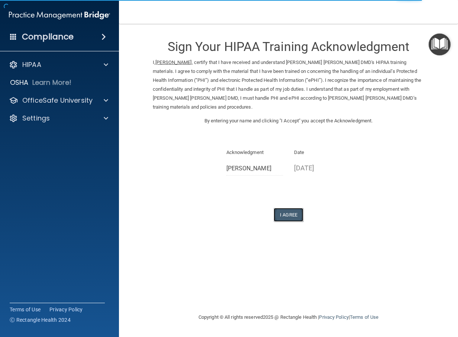
click at [293, 208] on button "I Agree" at bounding box center [289, 215] width 30 height 14
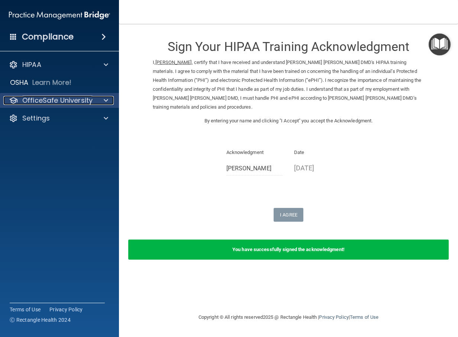
click at [105, 100] on span at bounding box center [106, 100] width 4 height 9
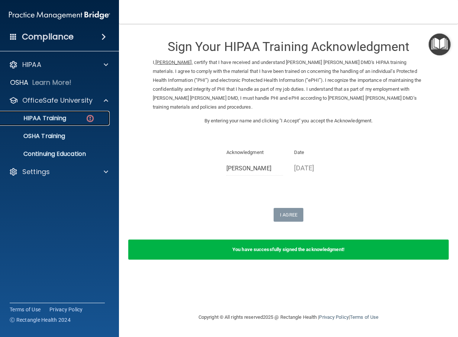
click at [90, 119] on img at bounding box center [90, 118] width 9 height 9
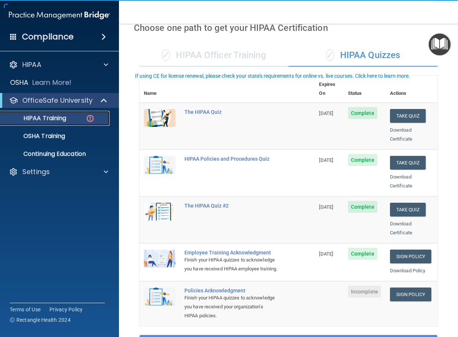
scroll to position [74, 0]
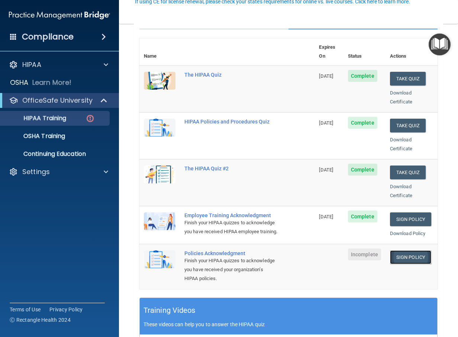
click at [407, 260] on link "Sign Policy" at bounding box center [410, 257] width 41 height 14
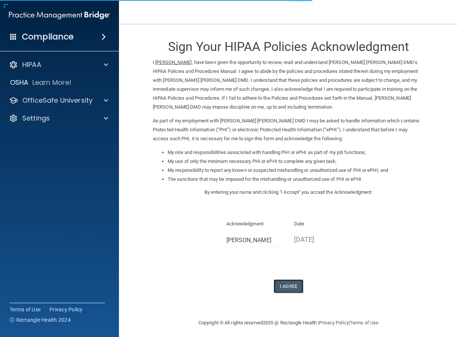
click at [286, 284] on button "I Agree" at bounding box center [289, 286] width 30 height 14
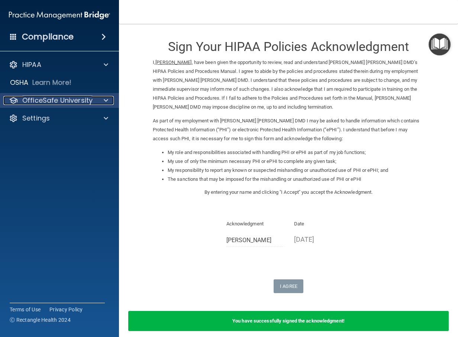
click at [106, 100] on span at bounding box center [106, 100] width 4 height 9
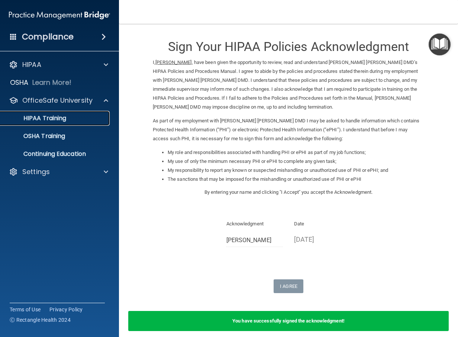
click at [65, 119] on p "HIPAA Training" at bounding box center [35, 118] width 61 height 7
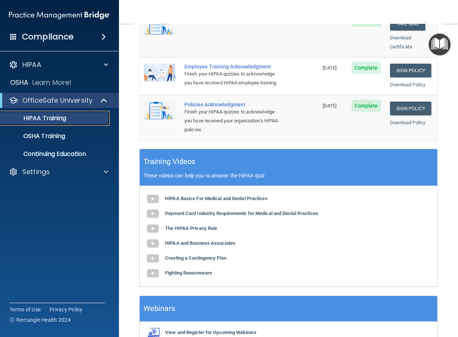
scroll to position [270, 0]
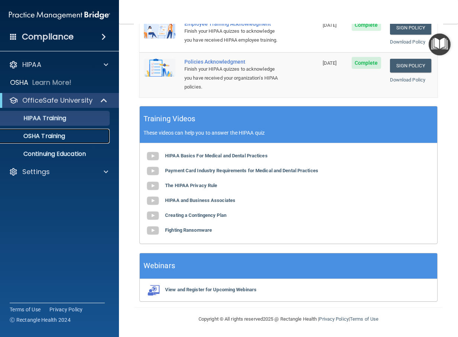
click at [73, 136] on div "OSHA Training" at bounding box center [56, 135] width 102 height 7
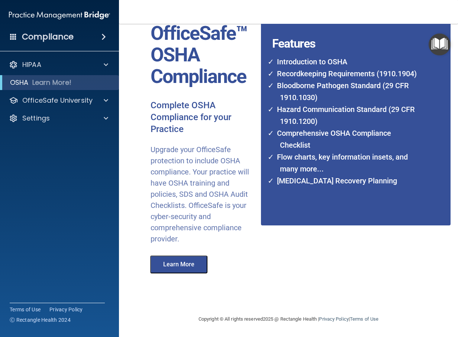
scroll to position [43, 0]
click at [109, 100] on div at bounding box center [105, 100] width 19 height 9
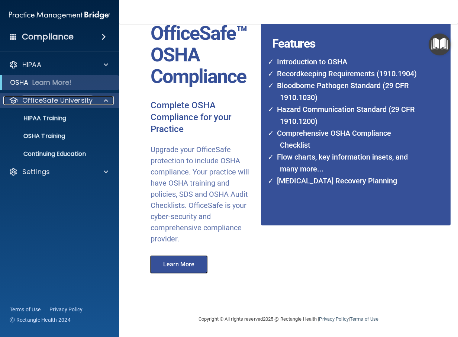
click at [83, 101] on p "OfficeSafe University" at bounding box center [57, 100] width 70 height 9
click at [106, 99] on span at bounding box center [106, 100] width 4 height 9
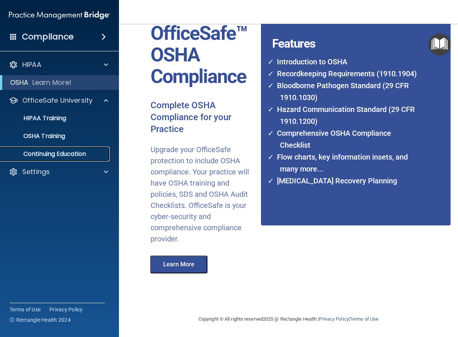
click at [80, 154] on p "Continuing Education" at bounding box center [56, 153] width 102 height 7
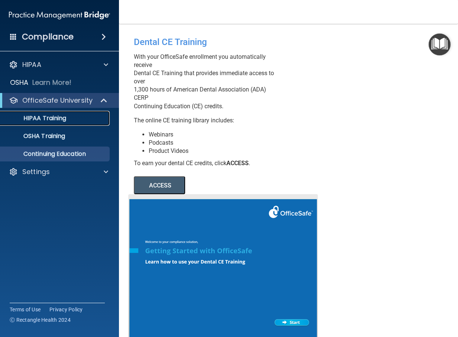
click at [65, 118] on p "HIPAA Training" at bounding box center [35, 118] width 61 height 7
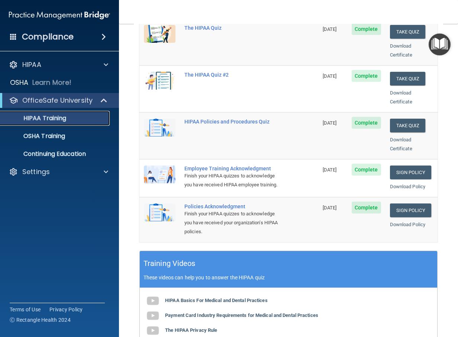
scroll to position [84, 0]
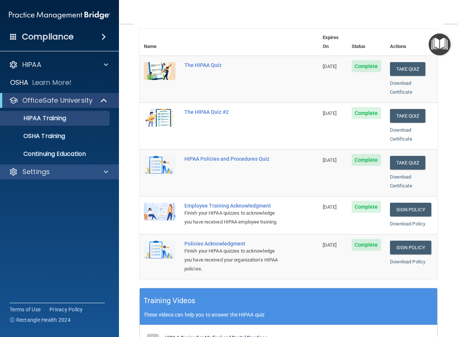
click at [90, 177] on div "Settings" at bounding box center [59, 171] width 119 height 15
click at [108, 171] on span at bounding box center [106, 171] width 4 height 9
click at [107, 172] on span at bounding box center [106, 171] width 4 height 9
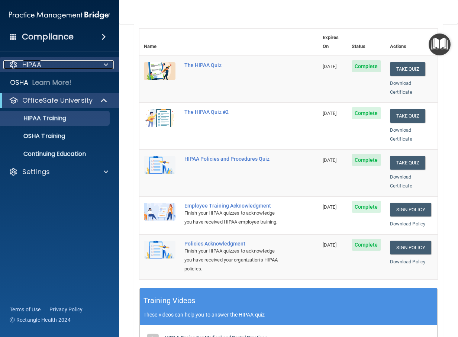
click at [102, 67] on div at bounding box center [105, 64] width 19 height 9
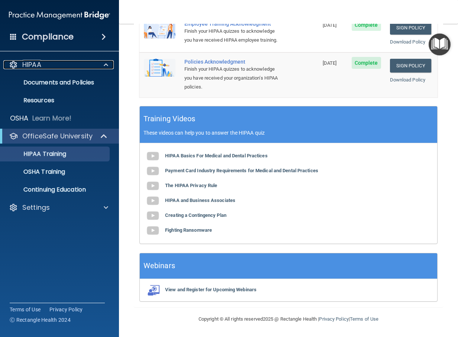
scroll to position [158, 0]
